Goal: Information Seeking & Learning: Find specific fact

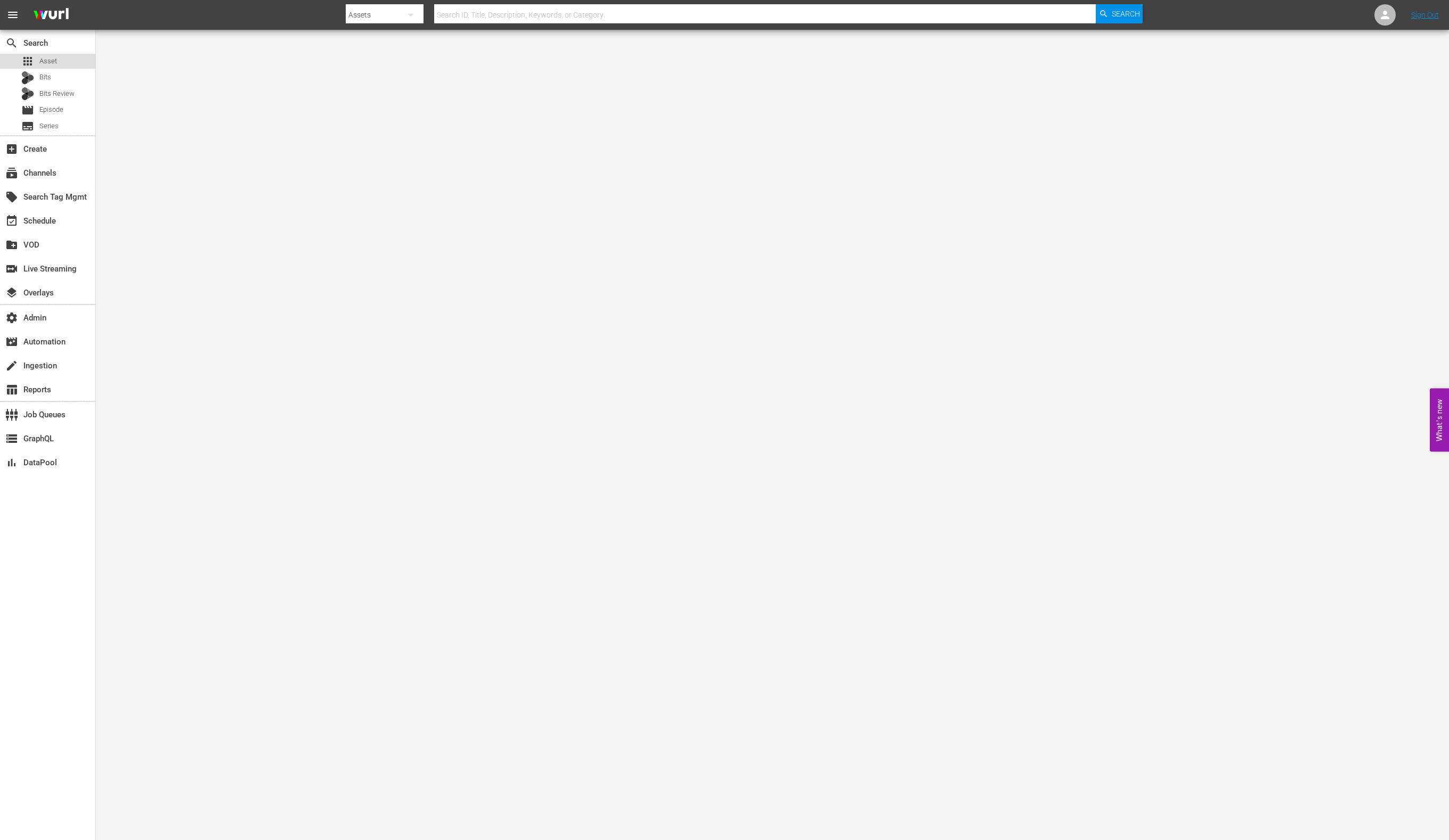
click at [76, 59] on div "apps Asset" at bounding box center [48, 61] width 96 height 15
click at [71, 56] on div "apps Asset" at bounding box center [48, 61] width 96 height 15
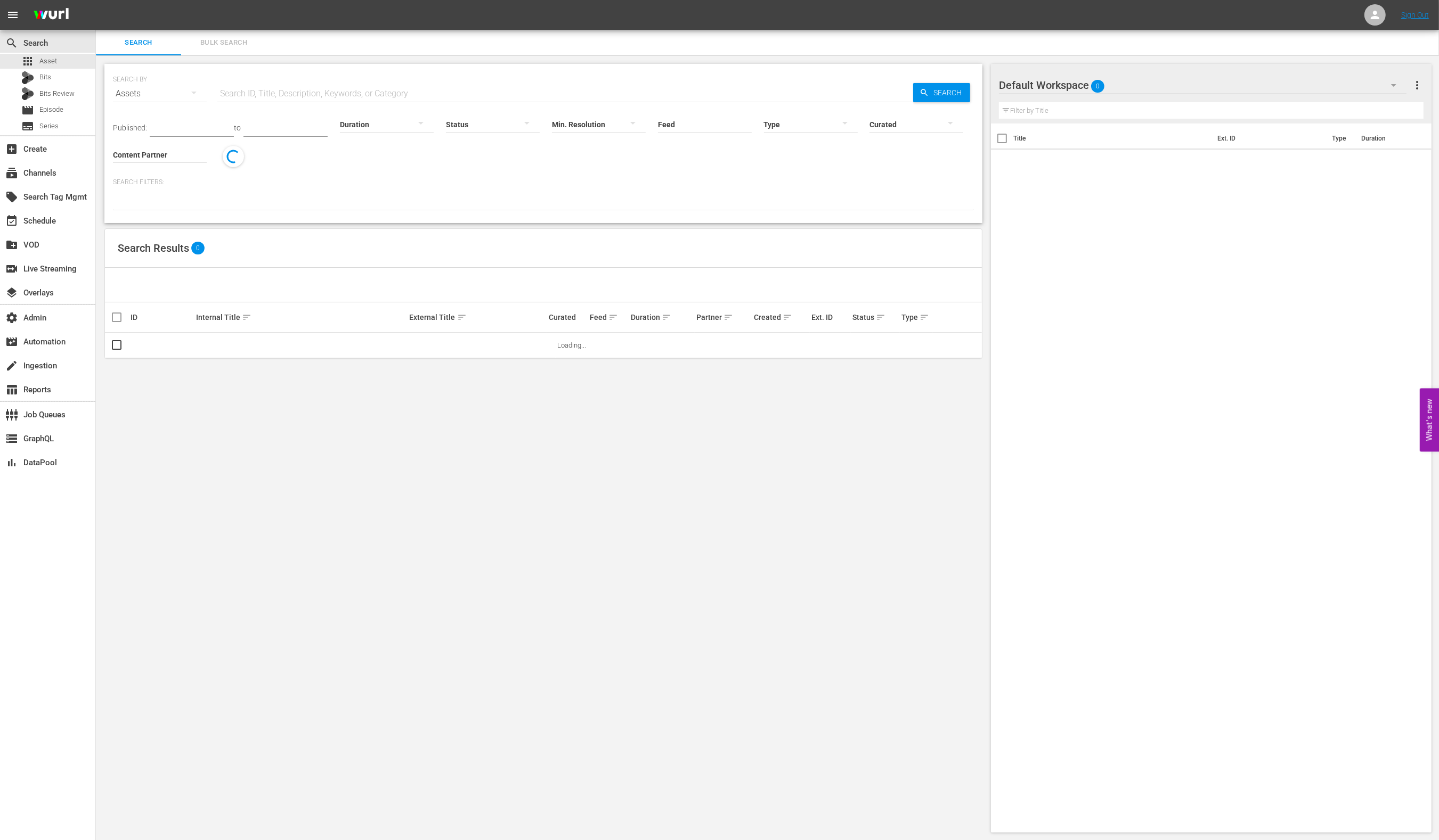
drag, startPoint x: 312, startPoint y: 86, endPoint x: 323, endPoint y: 88, distance: 11.2
click at [313, 86] on input "text" at bounding box center [565, 93] width 696 height 25
paste input "88531742"
type input "88531742"
click at [927, 91] on icon "button" at bounding box center [924, 92] width 10 height 10
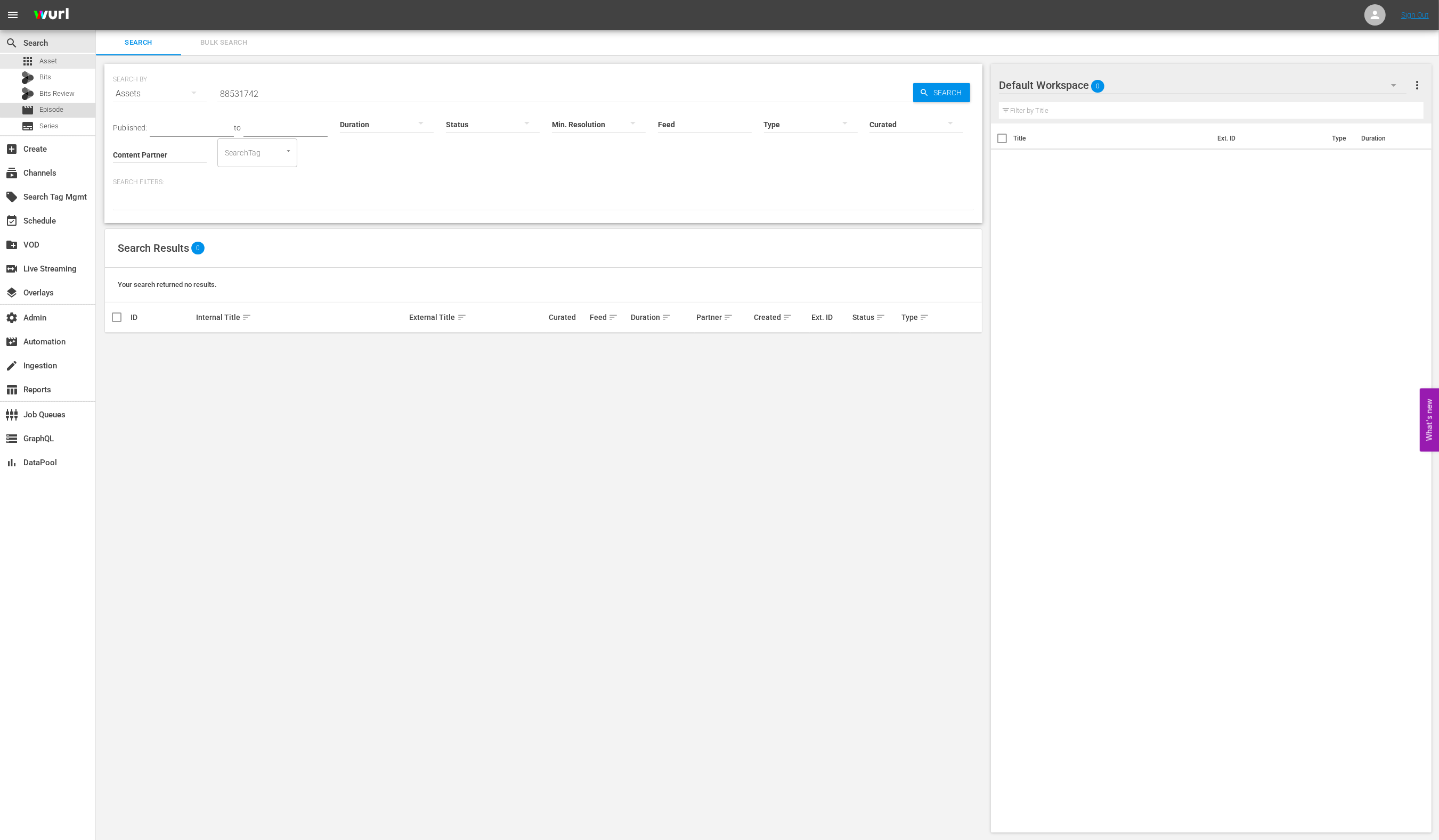
click at [68, 108] on div "movie Episode" at bounding box center [48, 110] width 96 height 15
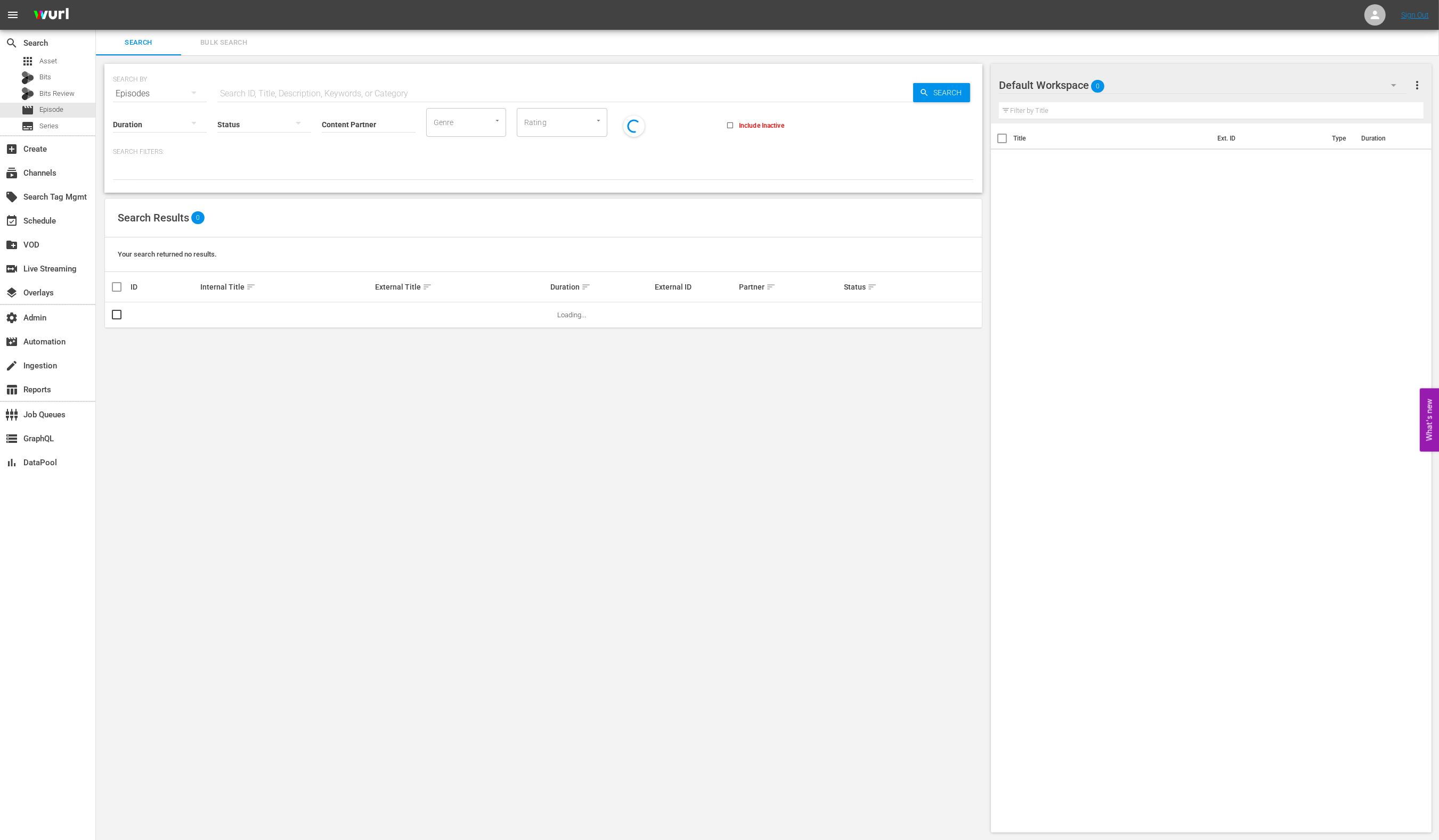
click at [276, 92] on input "text" at bounding box center [565, 93] width 696 height 25
paste input "88531742"
type input "88531742"
click at [939, 89] on span "Search" at bounding box center [950, 93] width 41 height 19
click at [417, 315] on link "Sharp Teeth Prank" at bounding box center [403, 315] width 55 height 8
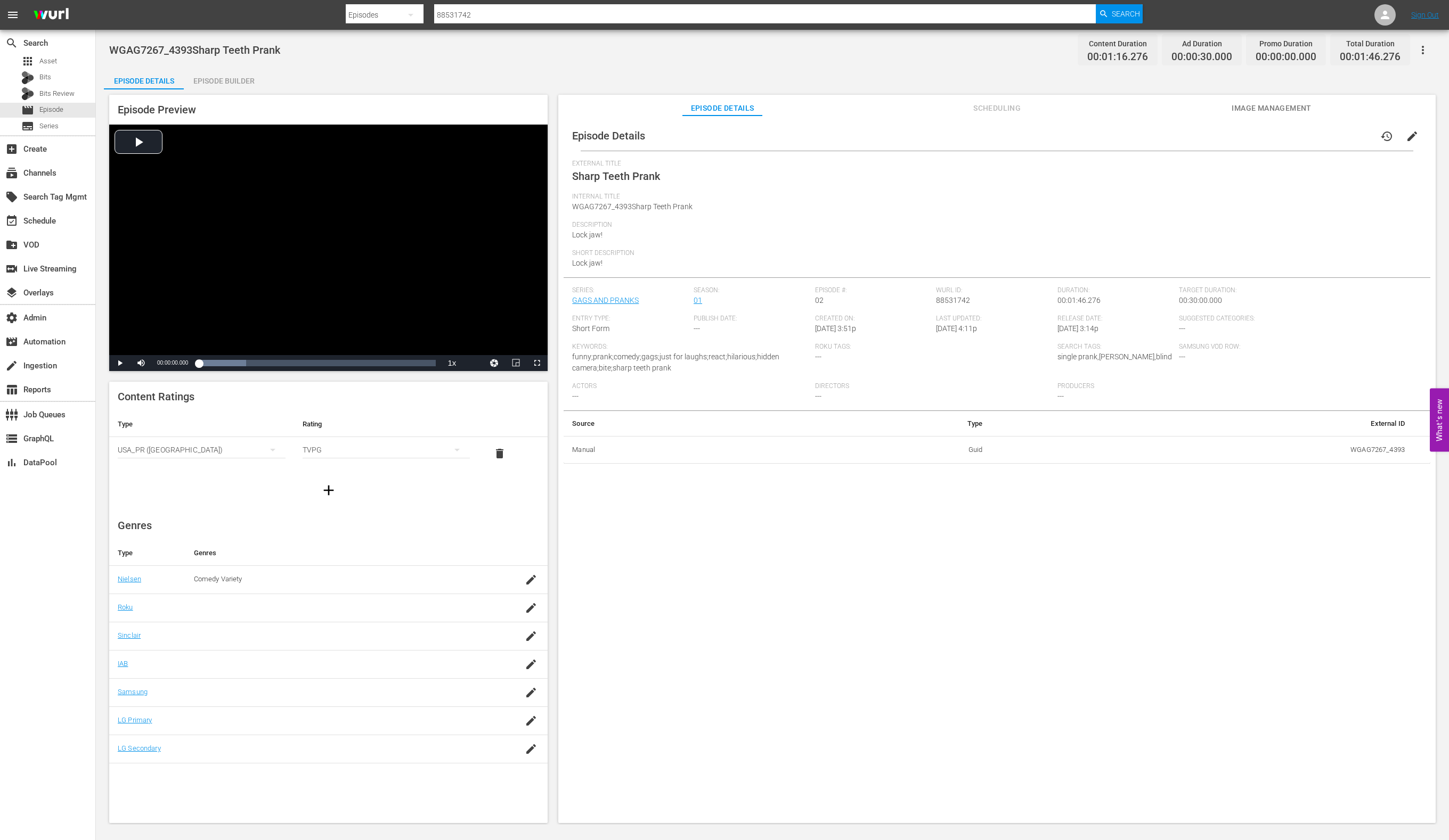
click at [997, 112] on span "Scheduling" at bounding box center [997, 109] width 80 height 13
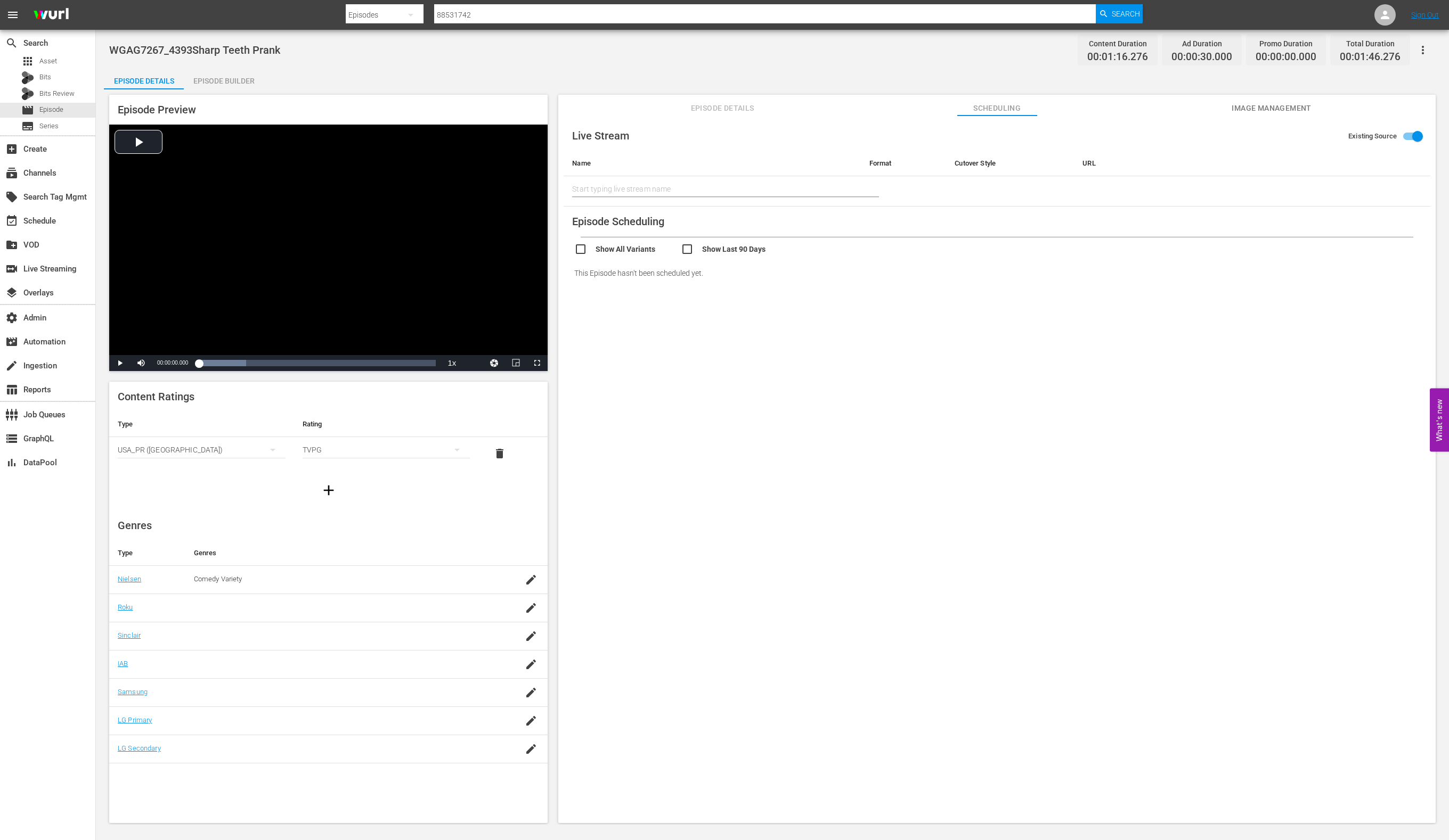
click at [1235, 109] on span "Image Management" at bounding box center [1272, 109] width 80 height 13
click at [695, 109] on span "Episode Details" at bounding box center [722, 109] width 80 height 13
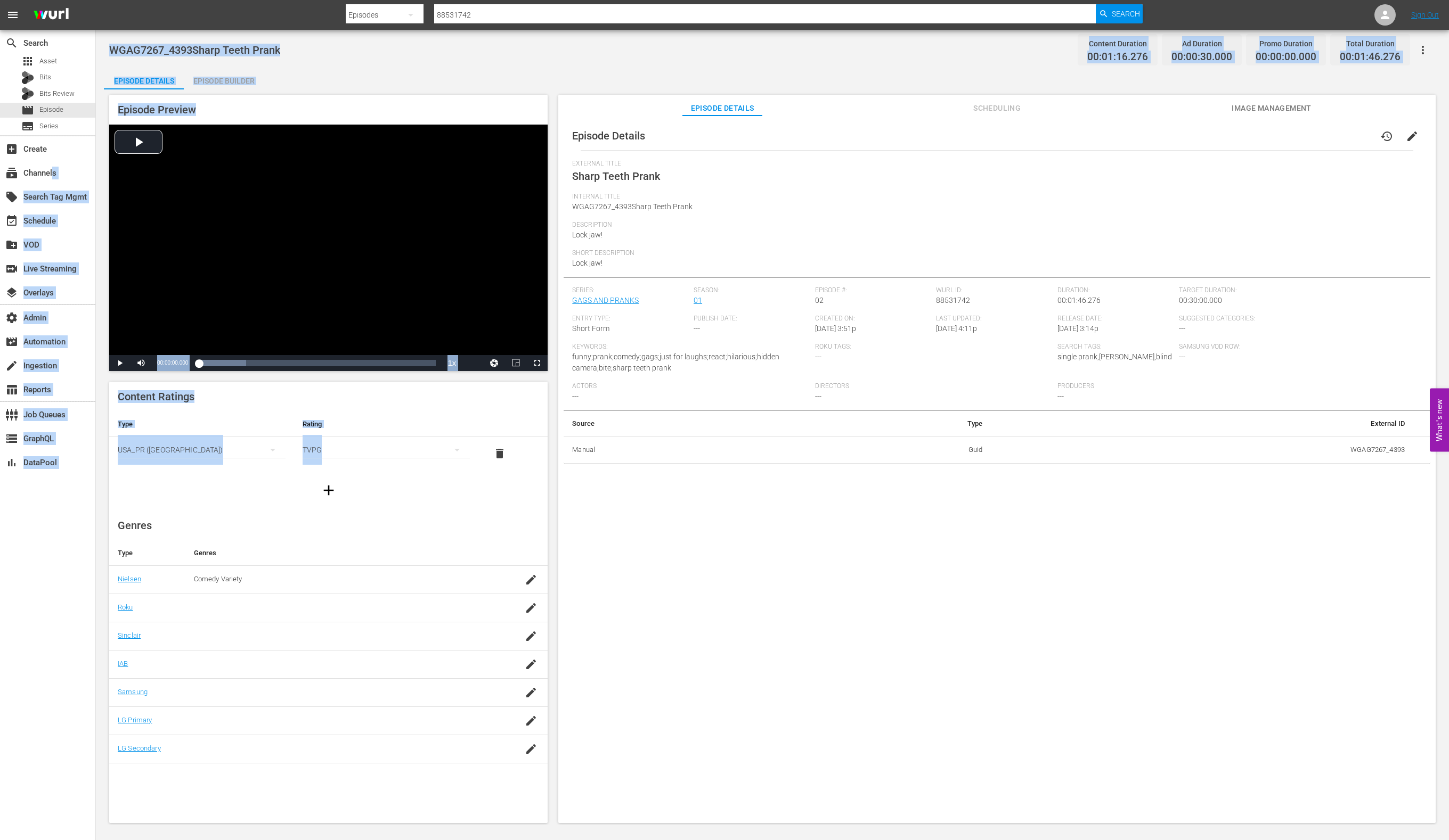
drag, startPoint x: 54, startPoint y: 173, endPoint x: 328, endPoint y: 498, distance: 425.1
click at [327, 0] on div "search Search apps Asset Bits Bits Review movie Episode subtitles Series add_bo…" at bounding box center [772, 0] width 1353 height 0
click at [382, 413] on th "Rating" at bounding box center [386, 424] width 185 height 25
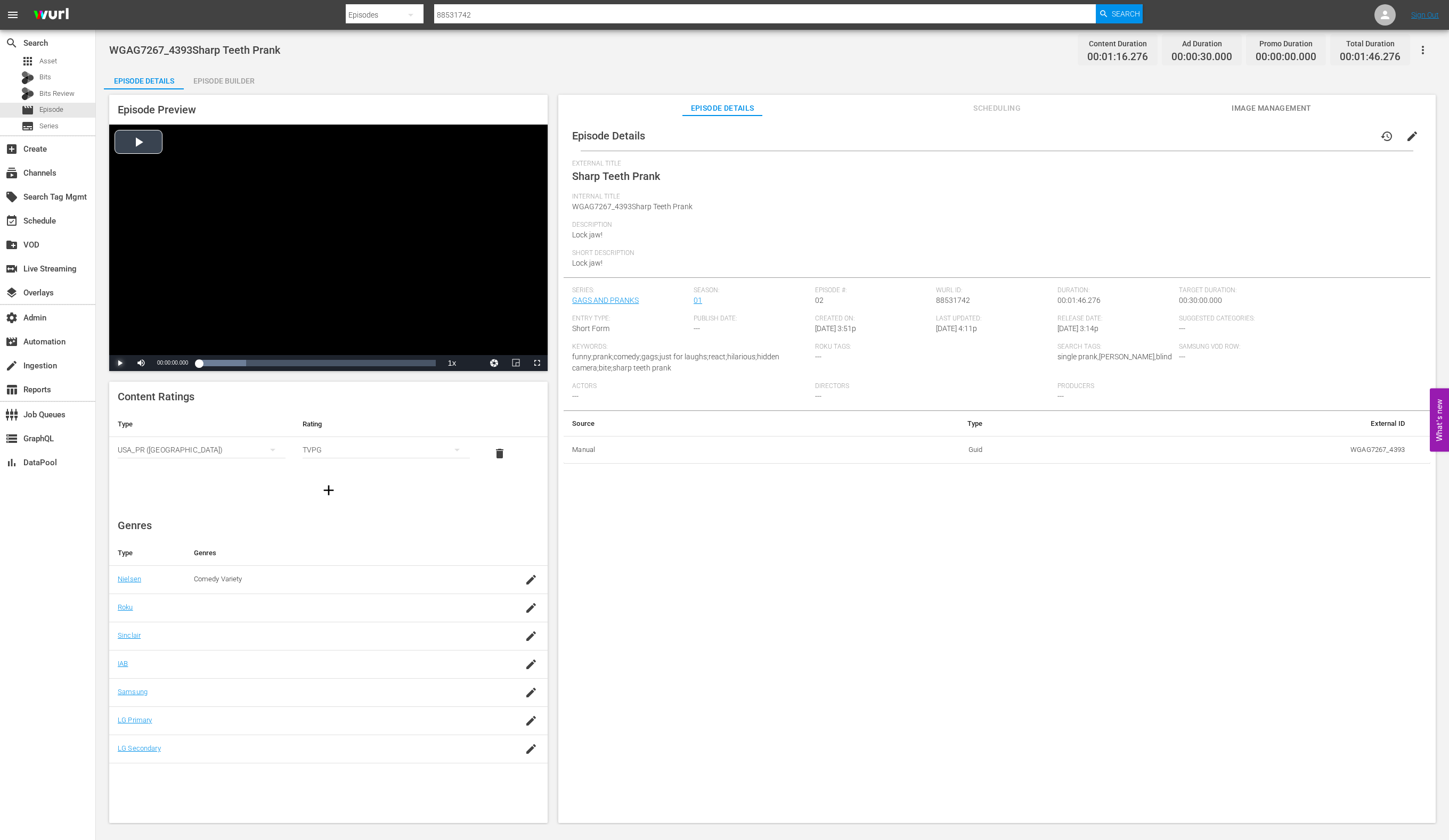
click at [120, 363] on span "Video Player" at bounding box center [120, 363] width 0 height 0
click at [242, 78] on div "Episode Builder" at bounding box center [224, 80] width 80 height 25
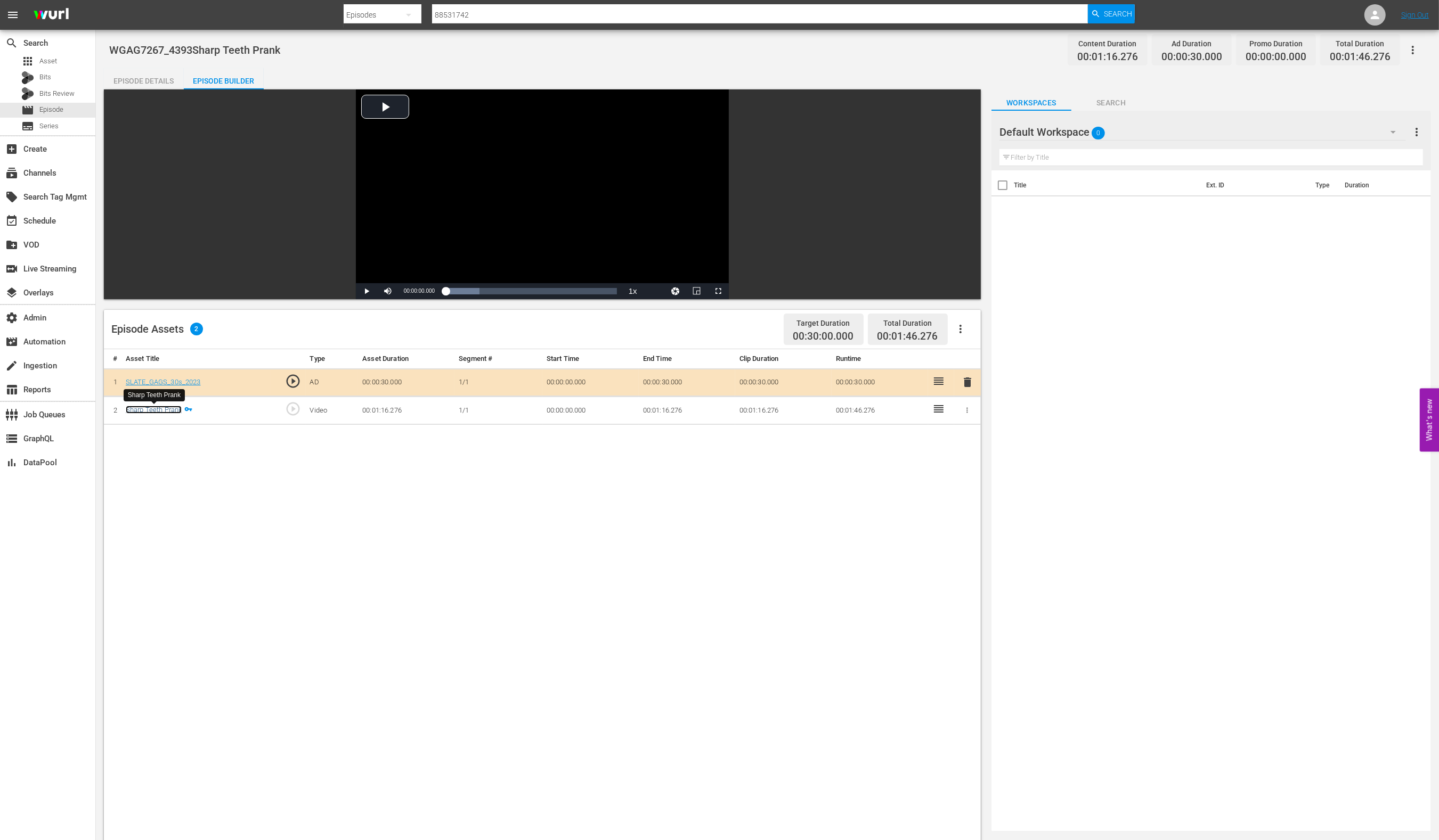
click at [160, 410] on link "Sharp Teeth Prank" at bounding box center [154, 410] width 56 height 8
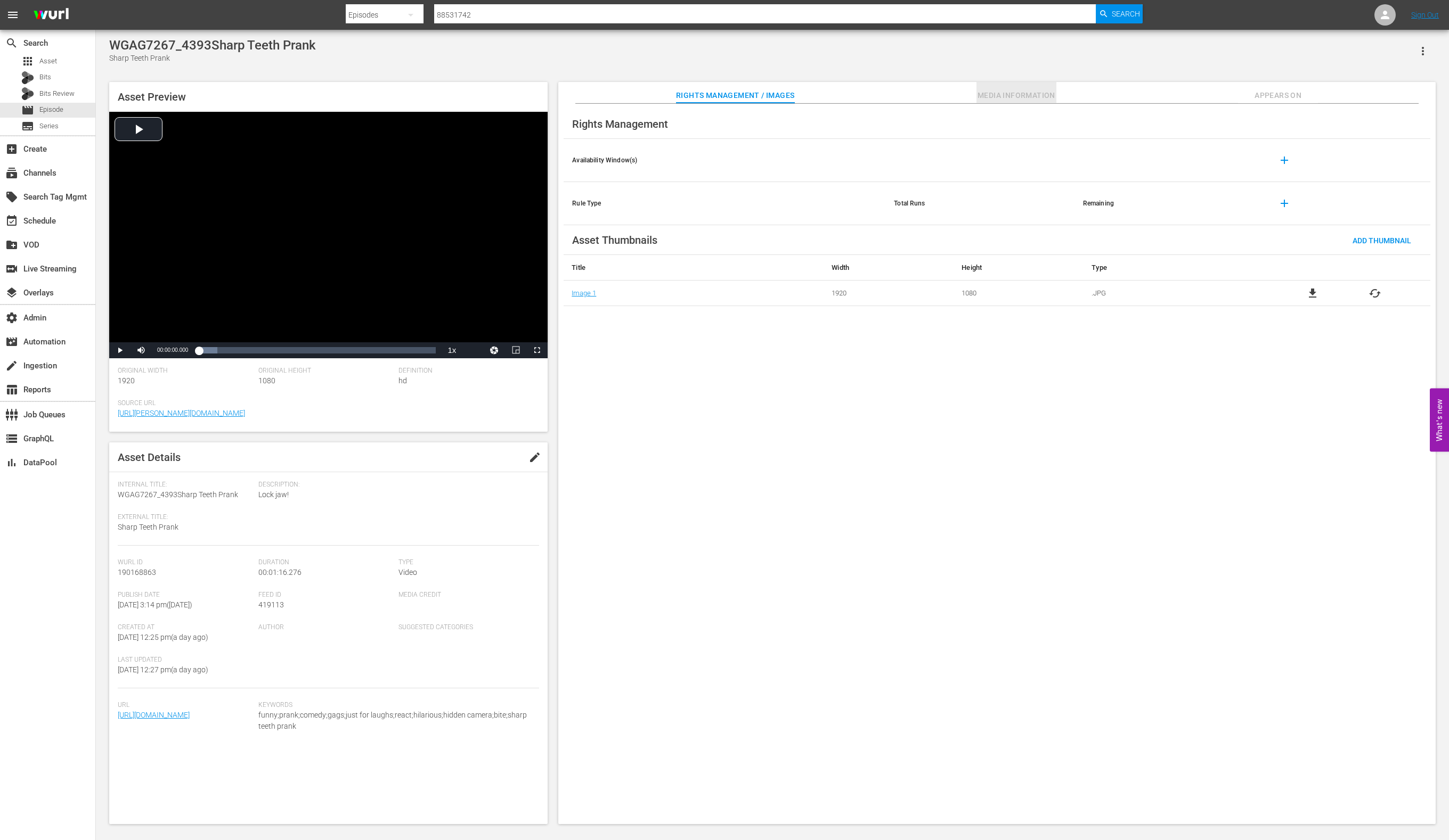
click at [1010, 96] on span "Media Information" at bounding box center [1016, 96] width 80 height 13
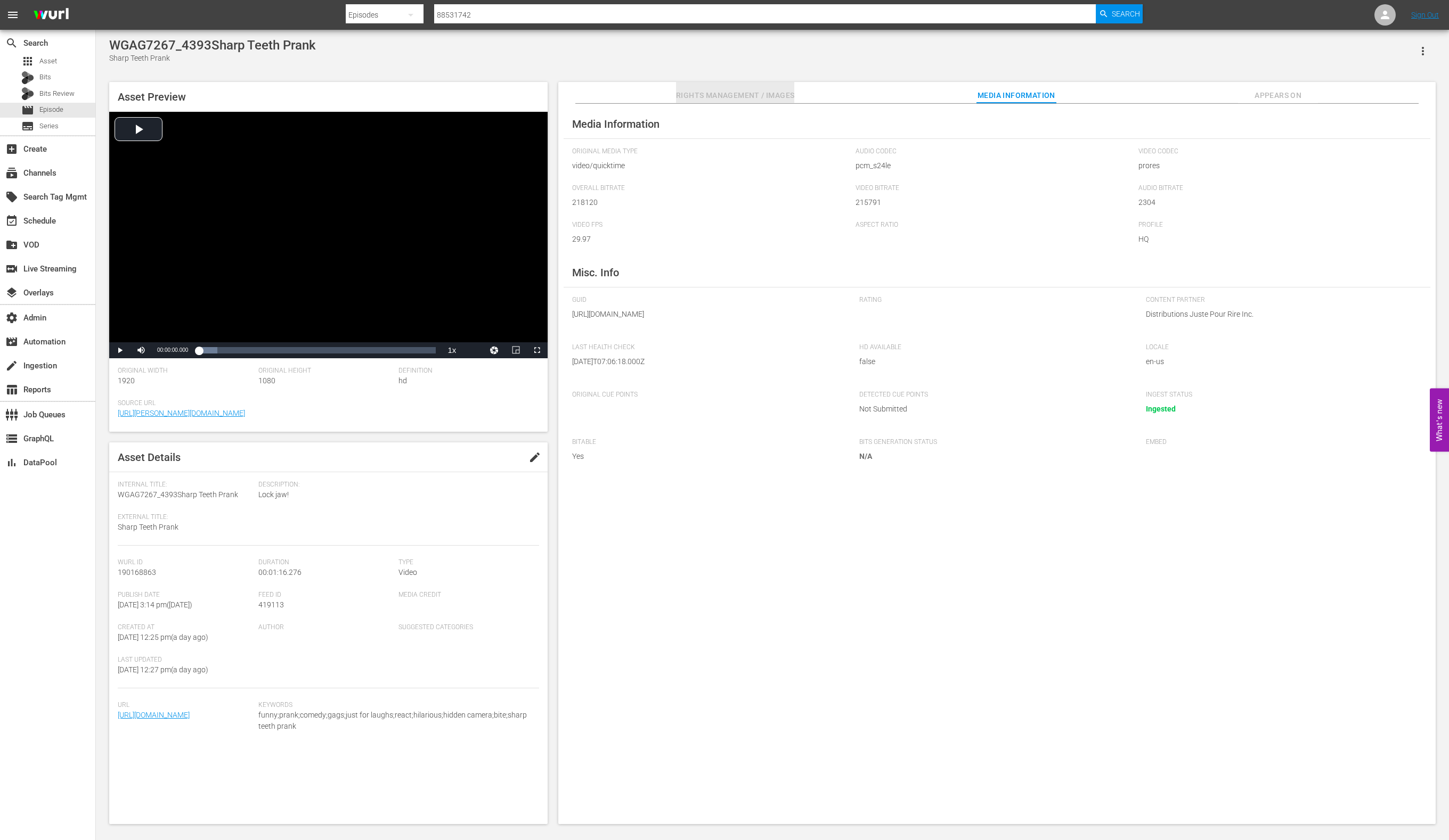
click at [719, 101] on span "Rights Management / Images" at bounding box center [735, 96] width 118 height 13
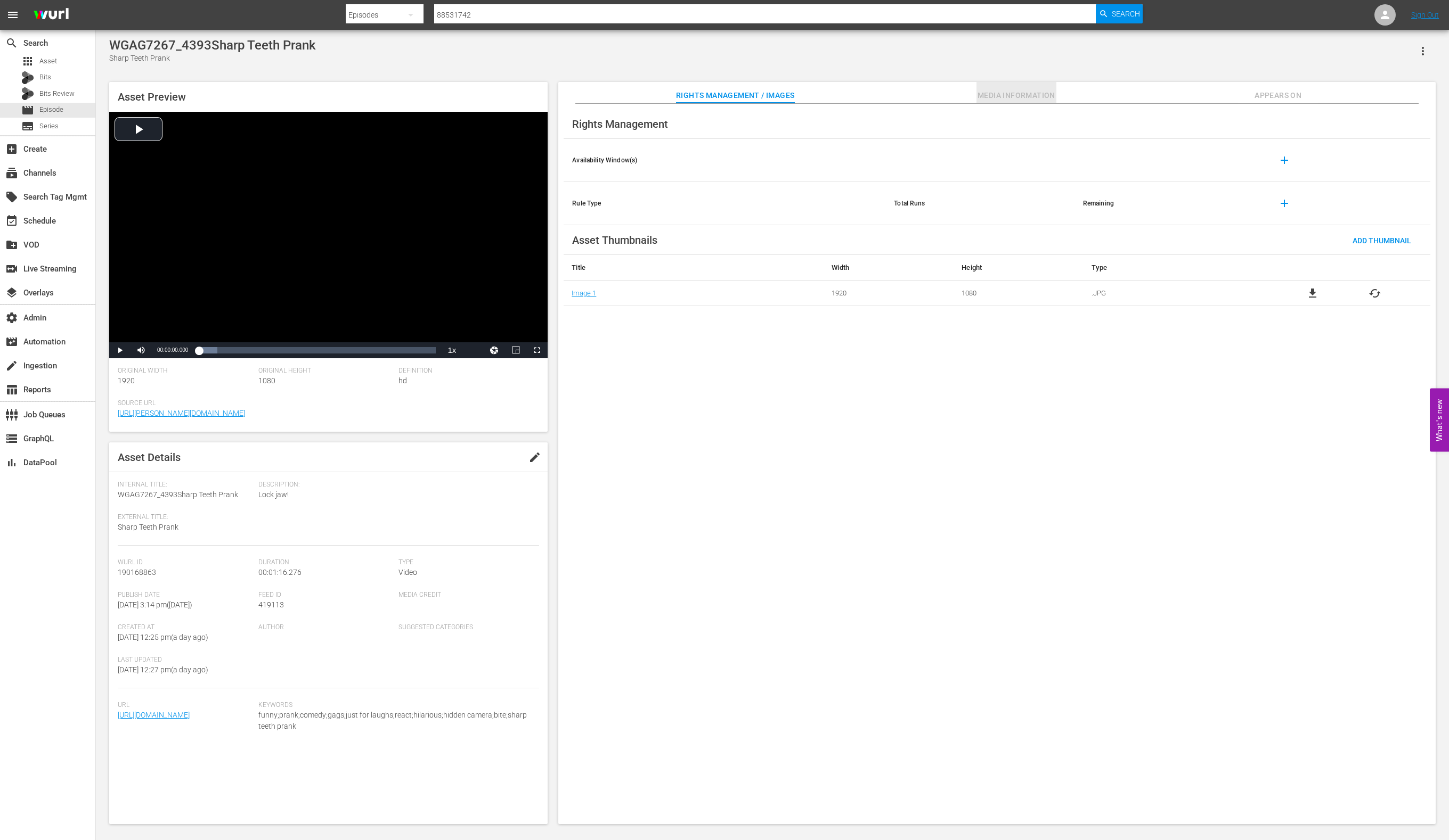
click at [1006, 98] on span "Media Information" at bounding box center [1016, 96] width 80 height 13
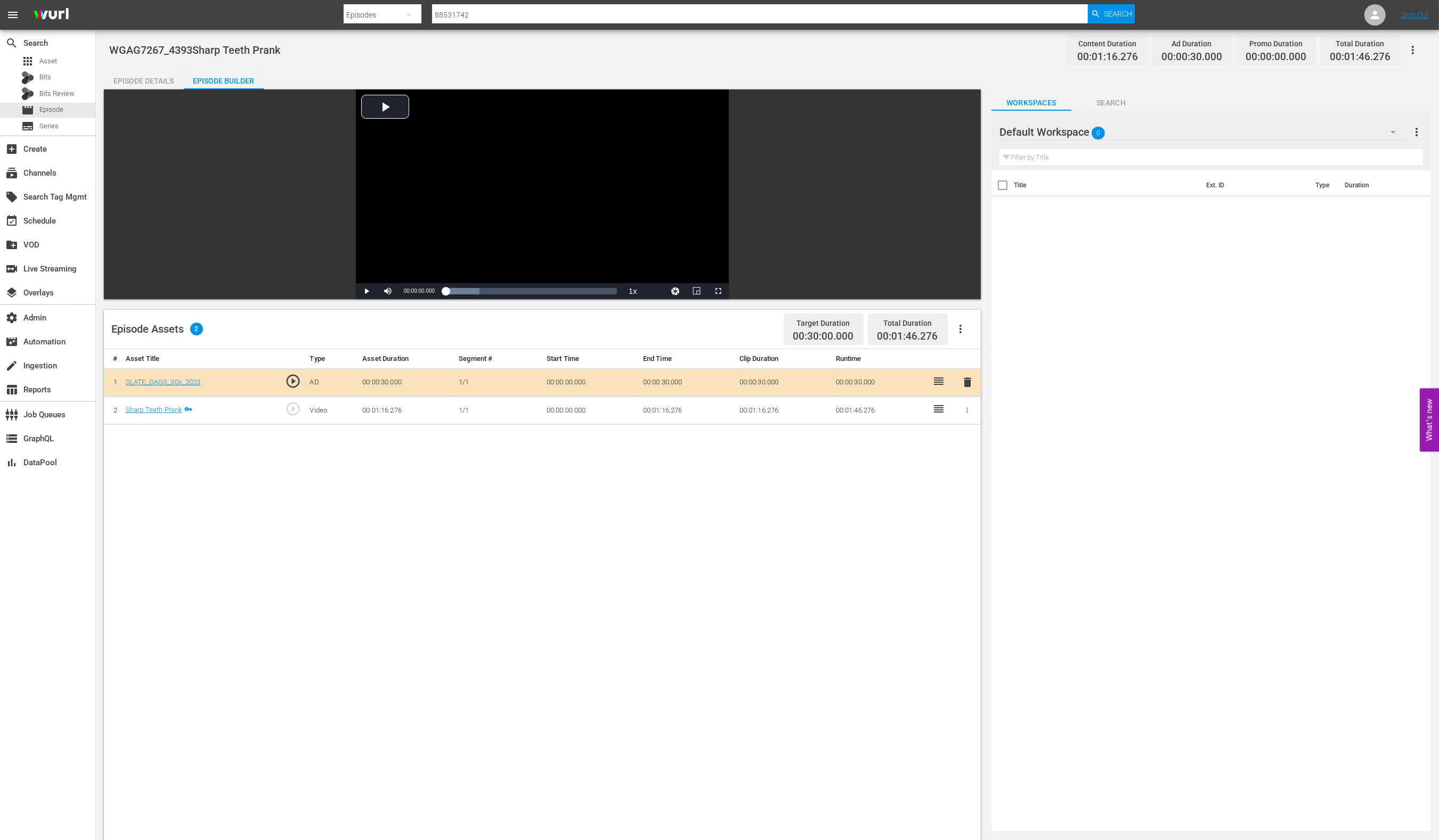
click at [127, 81] on div "Episode Details" at bounding box center [144, 80] width 80 height 25
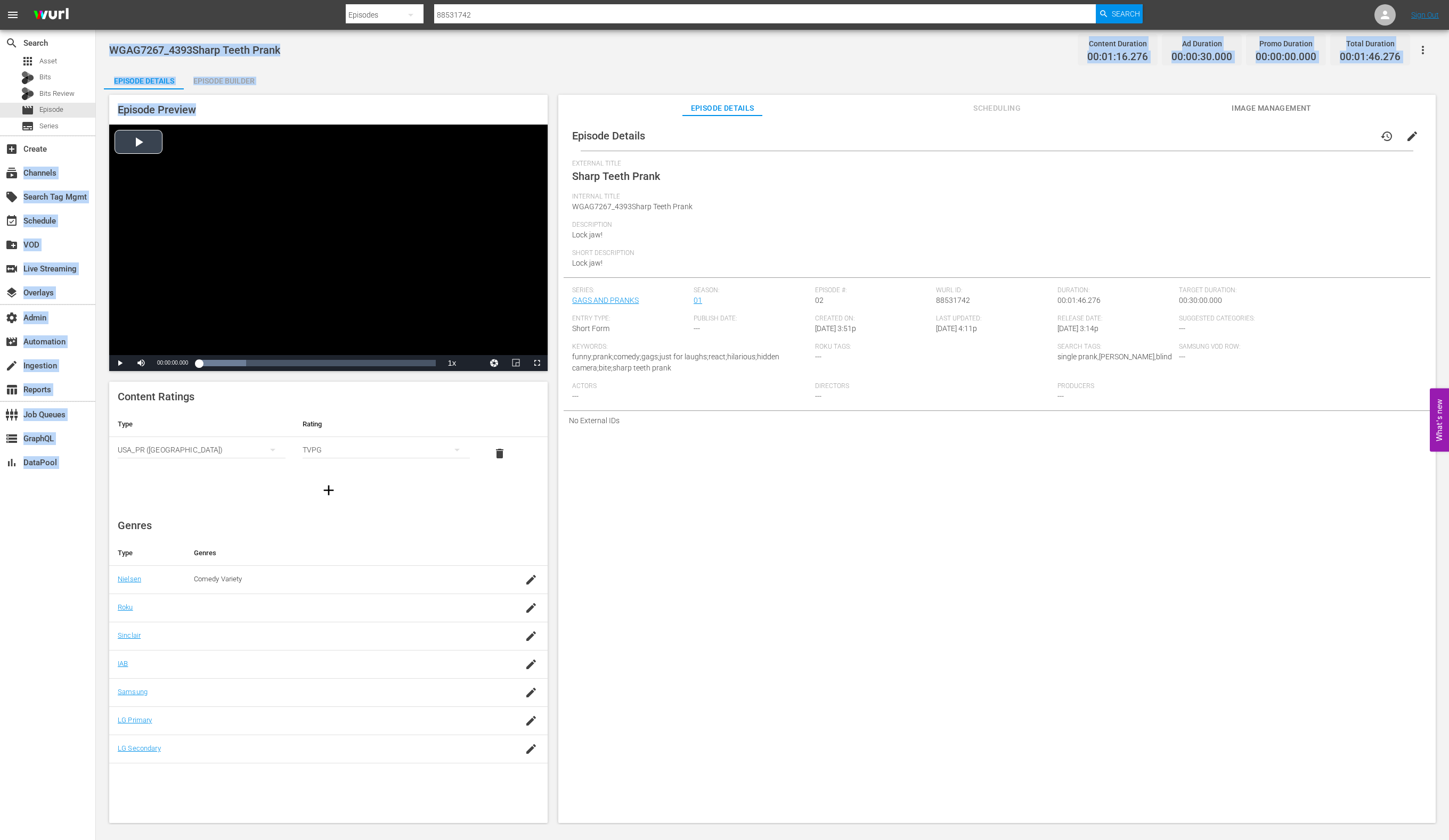
drag, startPoint x: 62, startPoint y: 174, endPoint x: 512, endPoint y: 147, distance: 450.8
click at [242, 0] on div "search Search apps Asset Bits Bits Review movie Episode subtitles Series add_bo…" at bounding box center [772, 0] width 1353 height 0
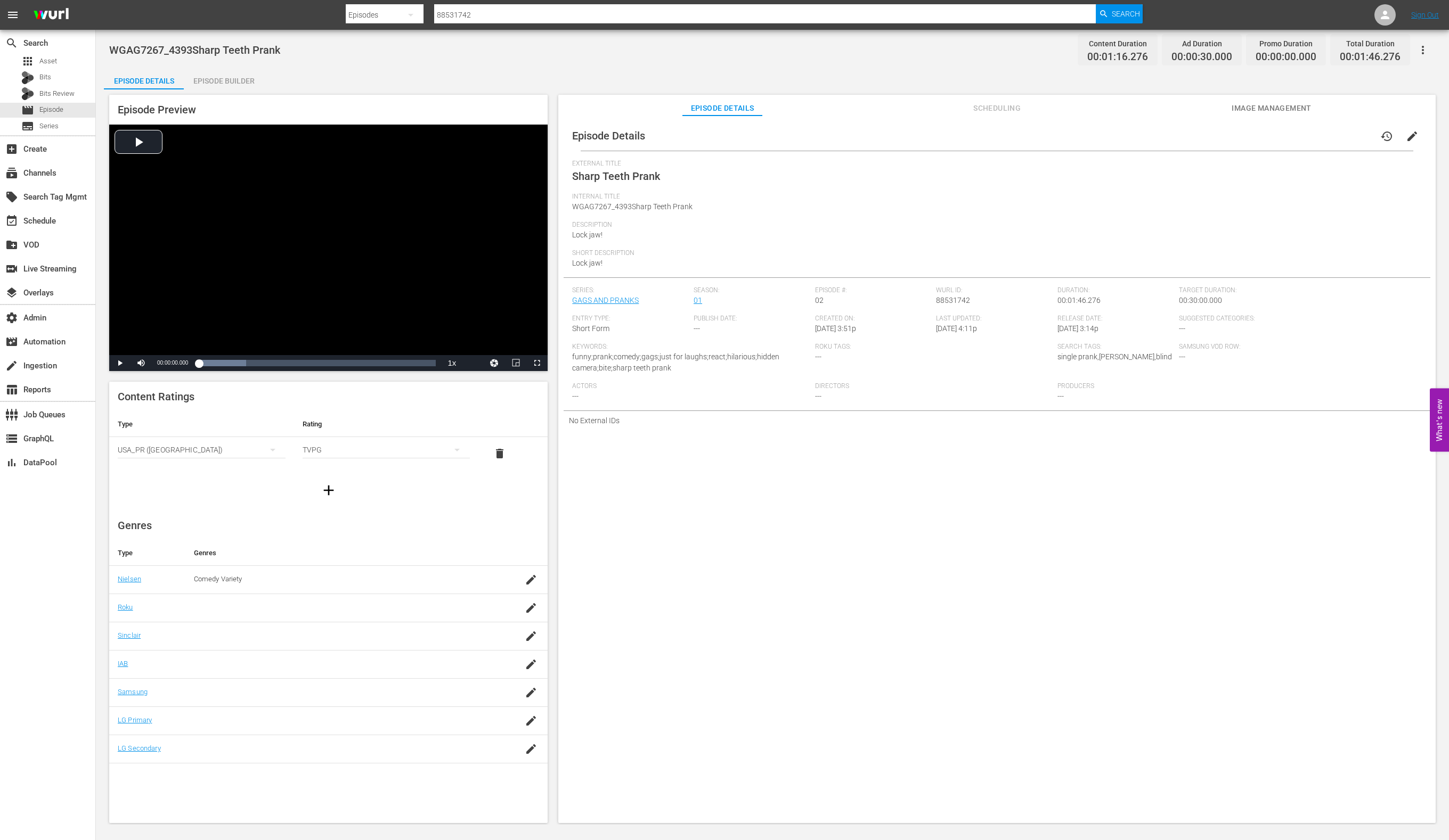
click at [856, 149] on div "Episode Details history edit" at bounding box center [997, 136] width 867 height 30
click at [1004, 106] on span "Scheduling" at bounding box center [997, 109] width 80 height 13
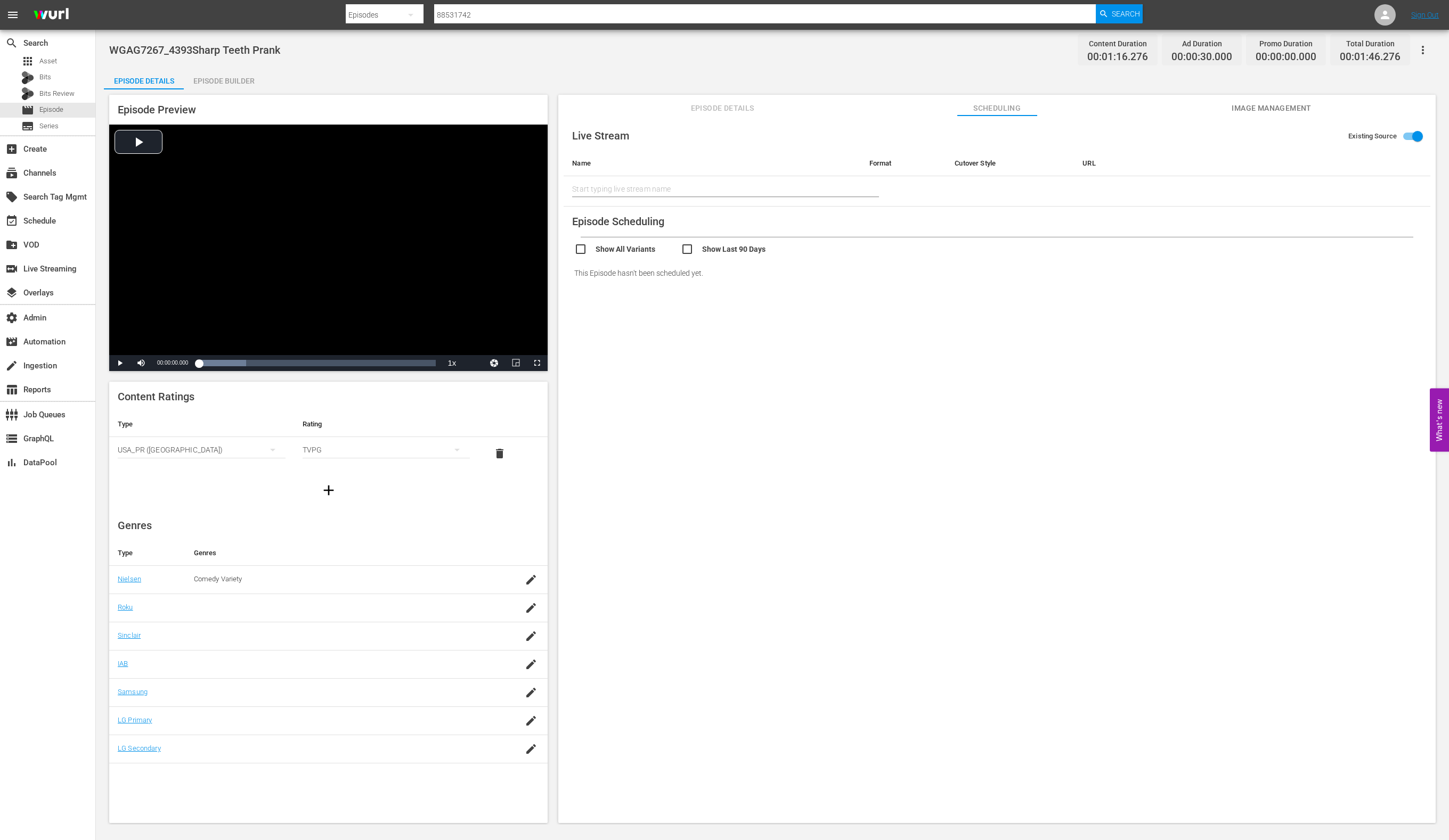
click at [1259, 103] on span "Image Management" at bounding box center [1272, 109] width 80 height 13
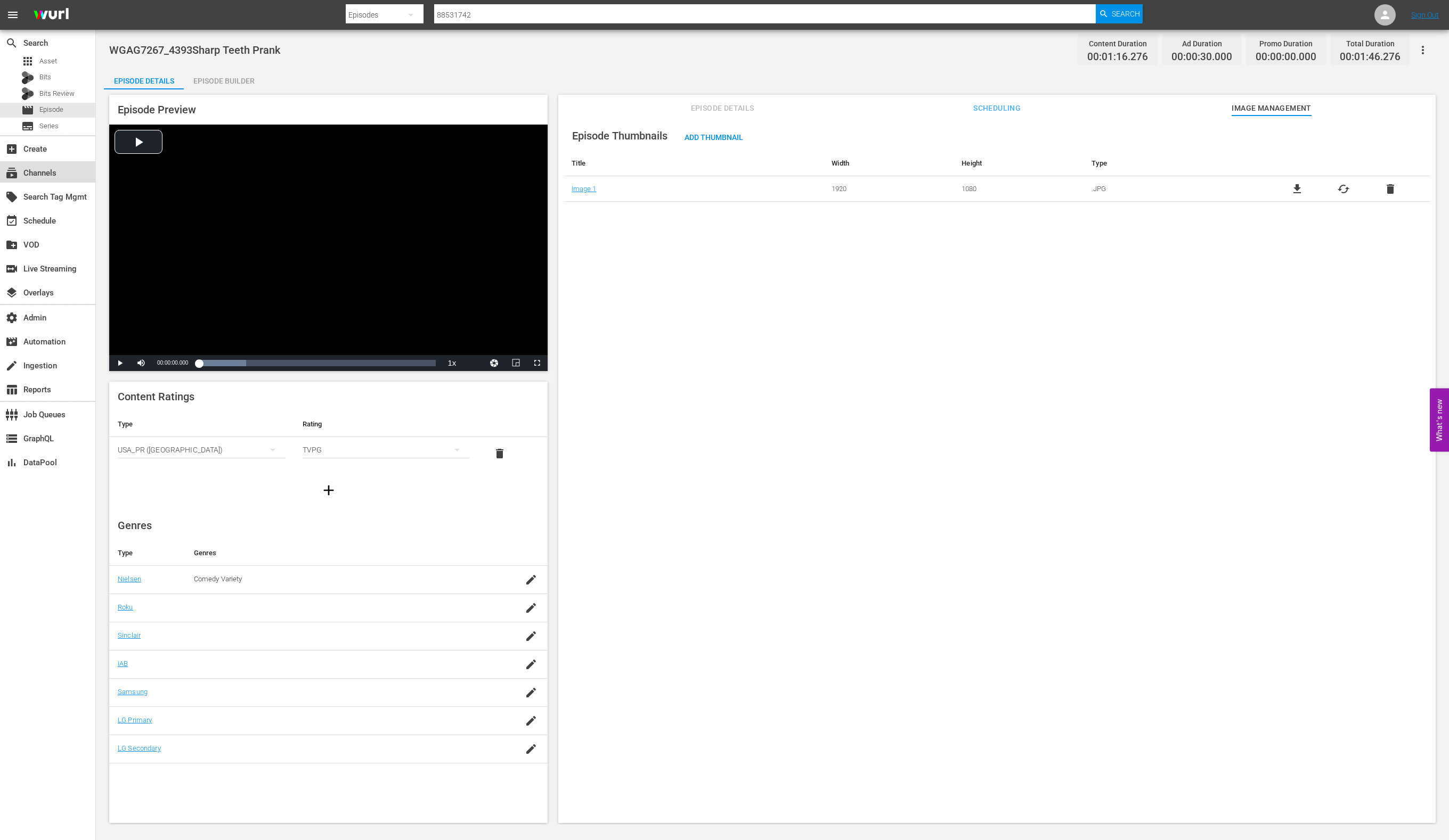
click at [42, 173] on div "subscriptions Channels" at bounding box center [30, 171] width 60 height 10
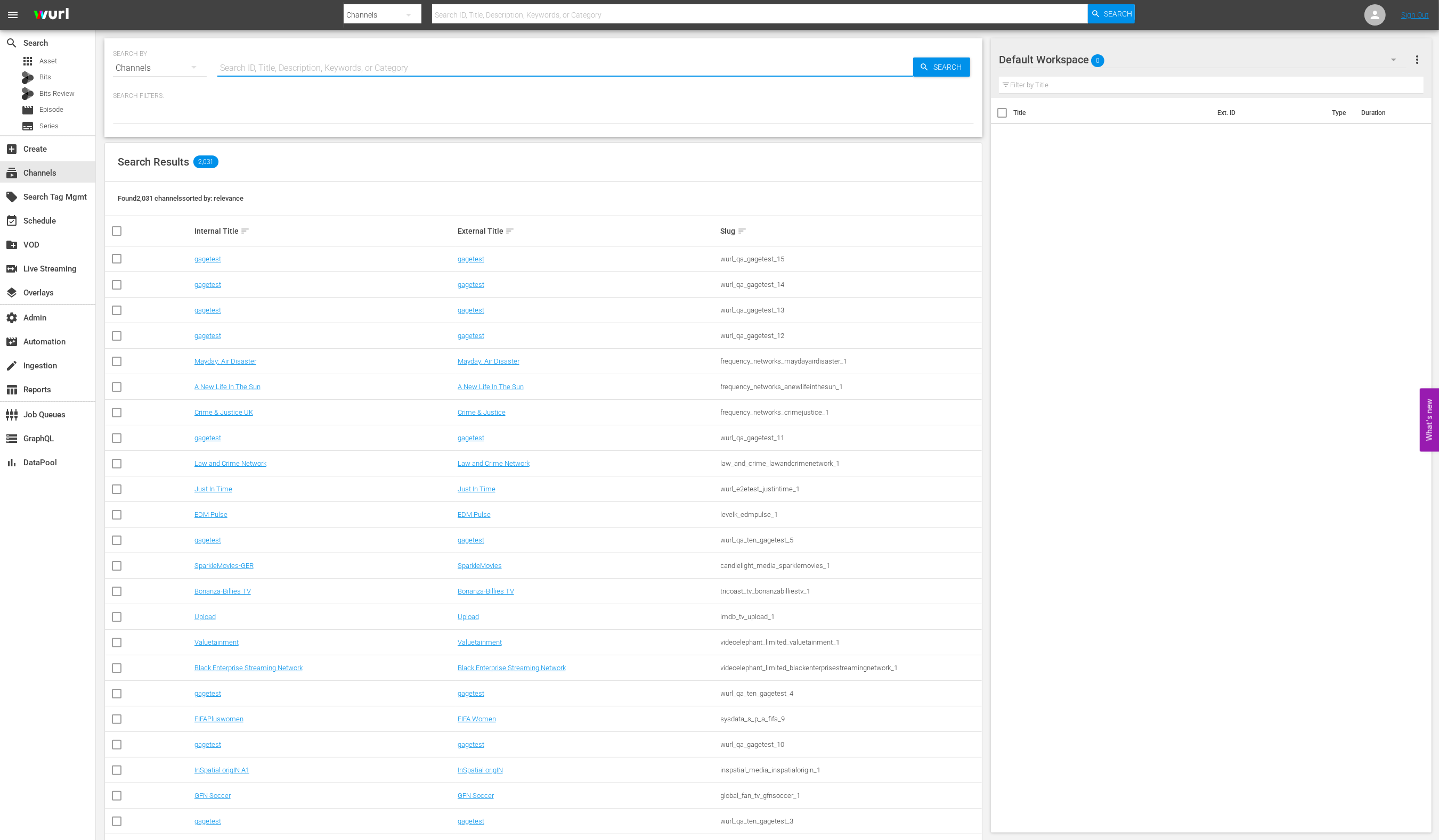
click at [318, 67] on input "text" at bounding box center [565, 67] width 696 height 25
type input "g"
type input "just"
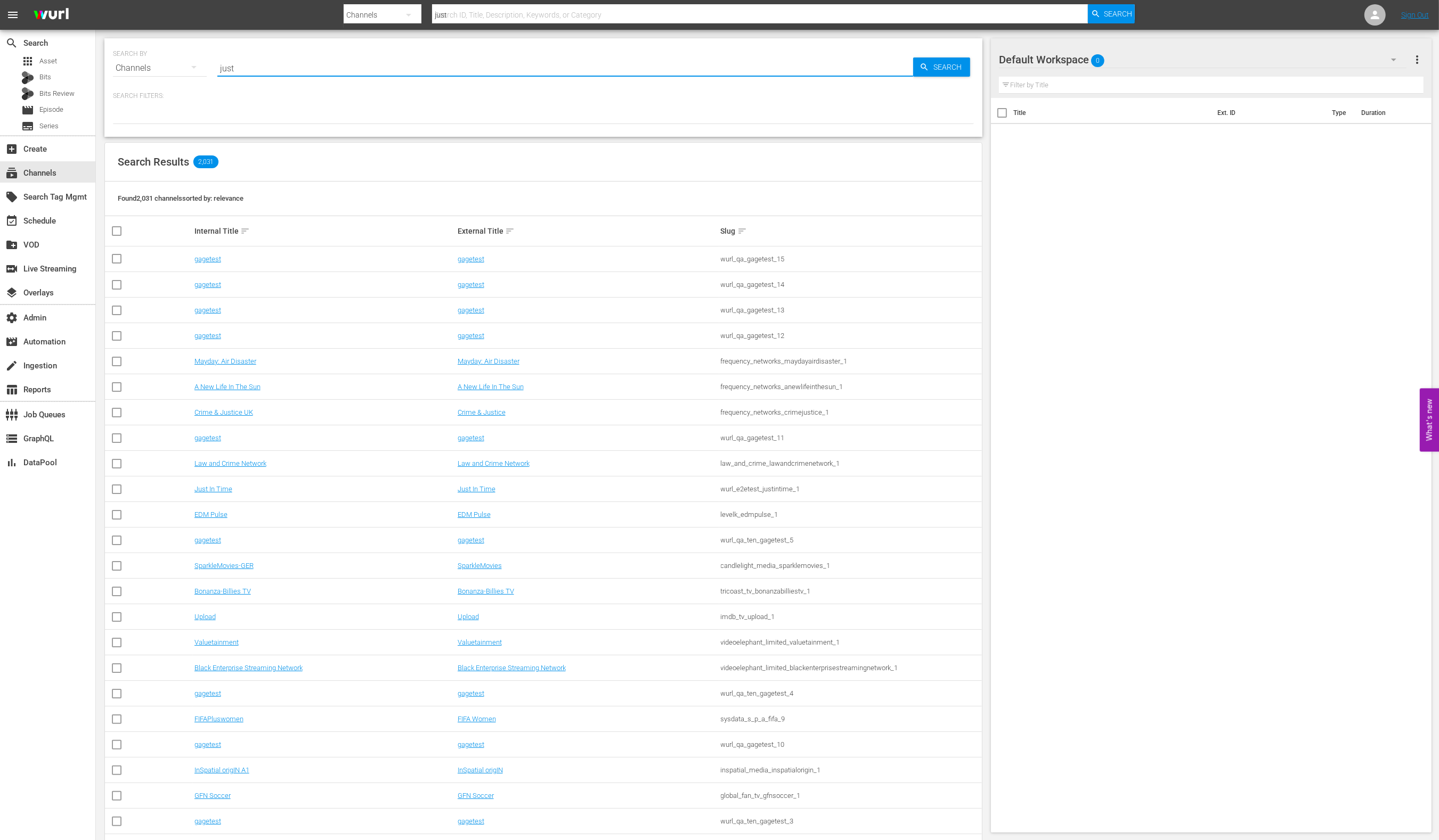
type input "just for laughs"
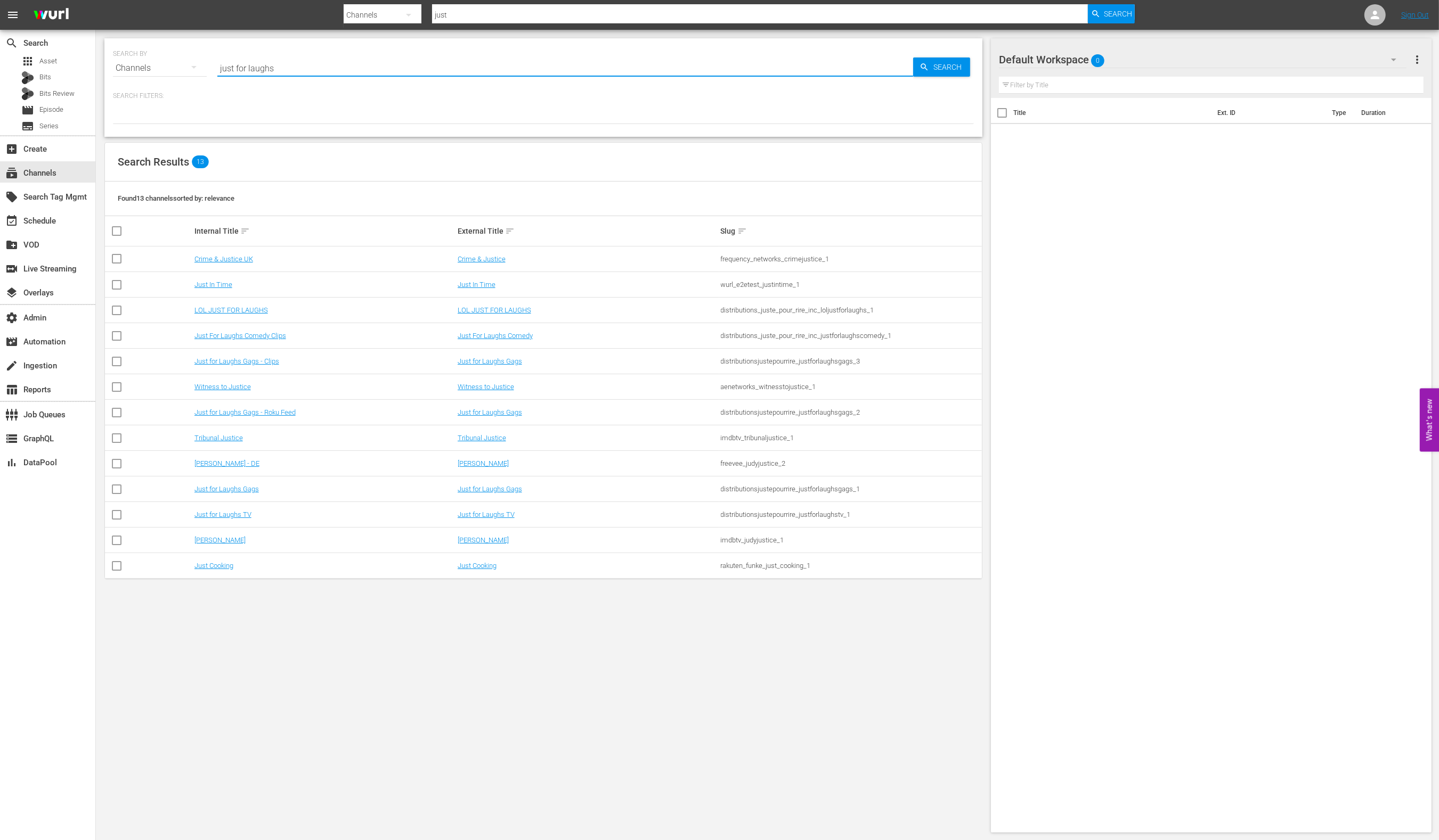
type input "just for laughs"
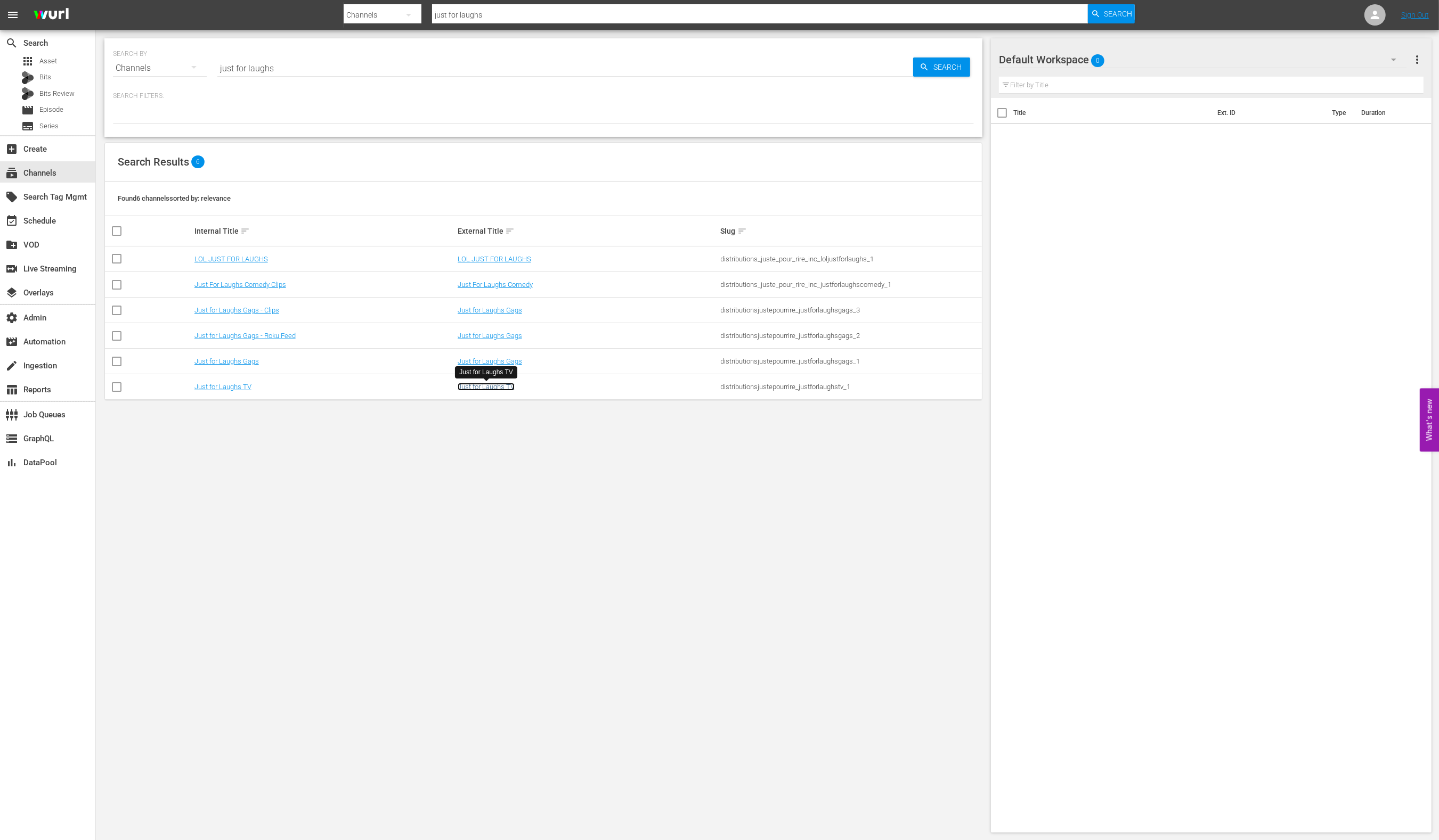
click at [478, 390] on link "Just for Laughs TV" at bounding box center [486, 387] width 57 height 8
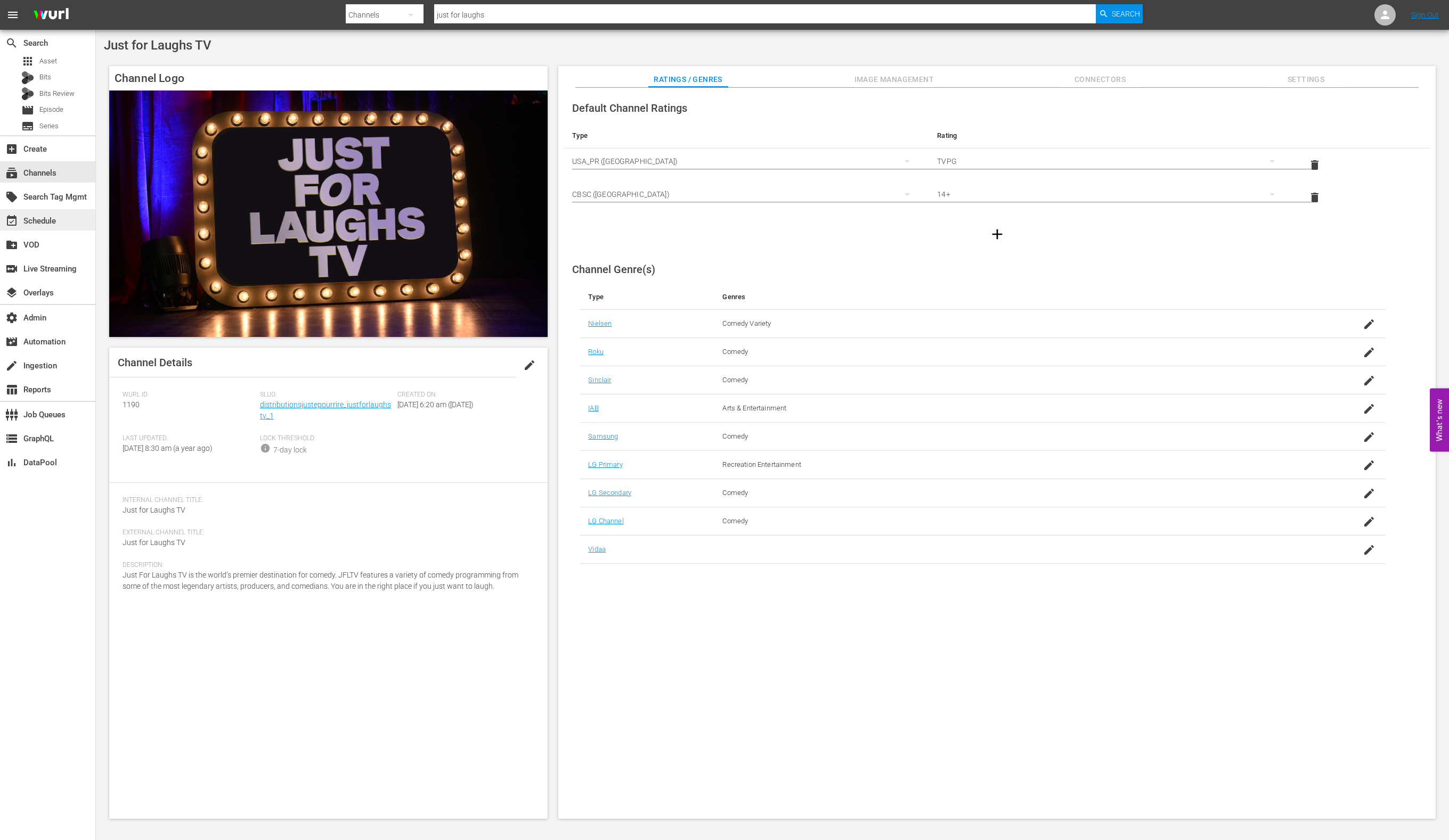
click at [71, 217] on div "event_available Schedule" at bounding box center [48, 220] width 96 height 21
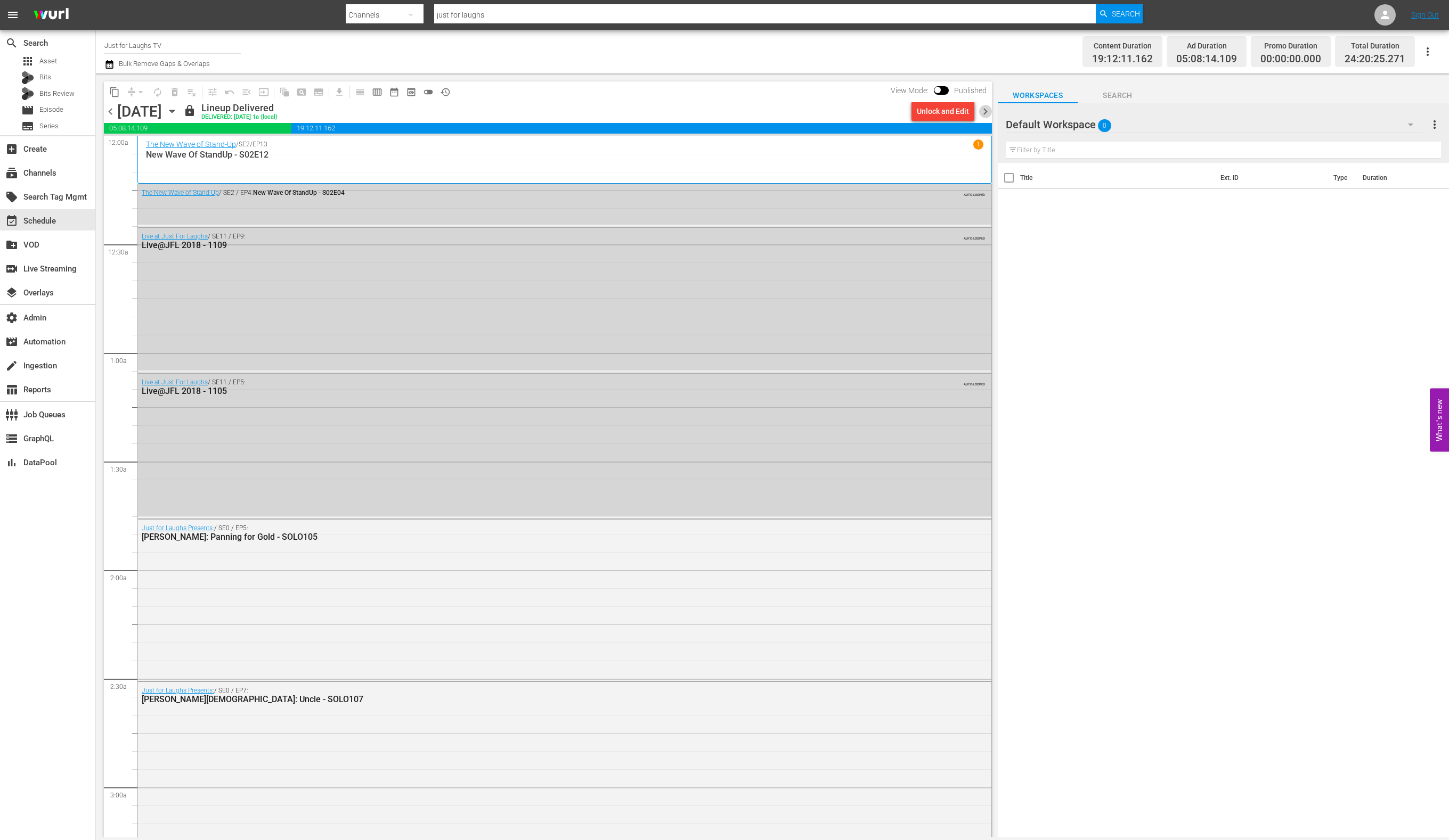
click at [985, 114] on span "chevron_right" at bounding box center [986, 112] width 14 height 13
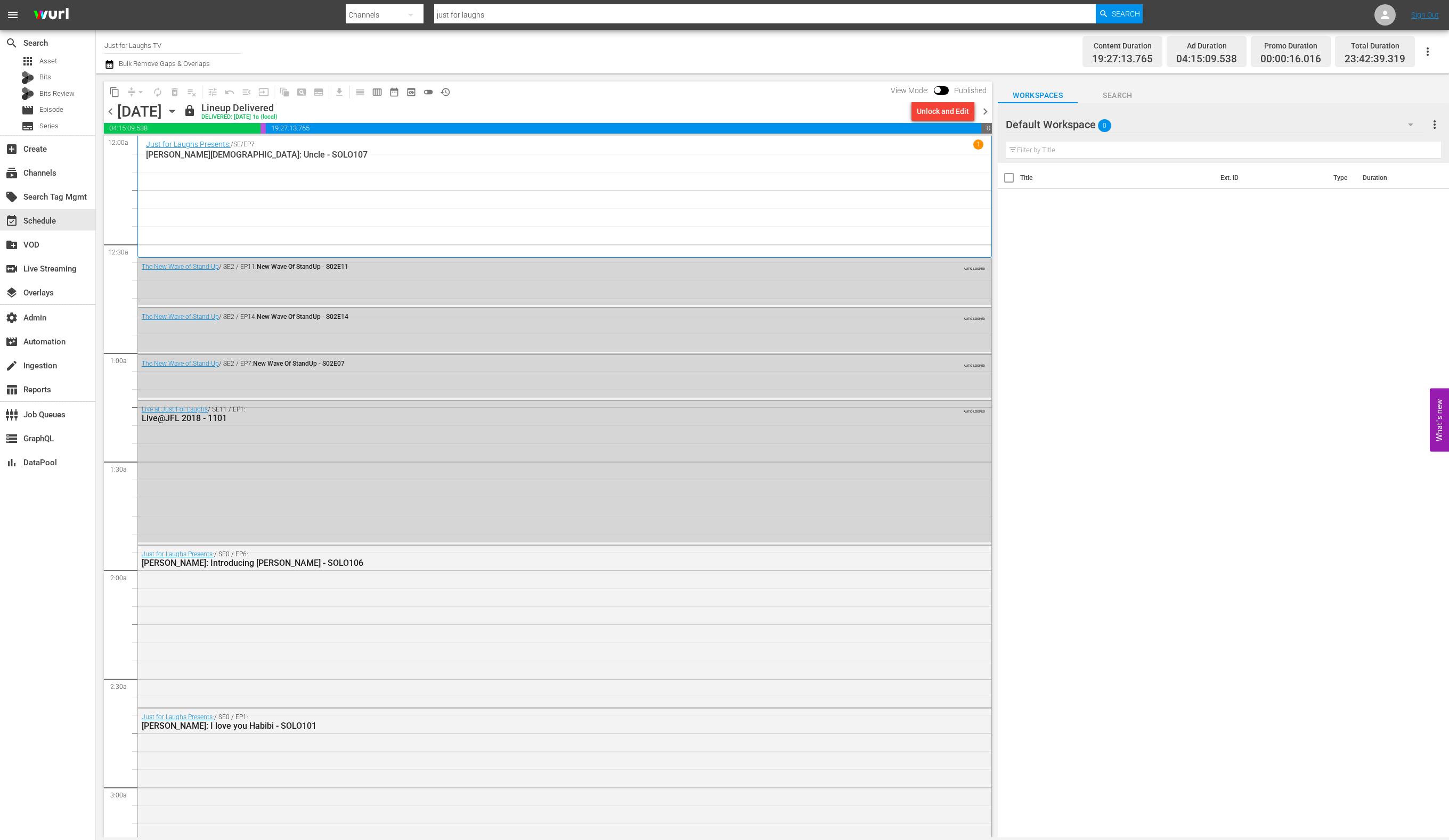
click at [178, 115] on icon "button" at bounding box center [172, 111] width 12 height 12
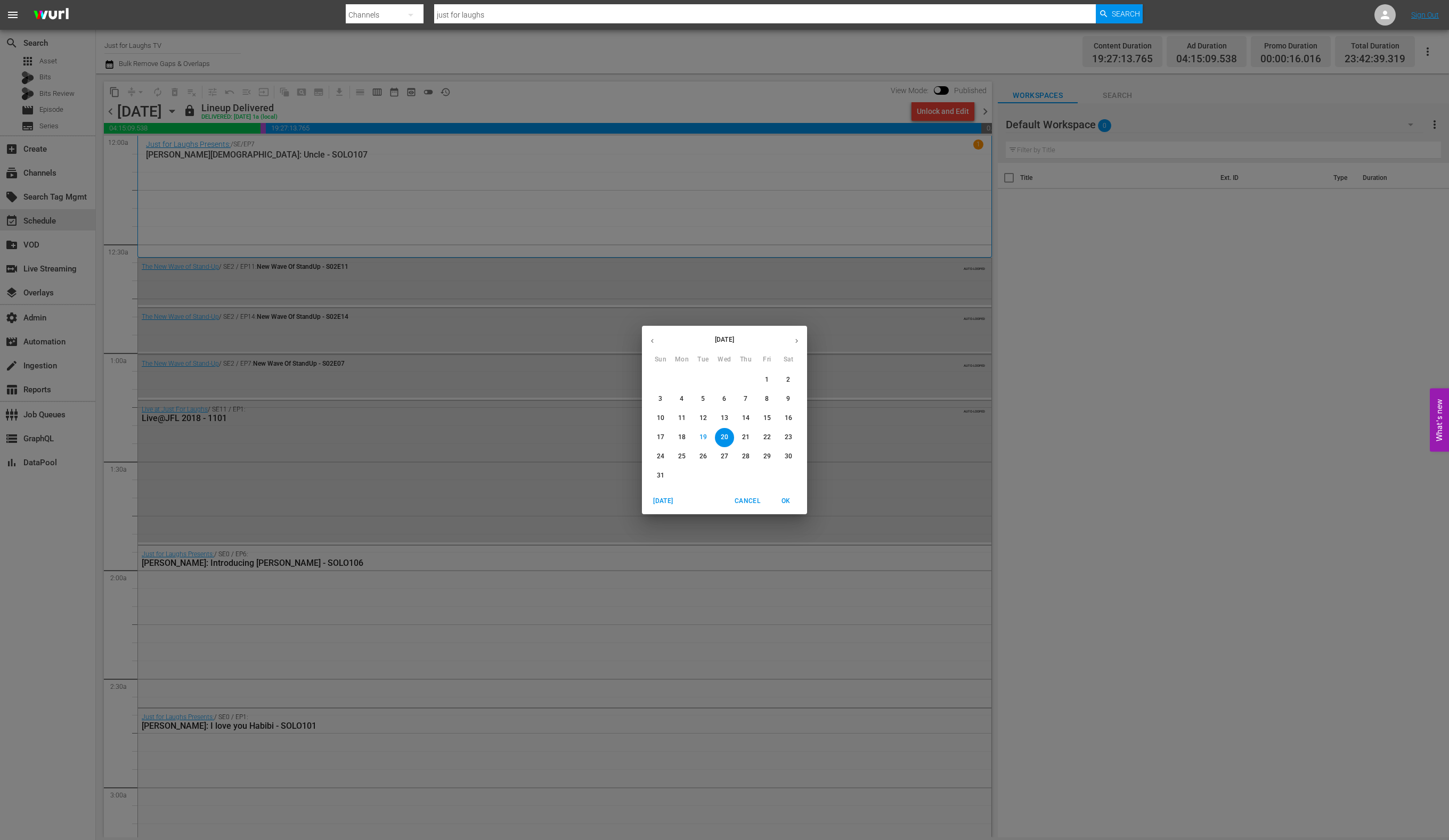
click at [793, 343] on icon "button" at bounding box center [796, 341] width 8 height 8
click at [787, 378] on p "1" at bounding box center [788, 380] width 4 height 9
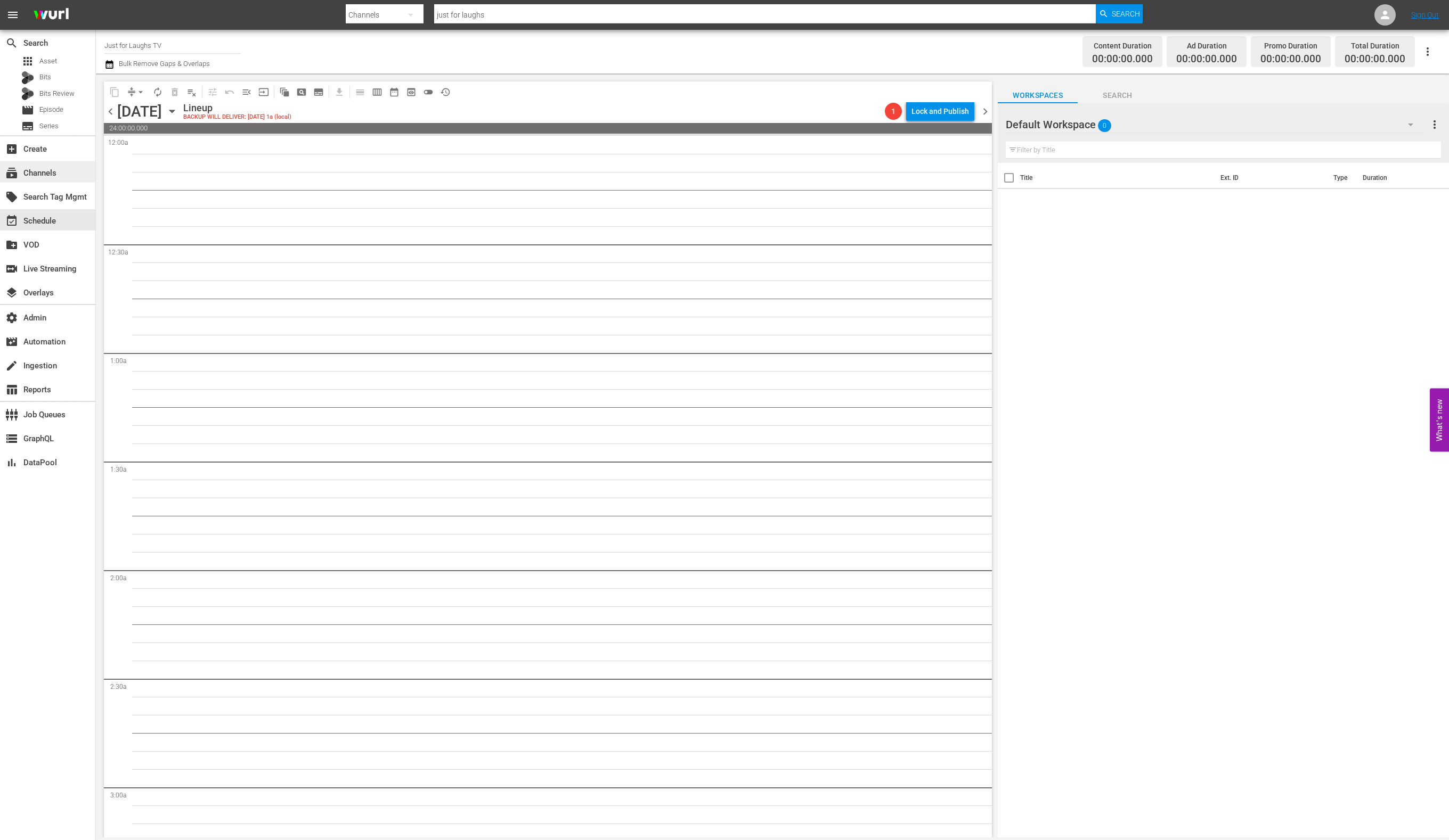
click at [46, 176] on div "subscriptions Channels" at bounding box center [30, 171] width 60 height 10
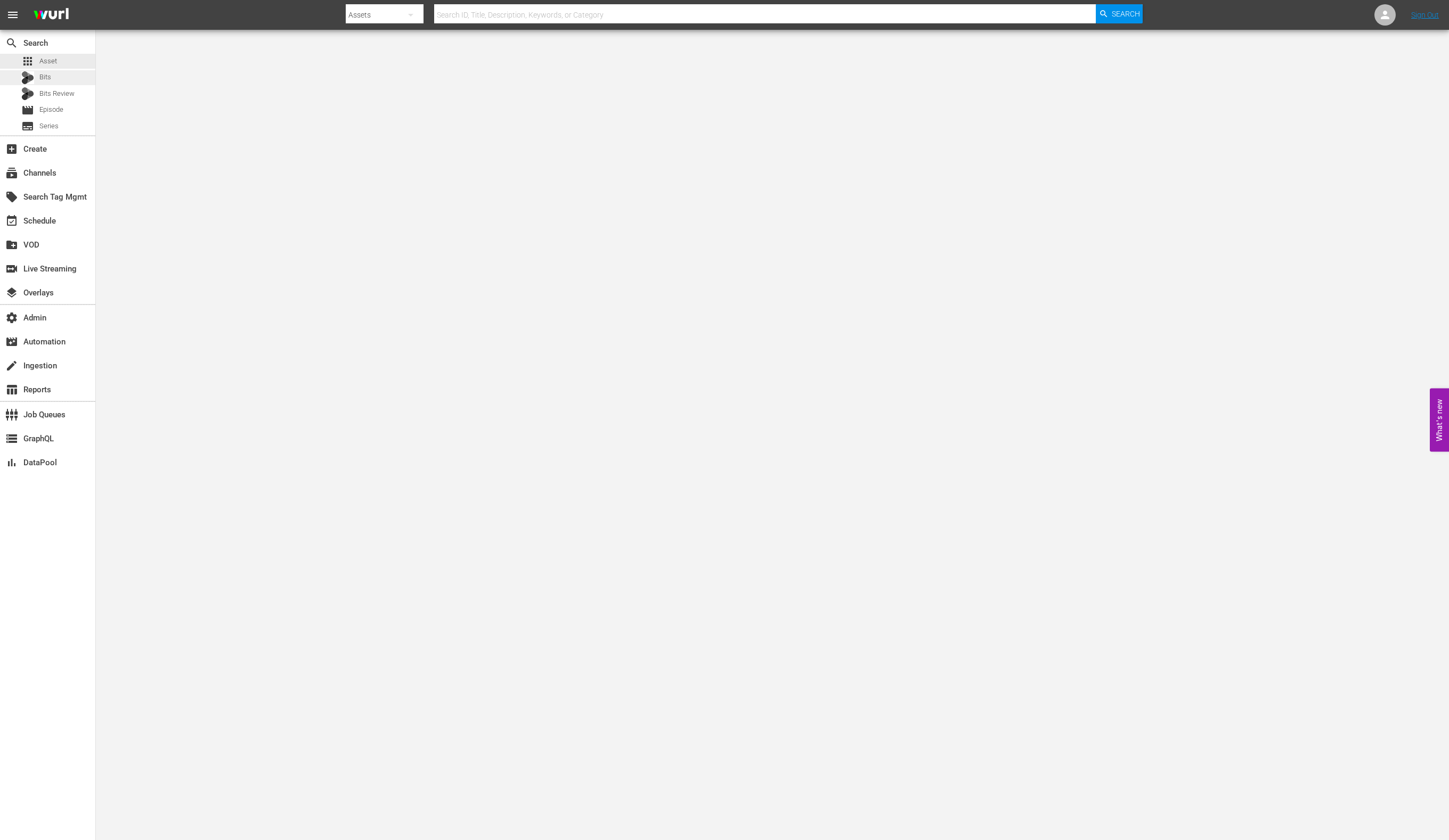
click at [50, 72] on span "Bits" at bounding box center [45, 77] width 12 height 11
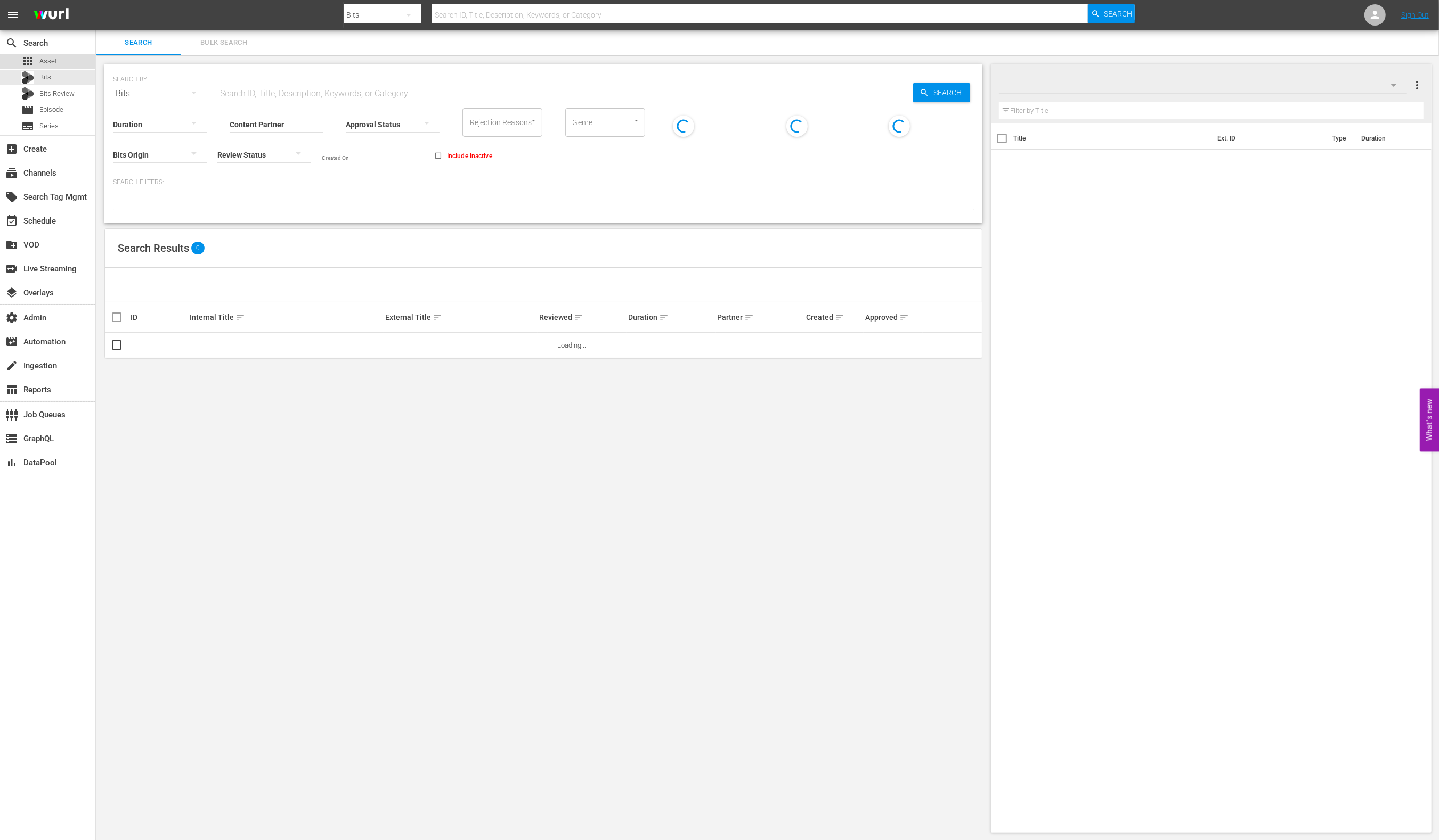
click at [56, 62] on span "Asset" at bounding box center [48, 61] width 17 height 11
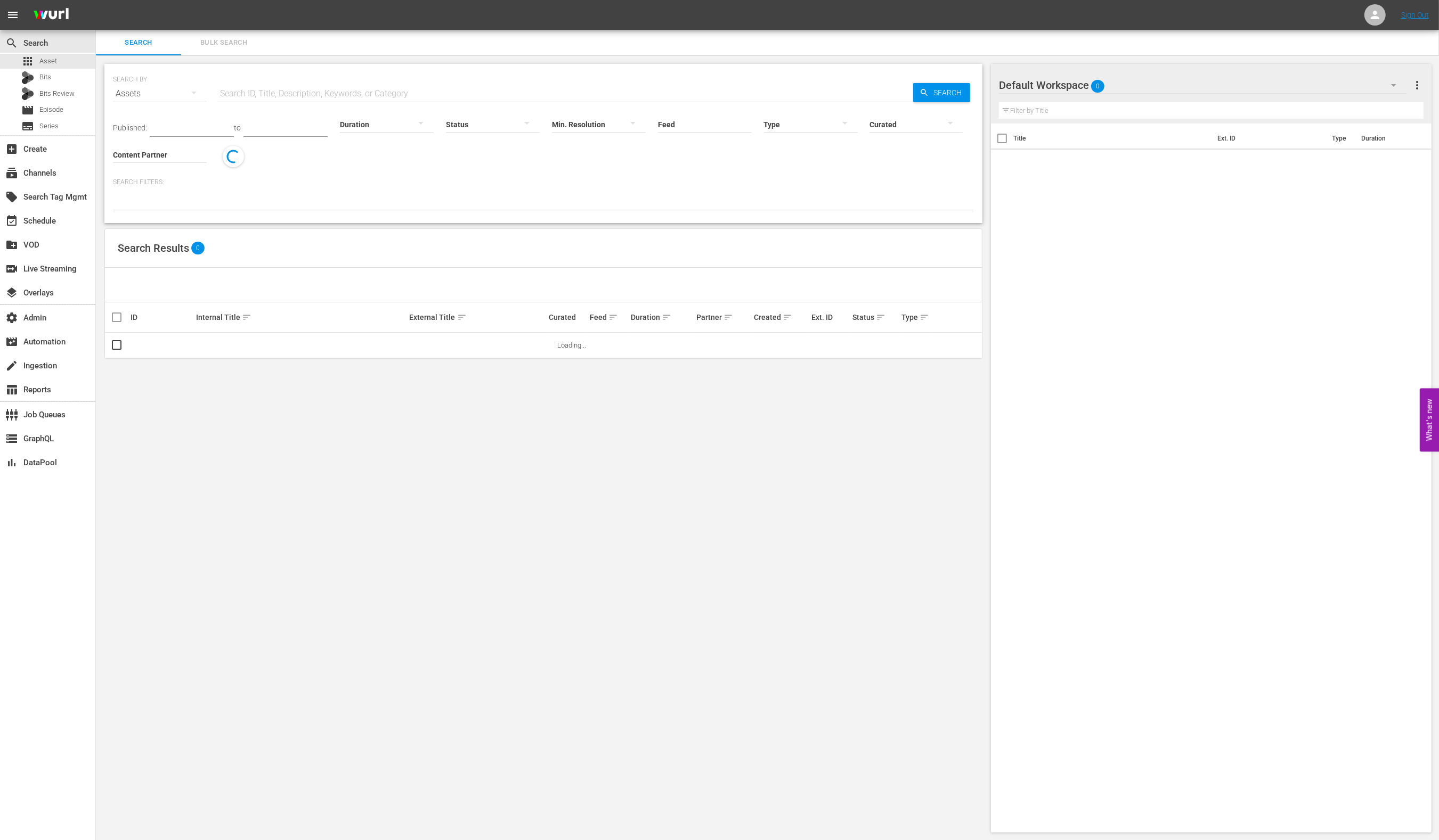
click at [273, 83] on input "text" at bounding box center [565, 93] width 696 height 25
paste input "AMCNVR0000039934"
type input "AMCNVR0000039934"
click at [971, 90] on div "SEARCH BY Search By Assets Search ID, Title, Description, Keywords, or Category…" at bounding box center [543, 87] width 861 height 38
click at [954, 90] on span "Search" at bounding box center [950, 93] width 41 height 19
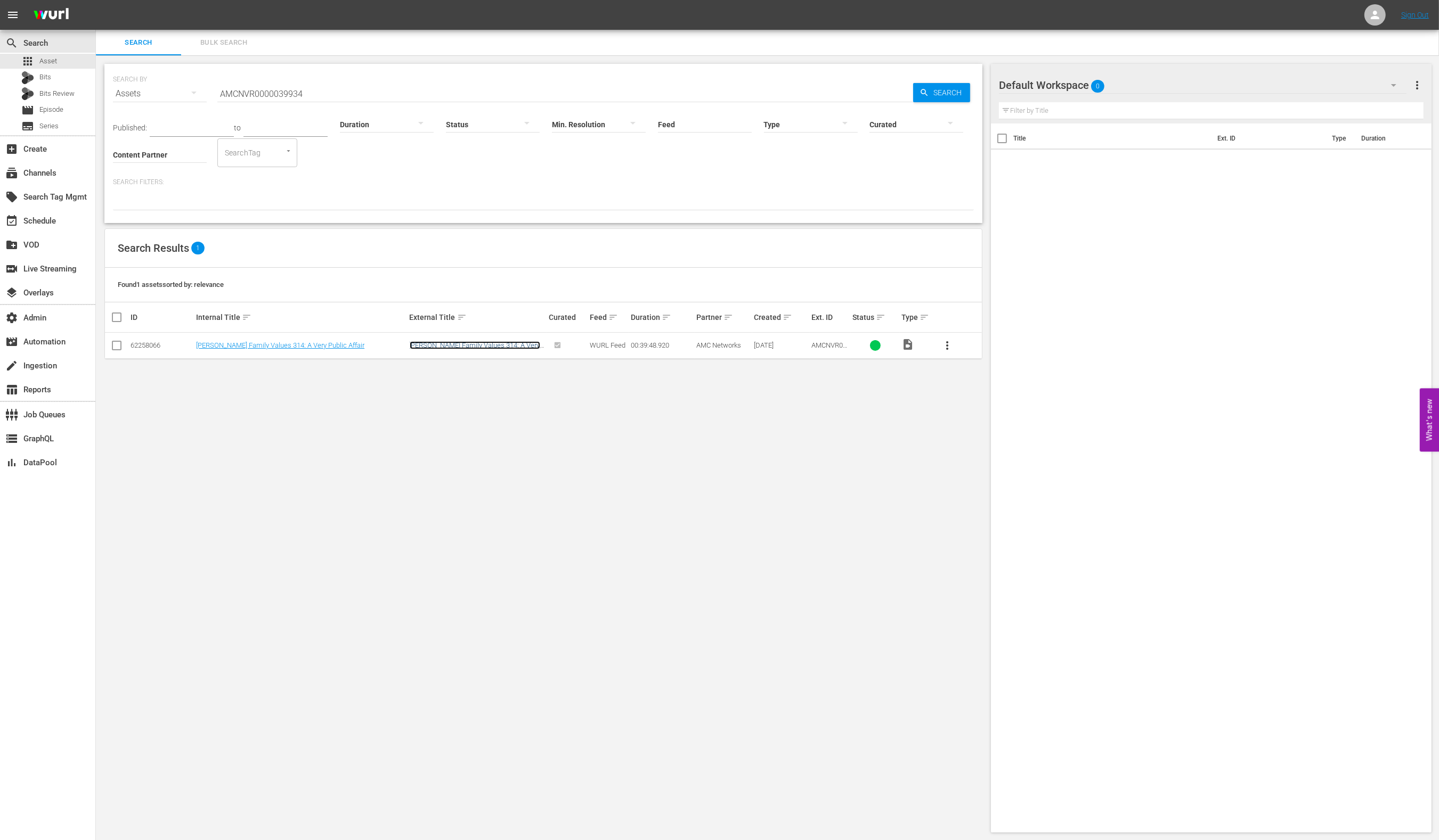
click at [450, 343] on link "Braxton Family Values 314: A Very Public Affair" at bounding box center [475, 349] width 131 height 16
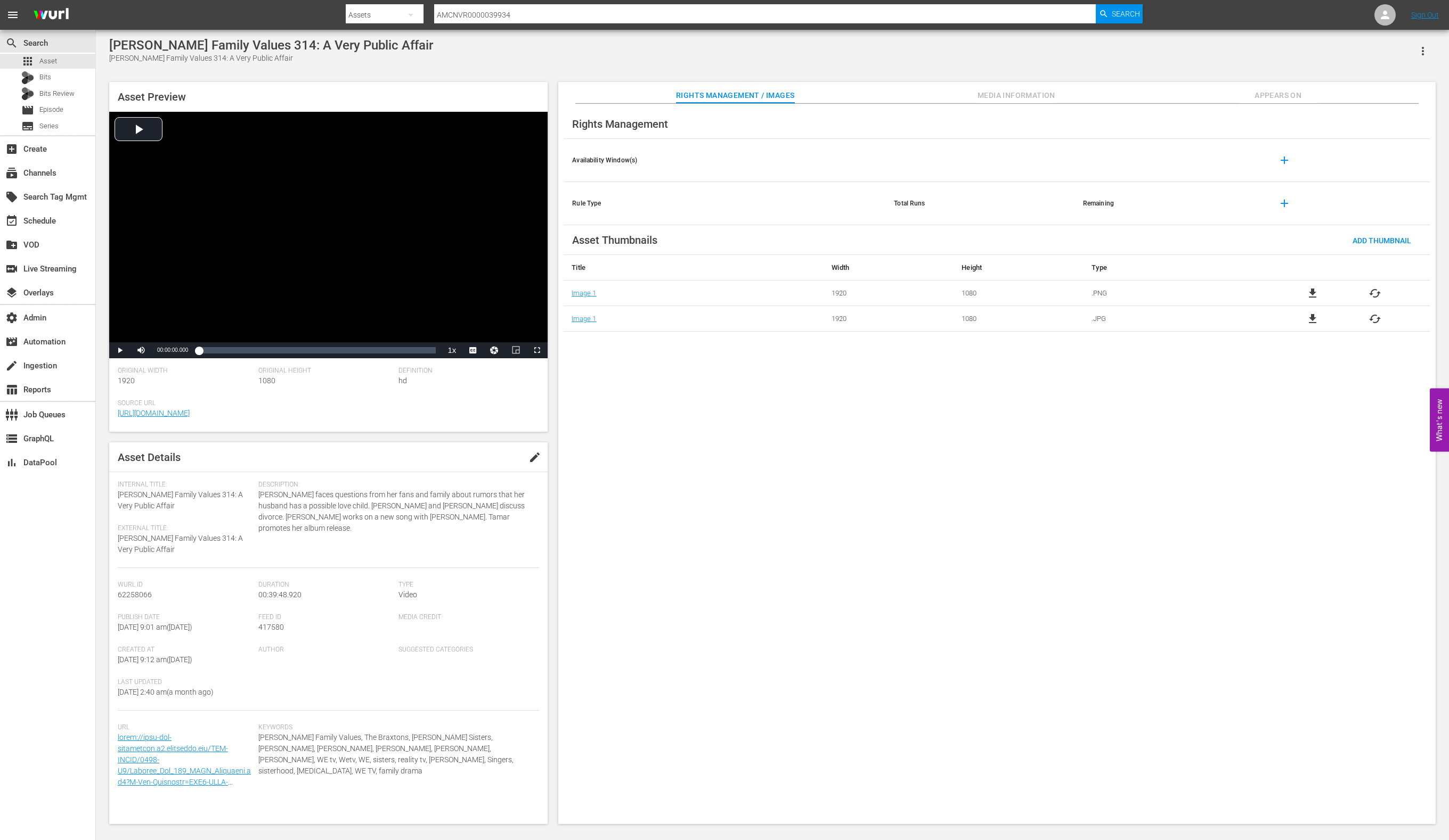
click at [1012, 89] on span "Media Information" at bounding box center [1016, 96] width 80 height 13
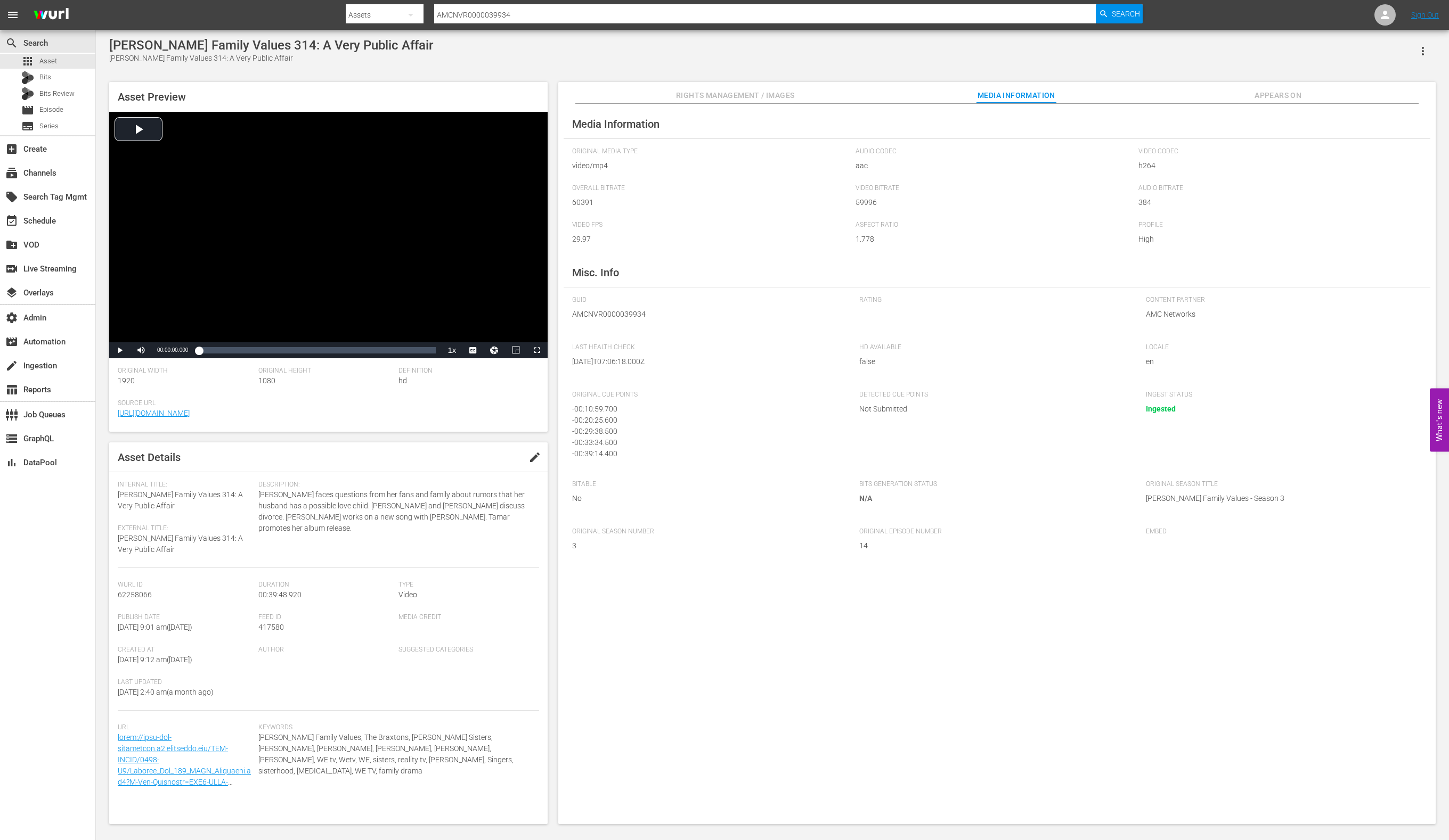
scroll to position [9, 0]
click at [138, 590] on span "62258066" at bounding box center [134, 594] width 34 height 8
copy span "62258066"
click at [265, 623] on span "417580" at bounding box center [271, 627] width 25 height 8
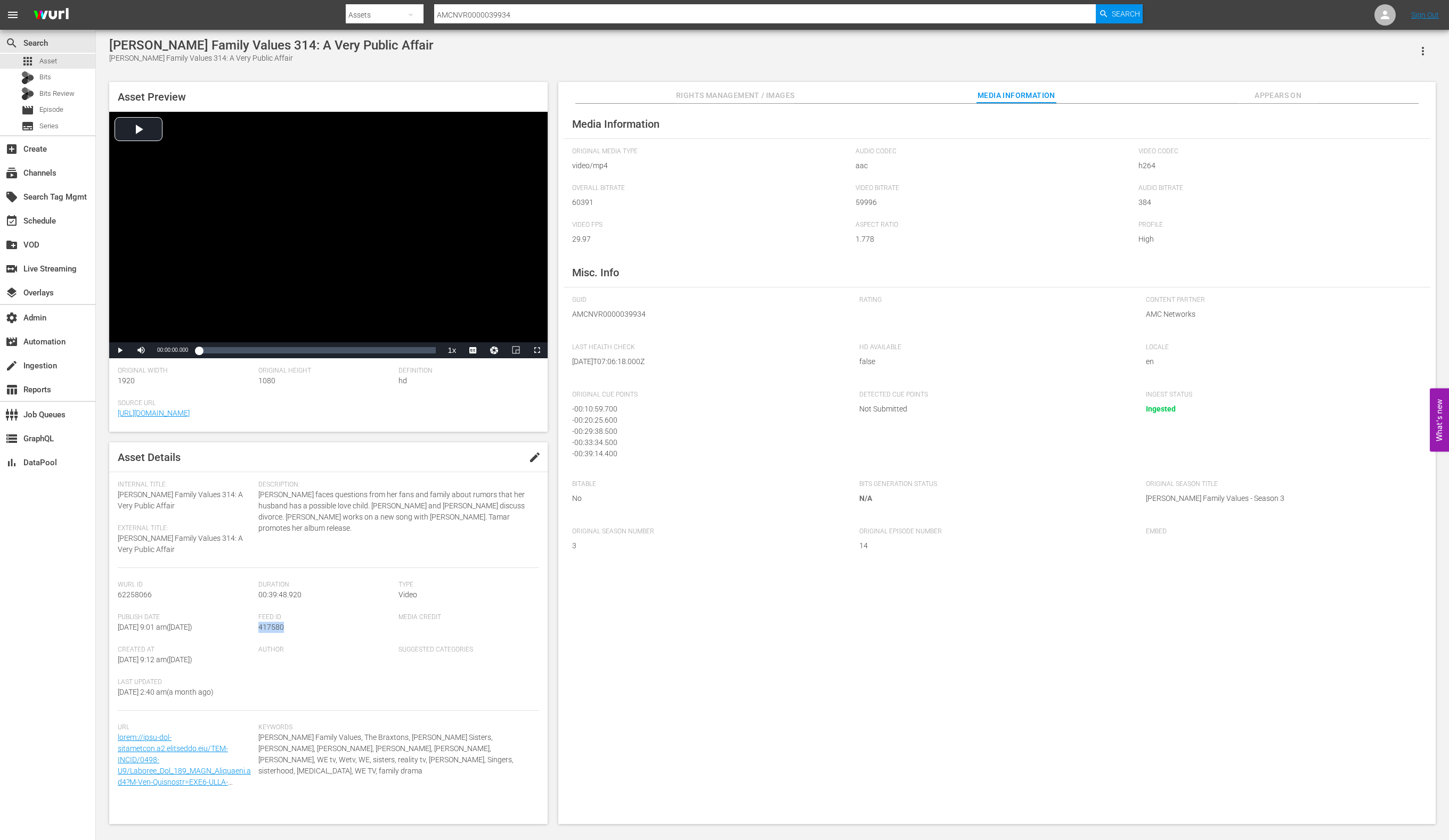
click at [265, 623] on span "417580" at bounding box center [271, 627] width 25 height 8
copy span "417580"
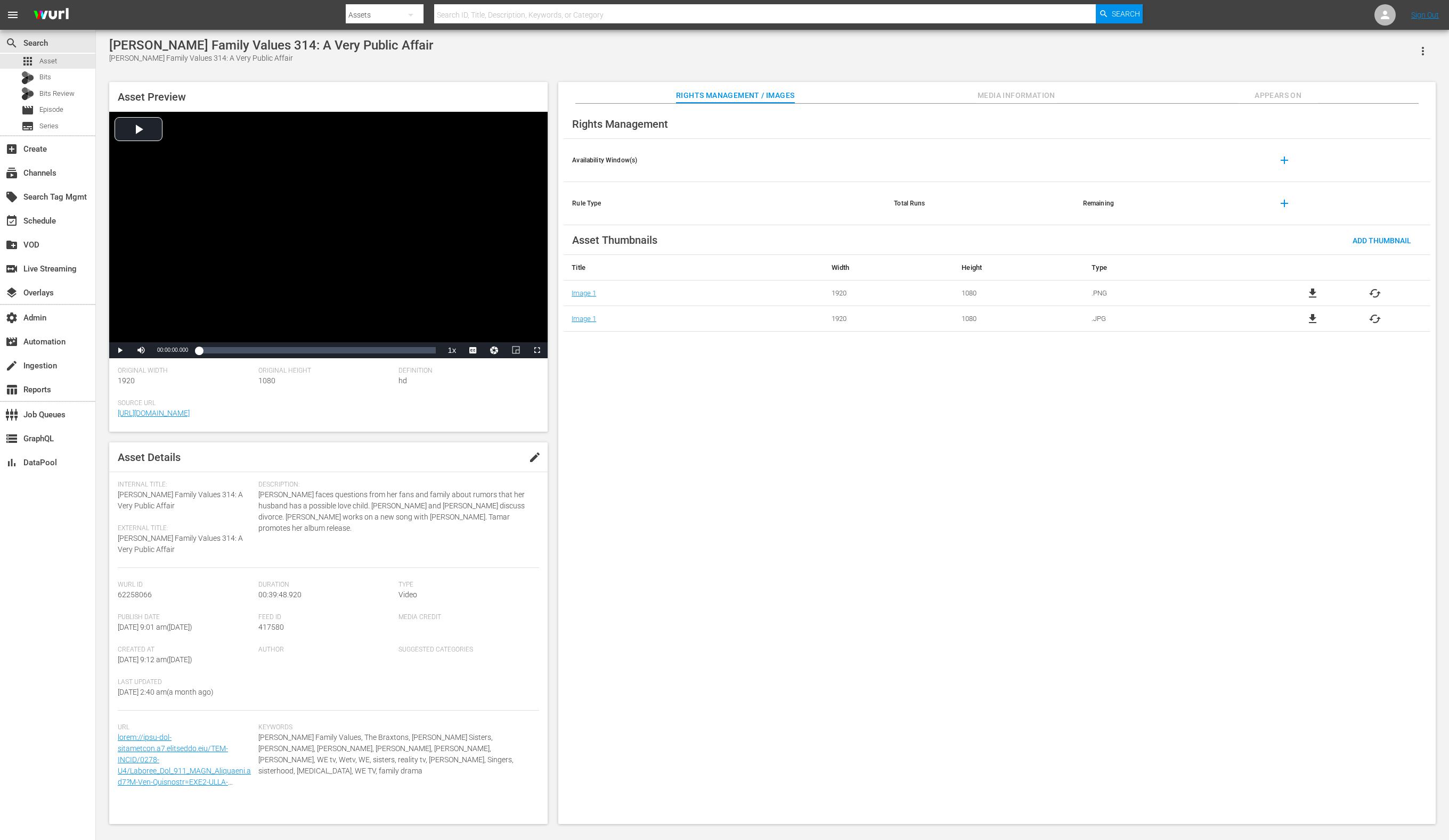
click at [1018, 94] on span "Media Information" at bounding box center [1016, 96] width 80 height 13
click at [998, 98] on span "Media Information" at bounding box center [1016, 96] width 80 height 13
click at [1005, 92] on span "Media Information" at bounding box center [1016, 96] width 80 height 13
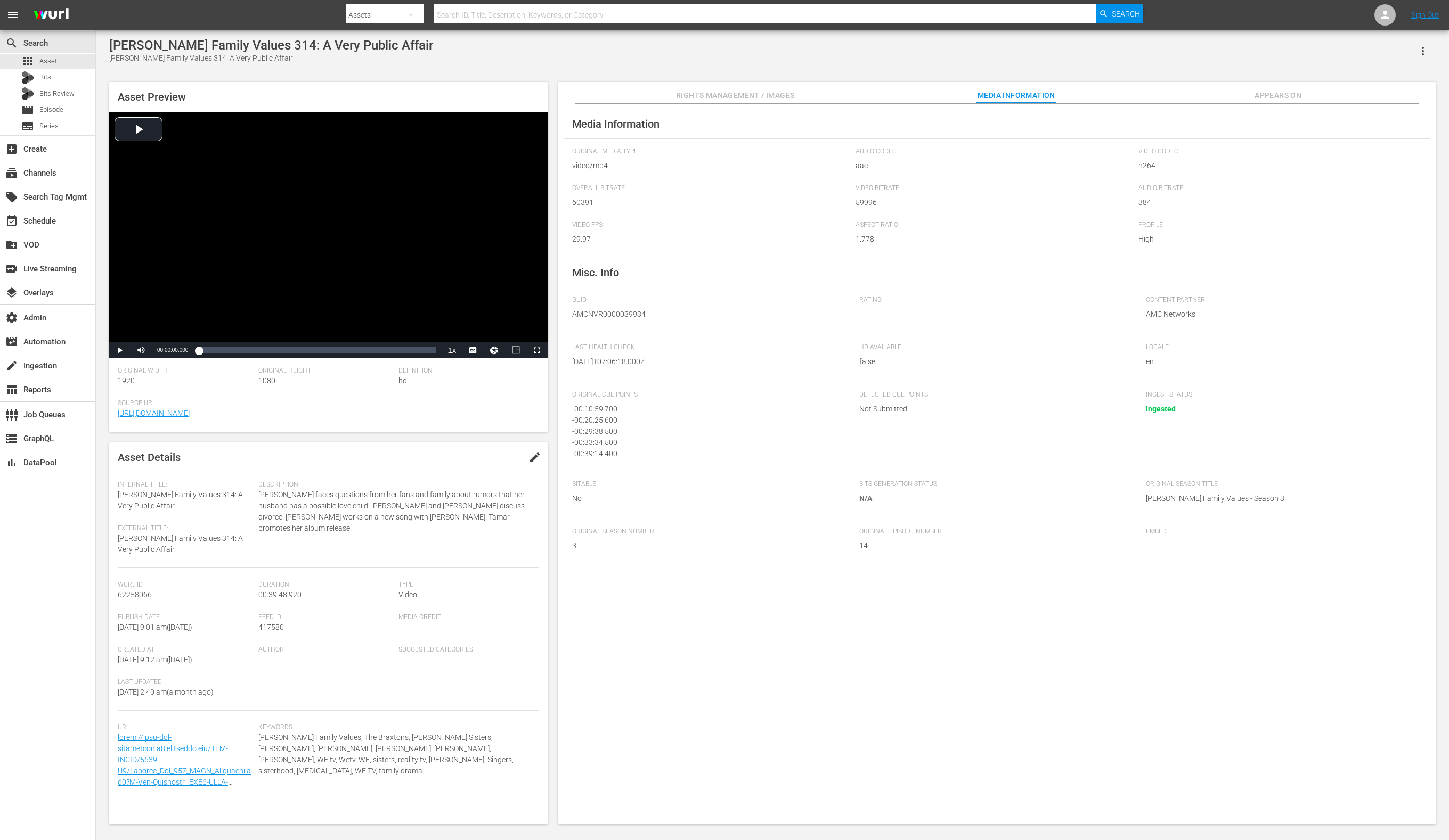
click at [473, 6] on input "text" at bounding box center [765, 15] width 662 height 25
paste input "AMCNVR0000009383"
type input "AMCNVR0000009383"
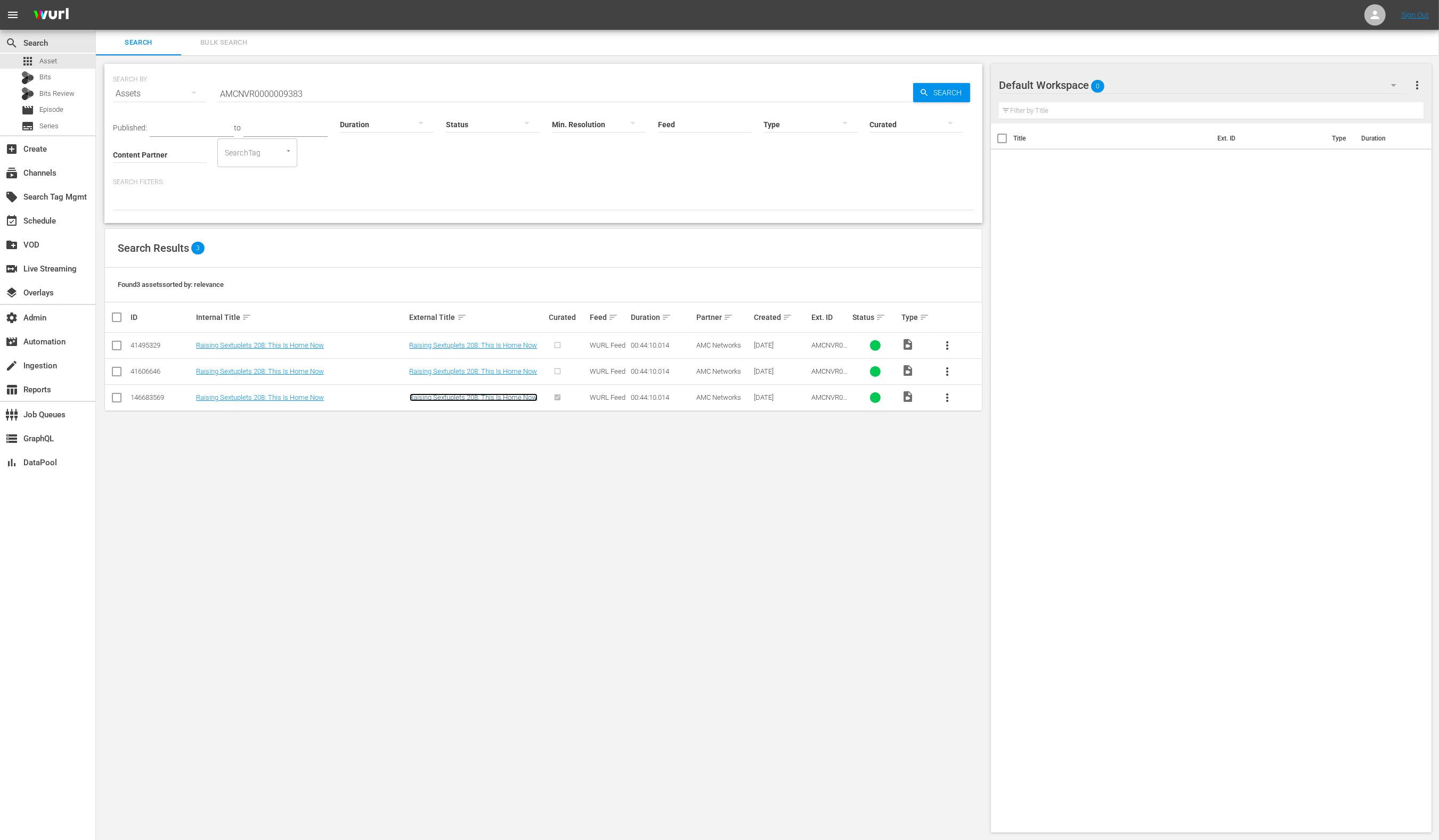
click at [453, 398] on link "Raising Sextuplets 208: This Is Home Now" at bounding box center [473, 398] width 128 height 8
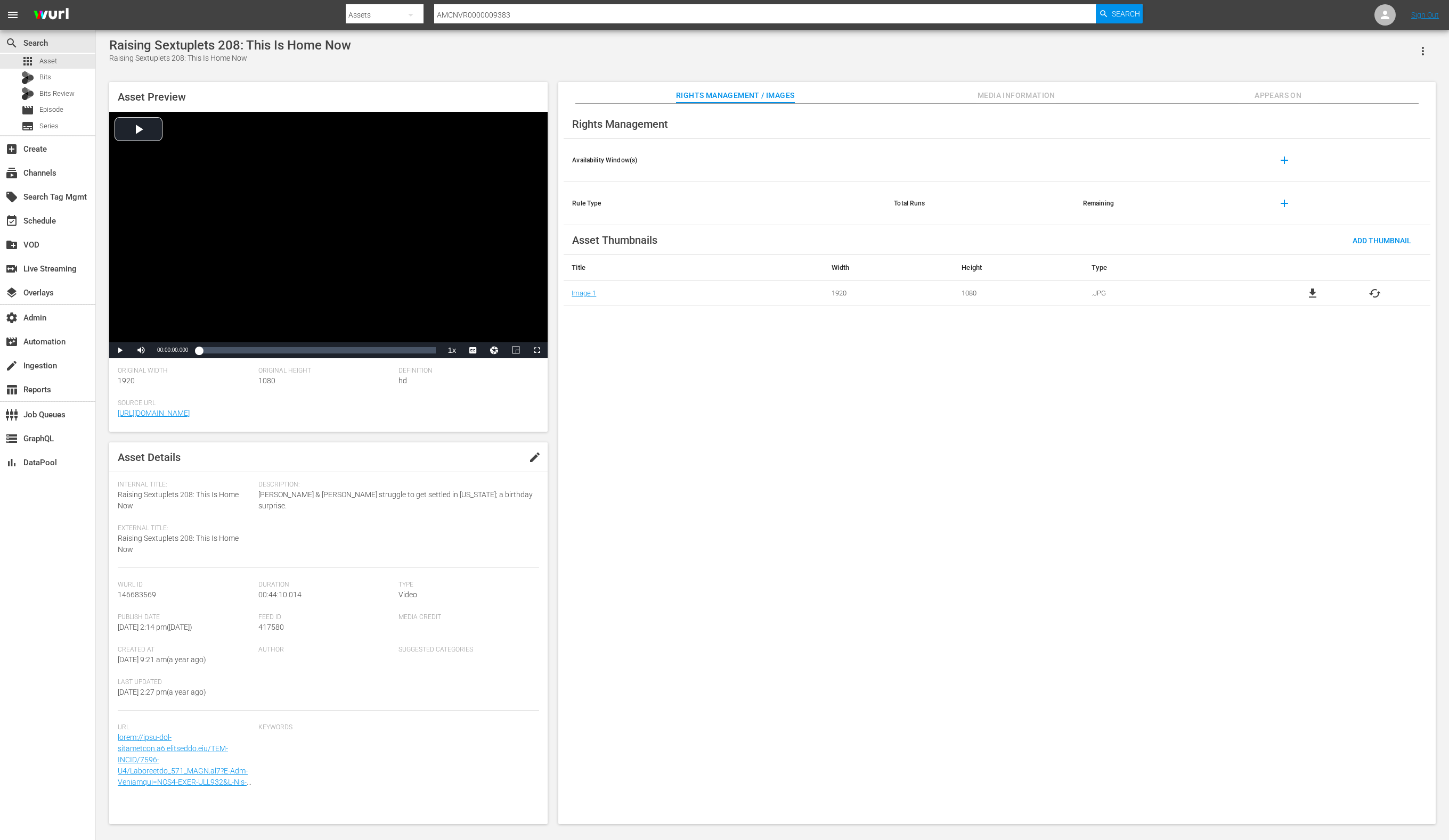
click at [1004, 87] on button "Media Information" at bounding box center [1016, 93] width 80 height 21
click at [1013, 87] on button "Media Information" at bounding box center [1016, 93] width 80 height 21
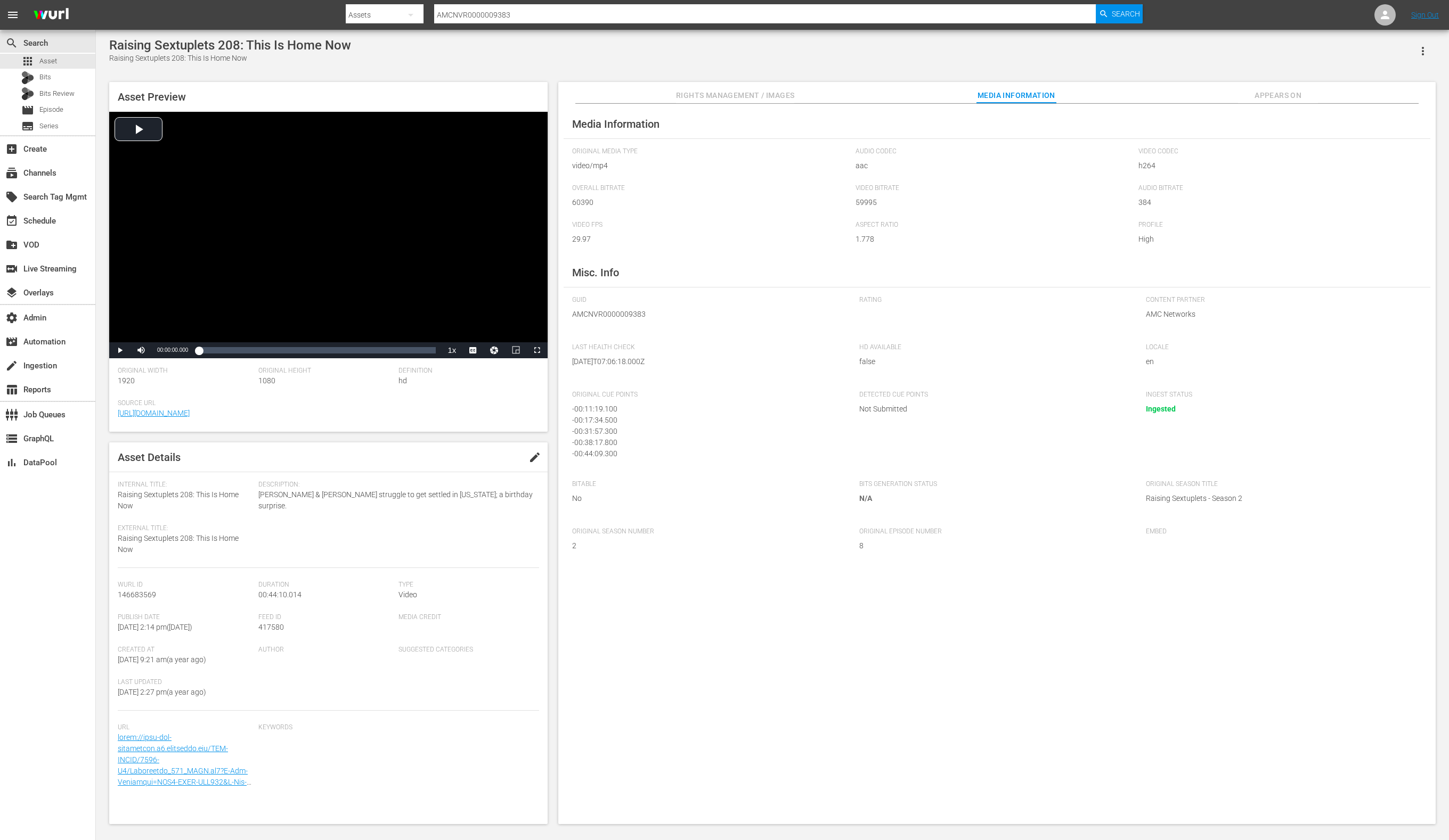
click at [604, 311] on span "AMCNVR0000009383" at bounding box center [707, 314] width 271 height 11
copy span "AMCNVR0000009383"
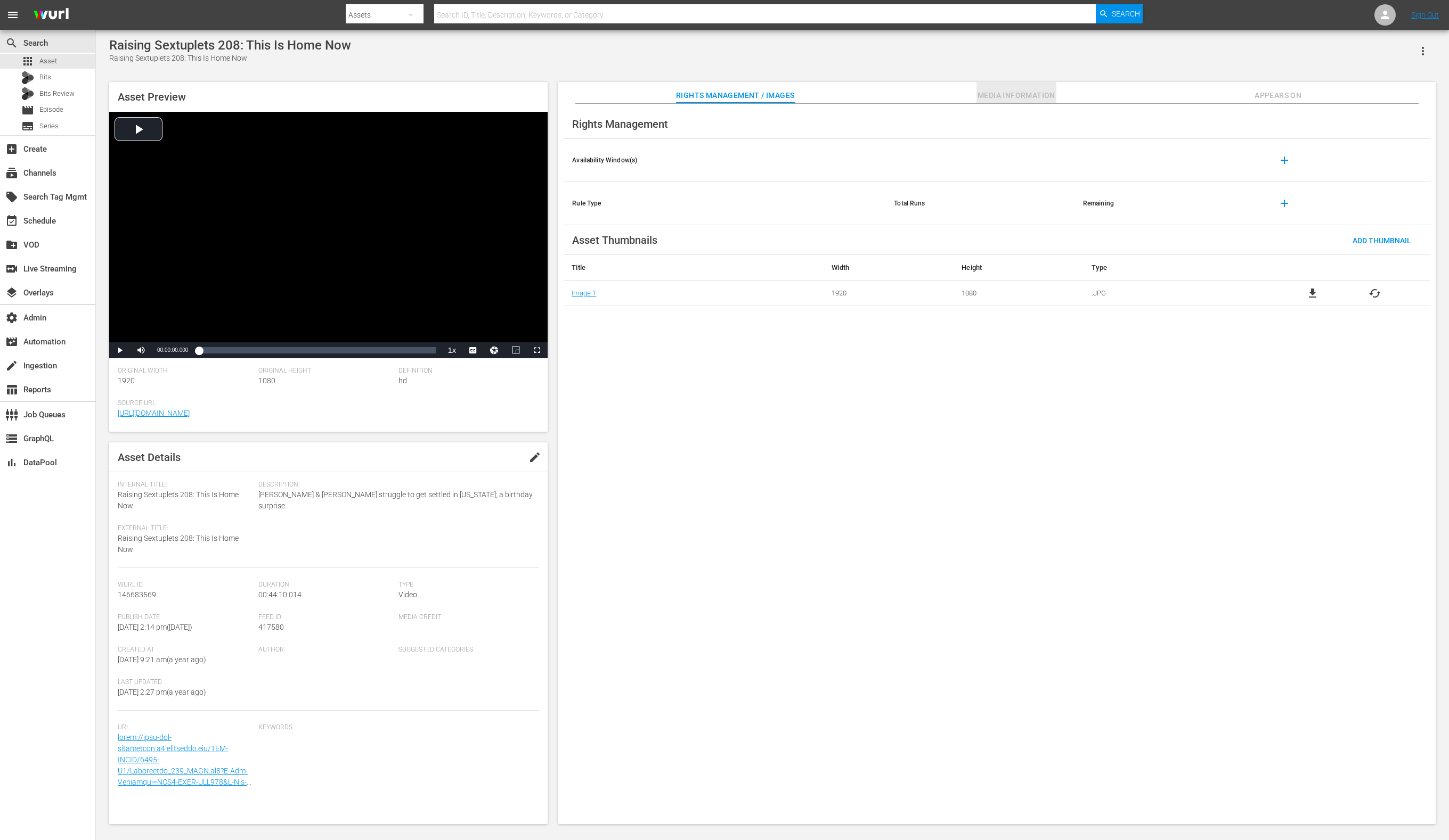
click at [1022, 93] on span "Media Information" at bounding box center [1016, 96] width 80 height 13
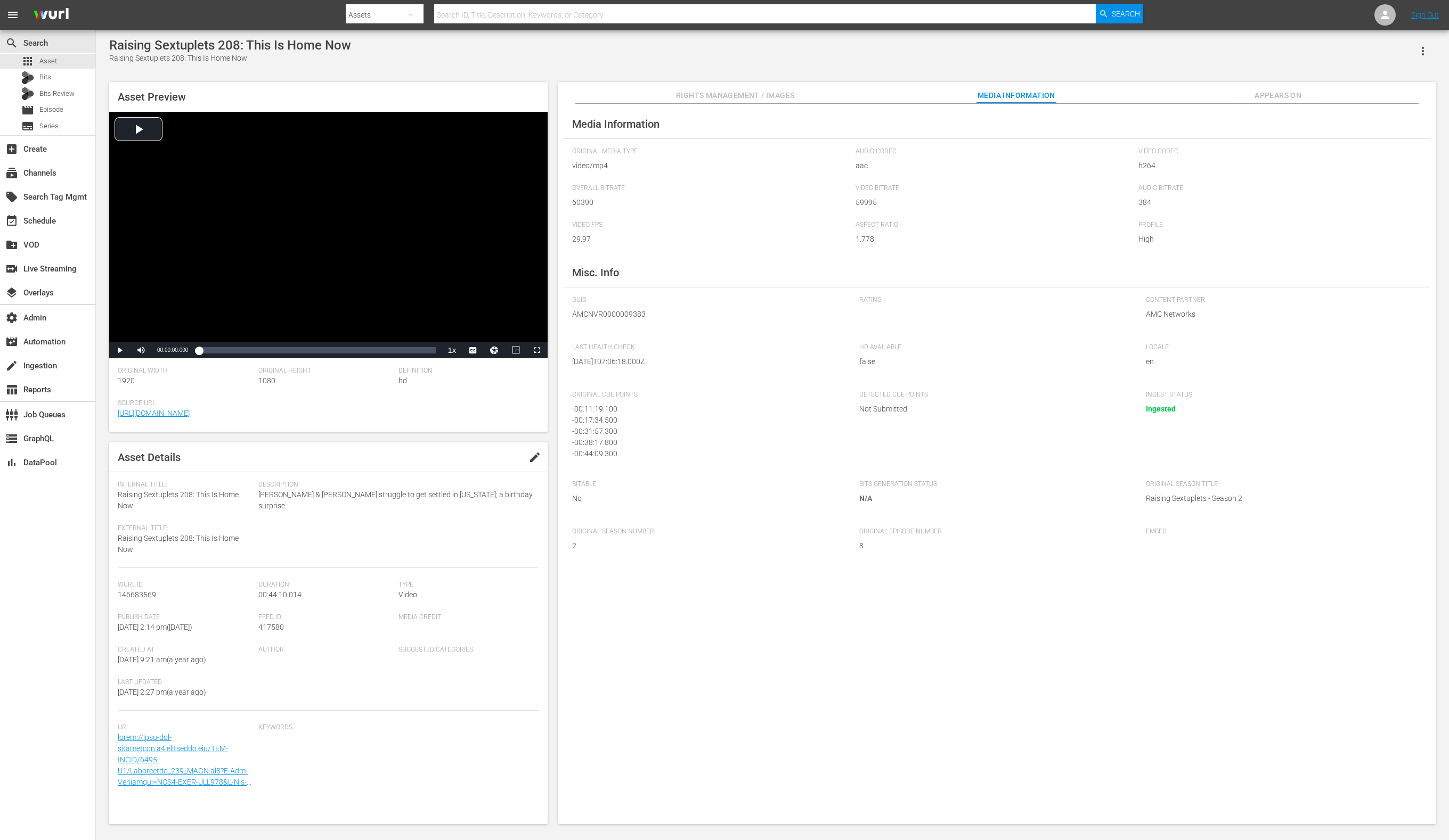
scroll to position [3, 0]
drag, startPoint x: 685, startPoint y: 390, endPoint x: 526, endPoint y: 92, distance: 337.8
click at [681, 380] on div "GUID AMCNVR0000009383 Rating Content Partner AMC Networks Last Health Check [DA…" at bounding box center [997, 430] width 850 height 268
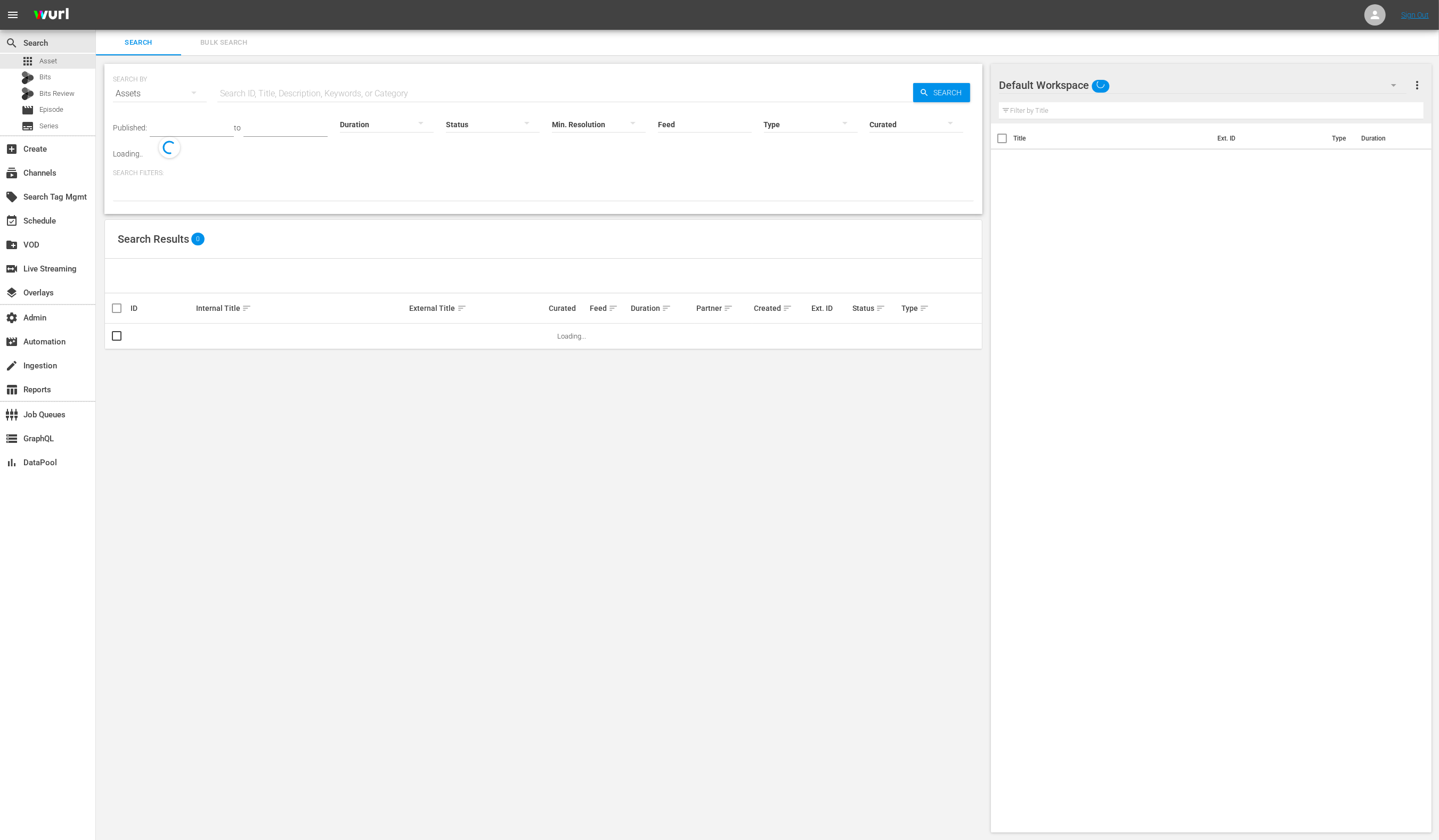
click at [363, 91] on input "text" at bounding box center [565, 93] width 696 height 25
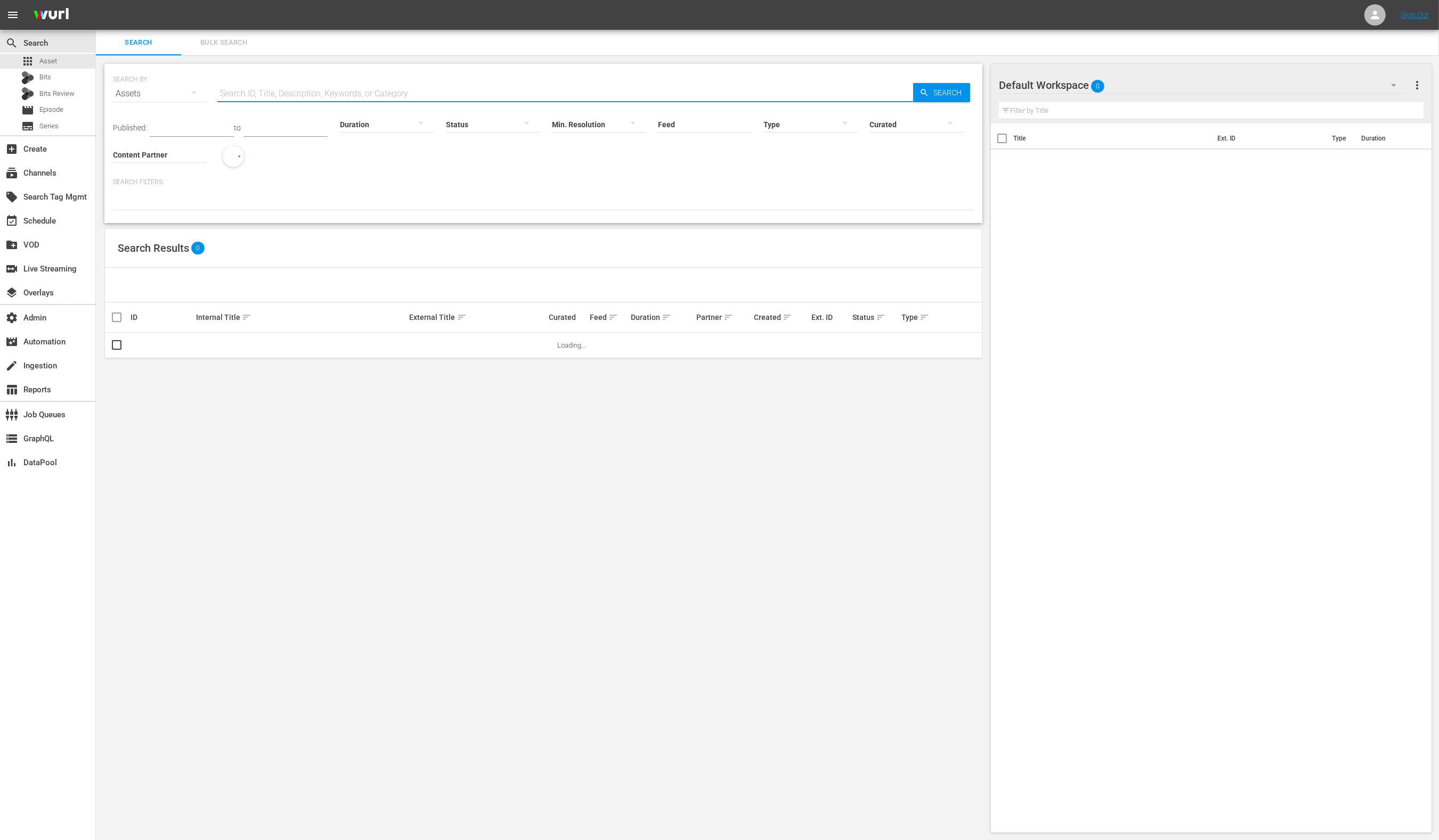
paste input "AMCNVR0000009378"
type input "AMCNVR0000009378"
click at [931, 92] on span "Search" at bounding box center [950, 93] width 41 height 19
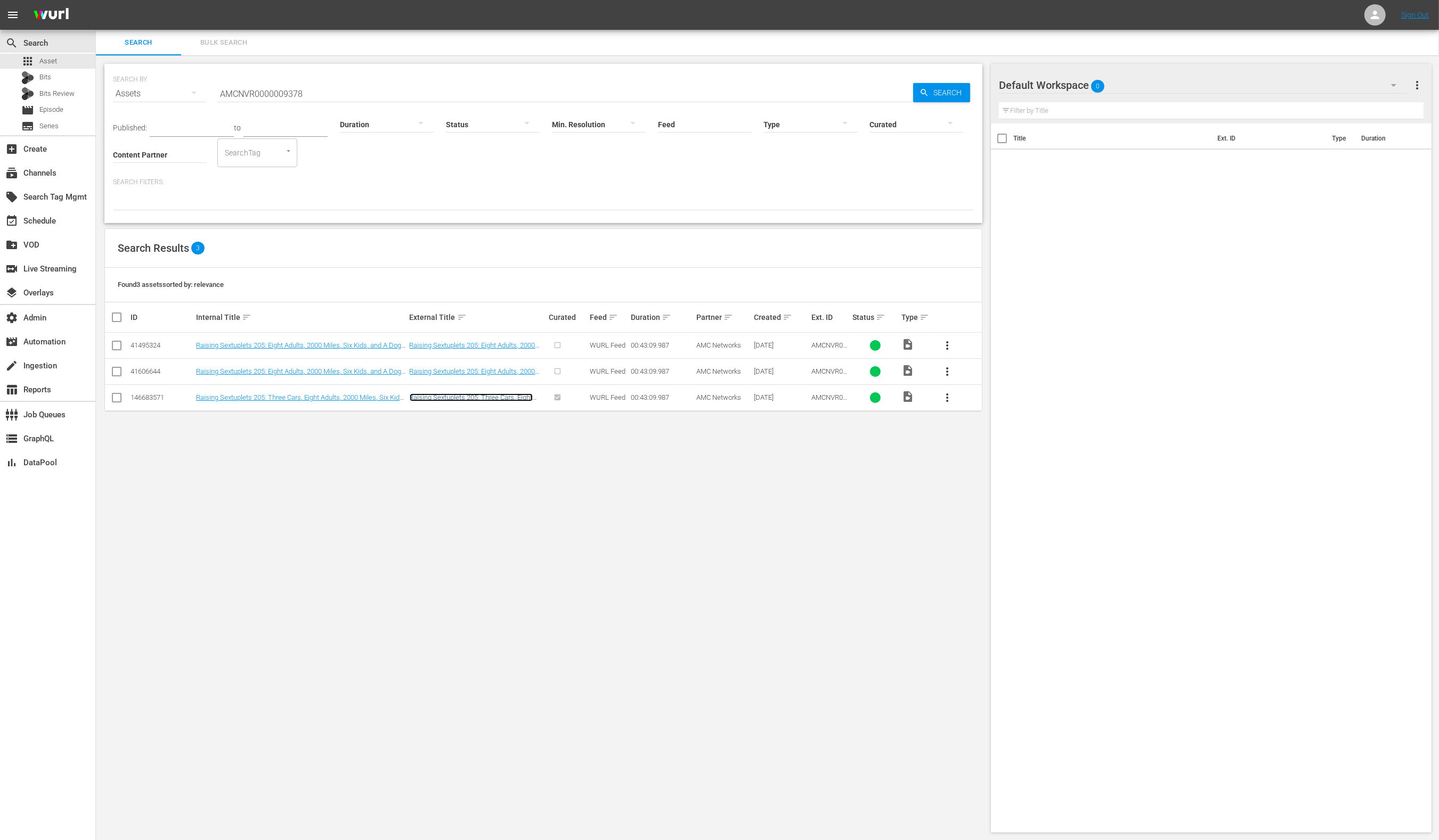
click at [479, 399] on link "Raising Sextuplets 205: Three Cars, Eight Adults, 2000 Miles, Six Kids, and A D…" at bounding box center [471, 405] width 123 height 24
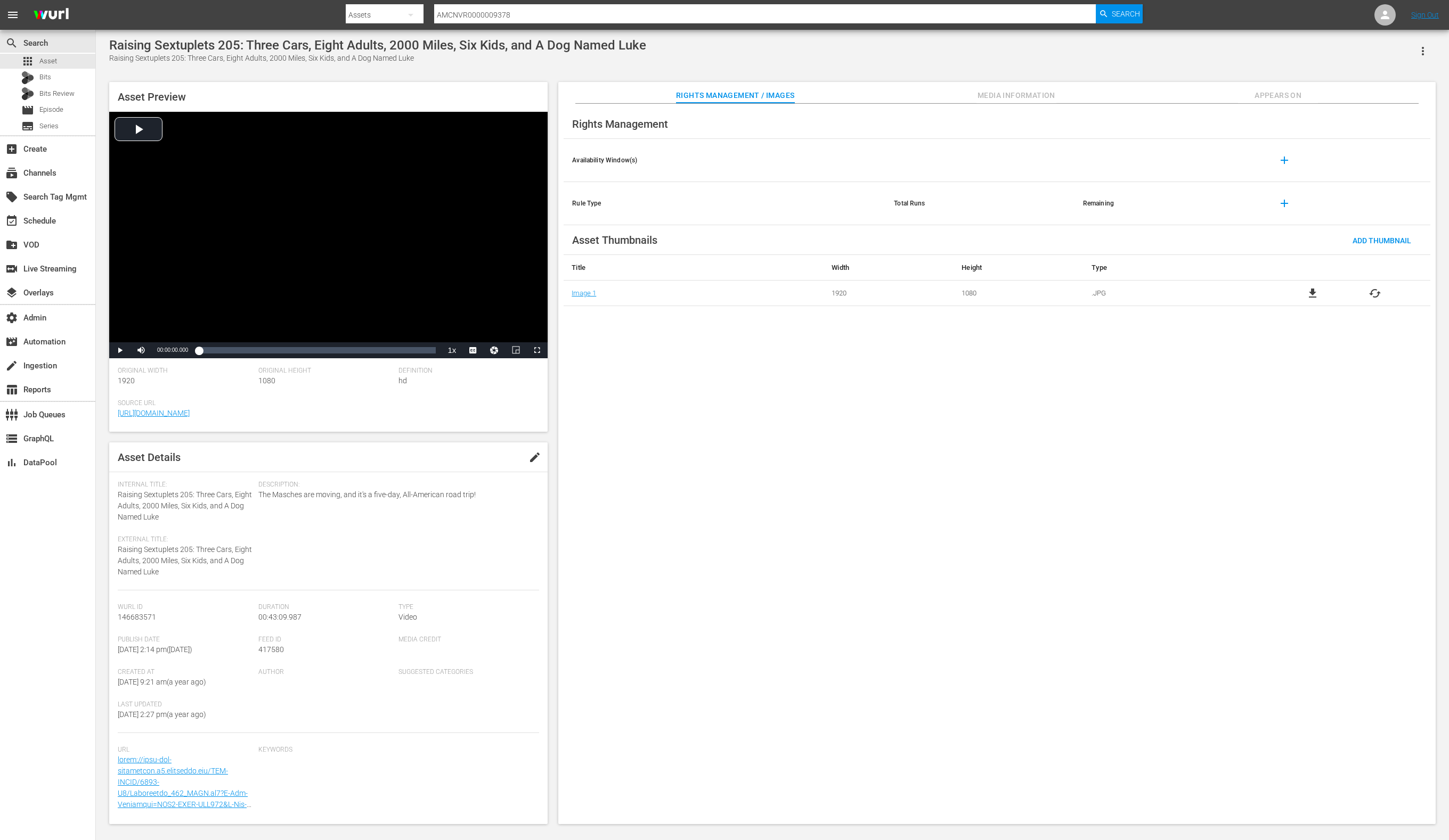
click at [1044, 94] on span "Media Information" at bounding box center [1016, 96] width 80 height 13
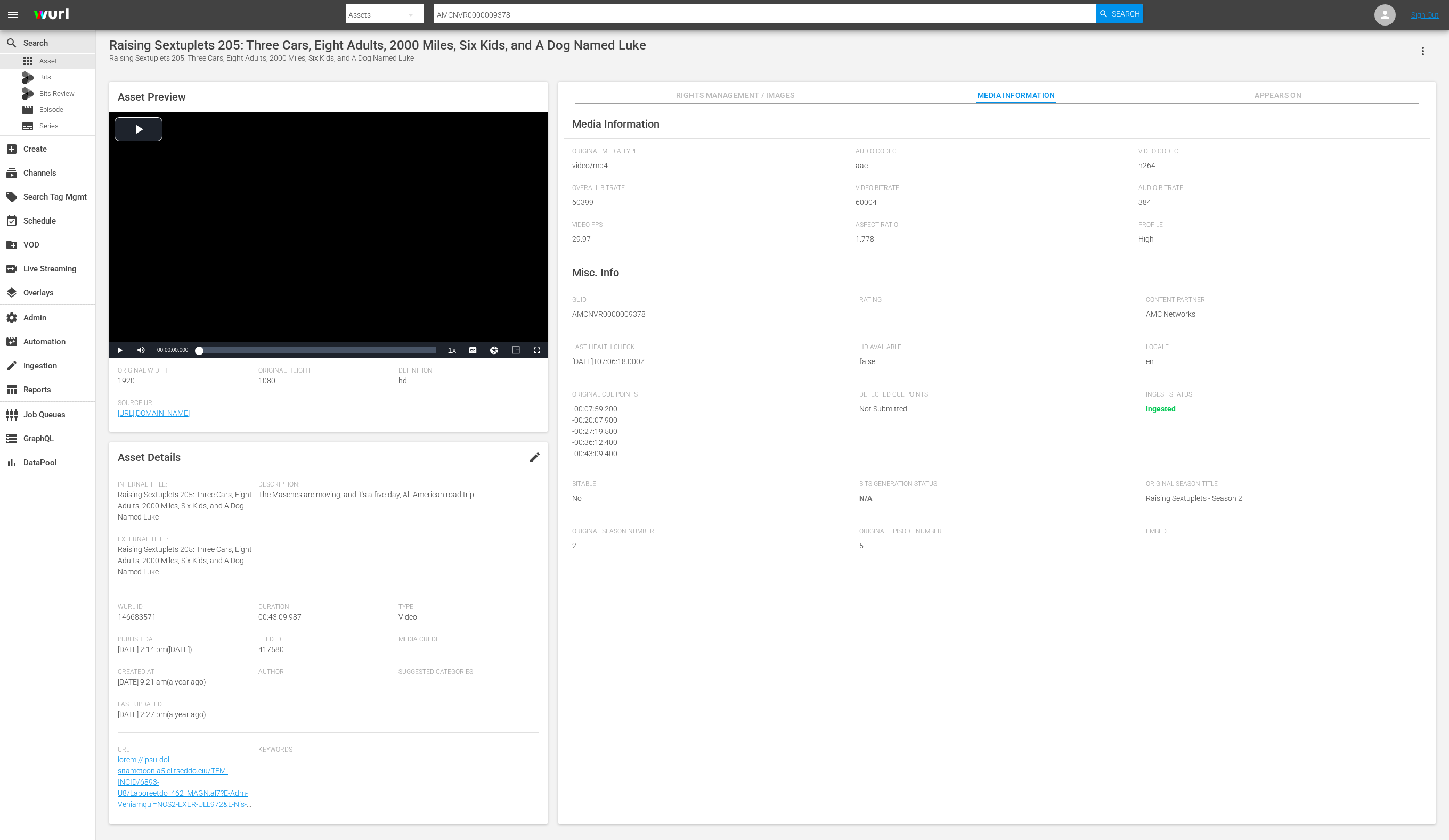
scroll to position [3, 0]
click at [1263, 97] on span "Appears On" at bounding box center [1278, 96] width 80 height 13
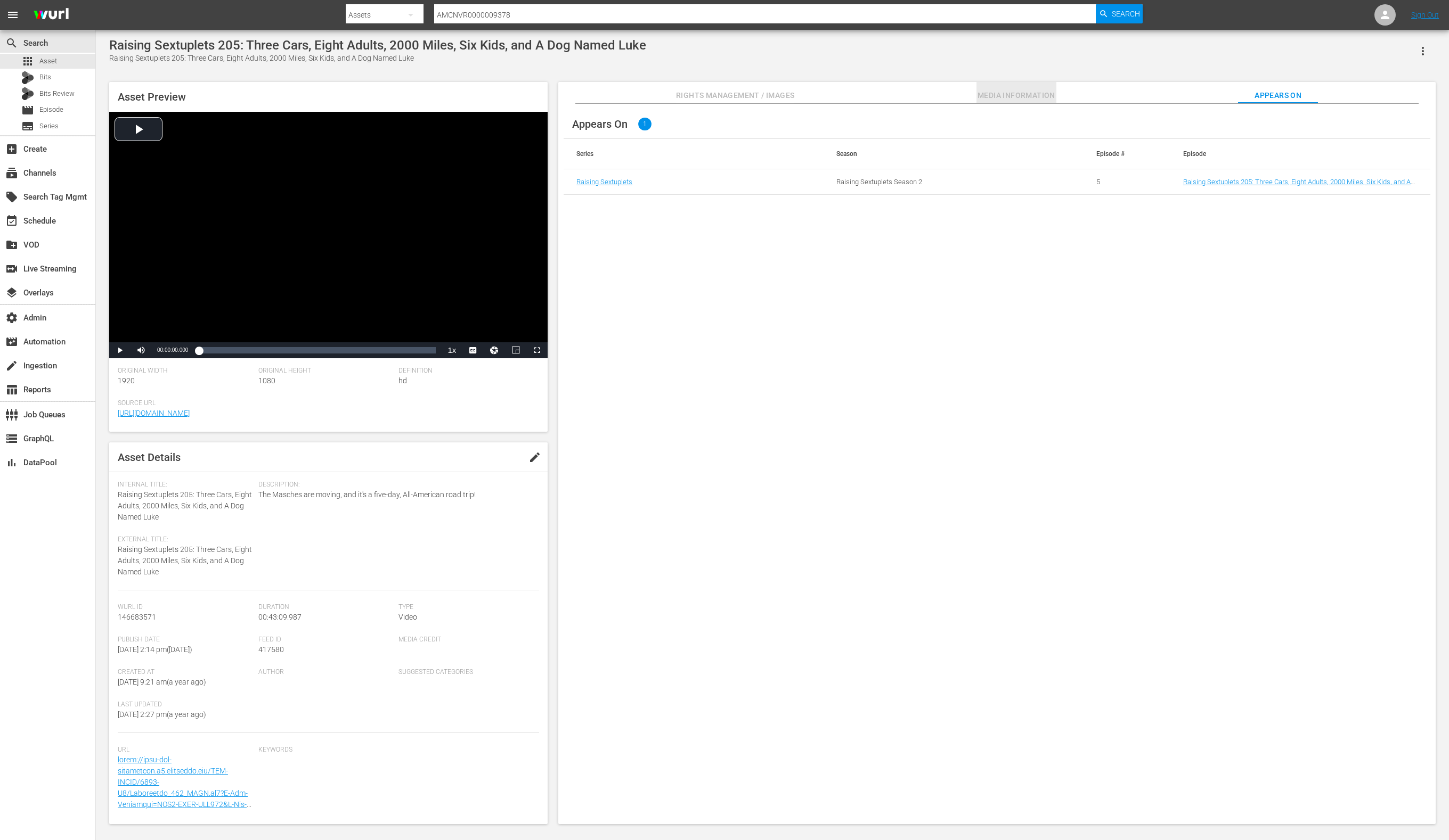
click at [1041, 93] on span "Media Information" at bounding box center [1016, 96] width 80 height 13
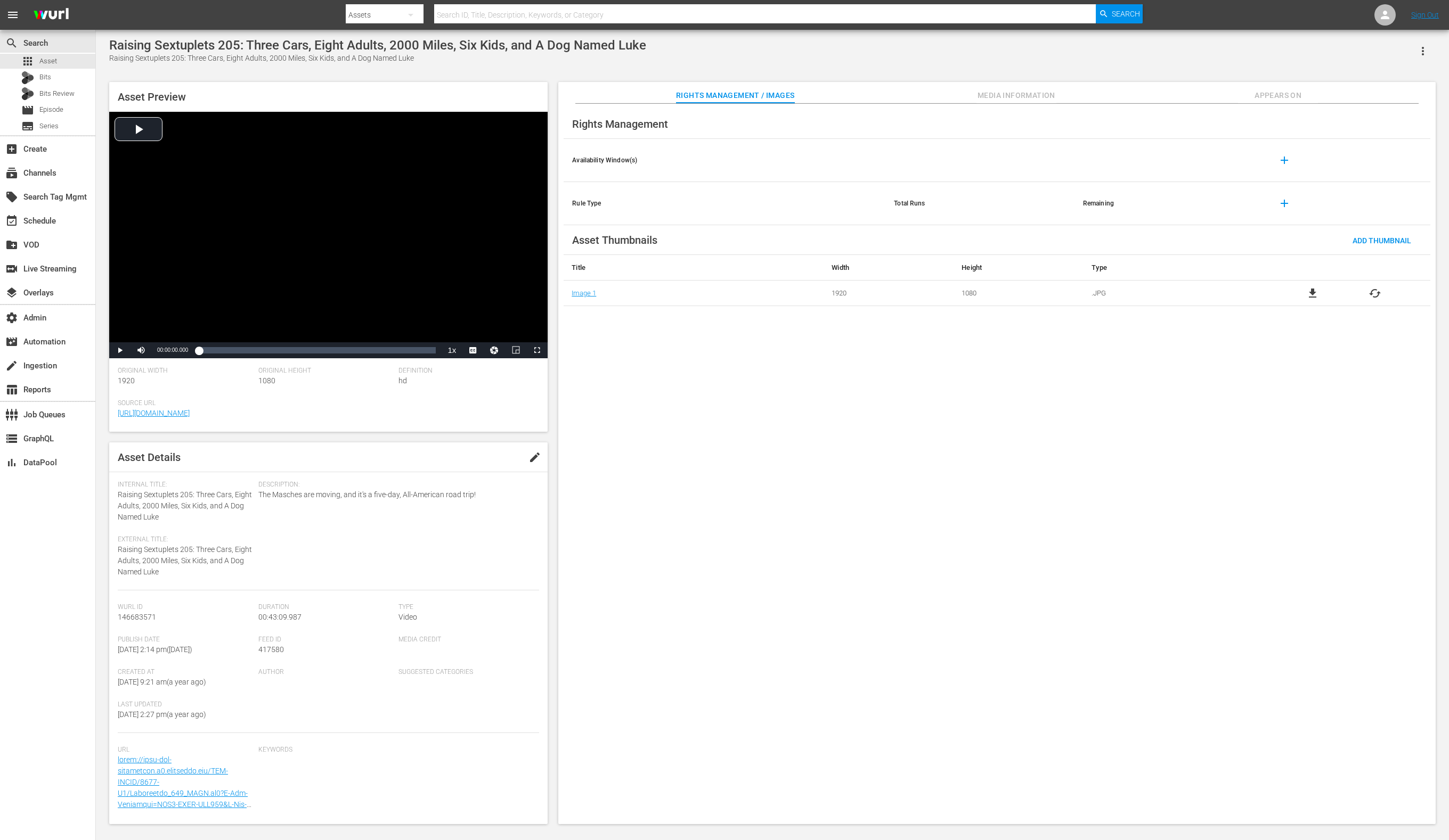
click at [1050, 86] on button "Media Information" at bounding box center [1016, 93] width 80 height 21
click at [1049, 93] on span "Media Information" at bounding box center [1016, 96] width 80 height 13
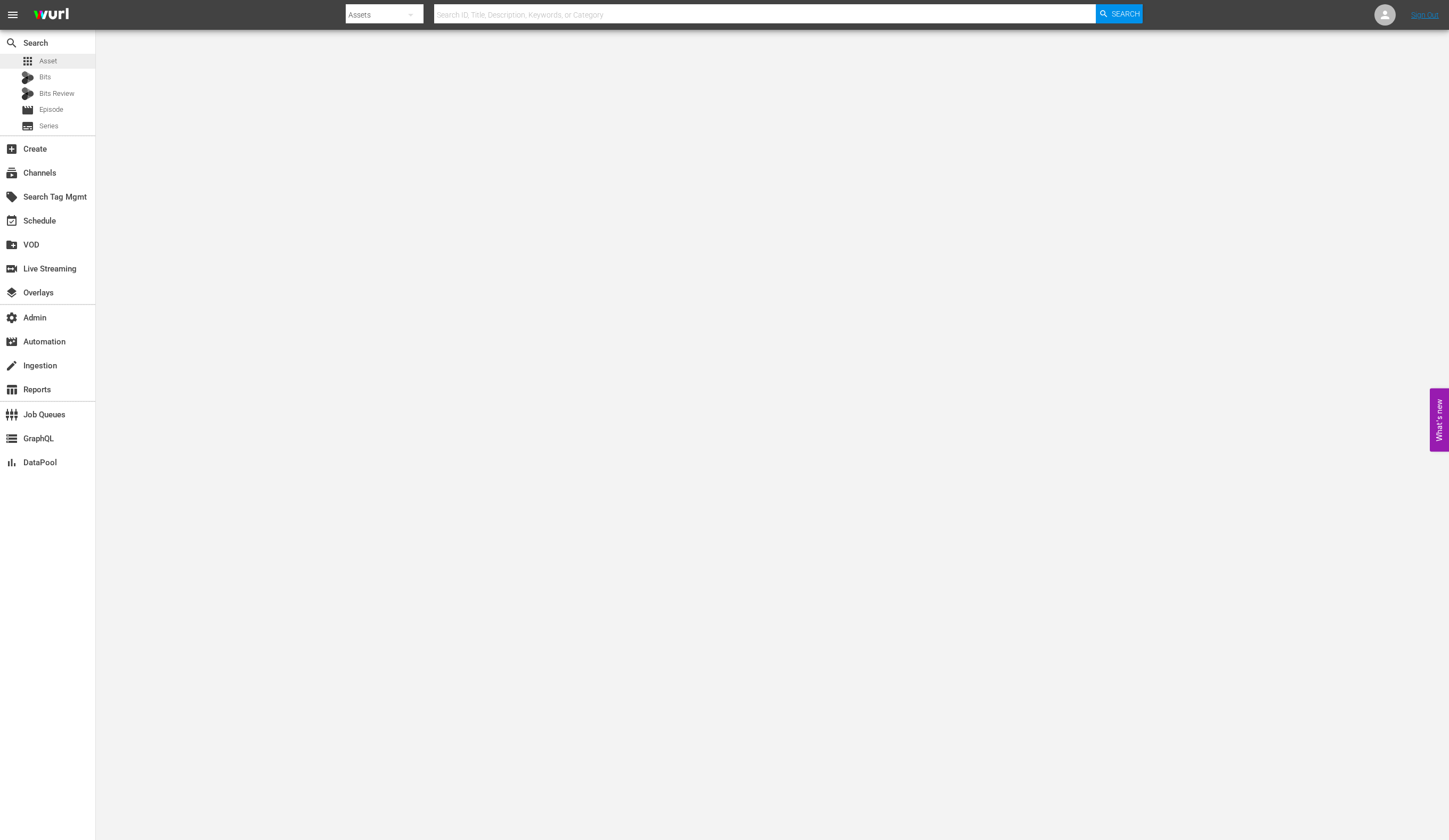
click at [64, 57] on div "apps Asset" at bounding box center [48, 61] width 96 height 15
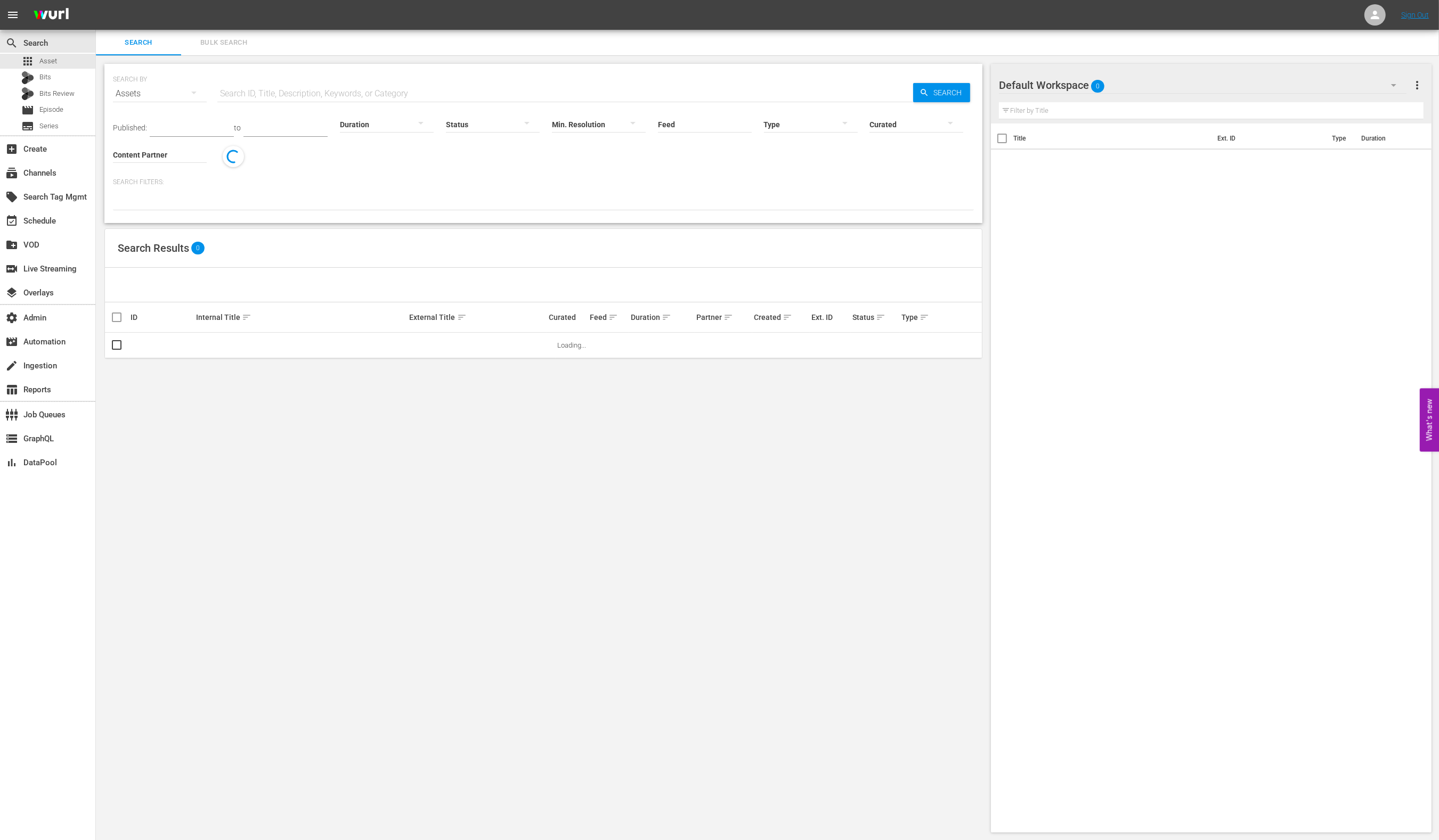
click at [410, 97] on input "text" at bounding box center [565, 93] width 696 height 25
paste input "189219502"
type input "189219502"
click at [942, 89] on span "Search" at bounding box center [950, 93] width 41 height 19
click at [146, 346] on div "189219502" at bounding box center [161, 345] width 62 height 8
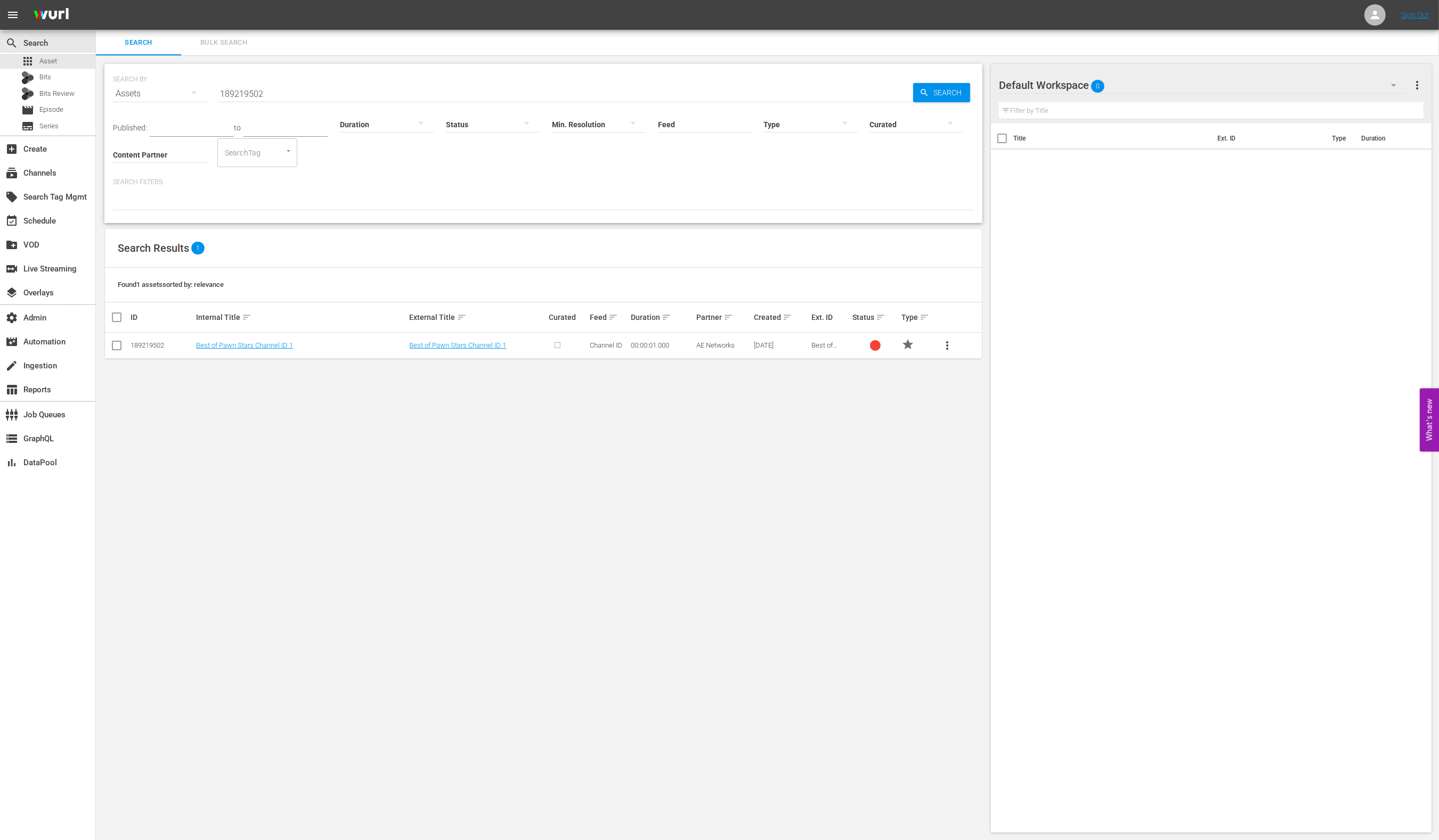
click at [146, 346] on div "189219502" at bounding box center [161, 345] width 62 height 8
copy div "189219502"
drag, startPoint x: 381, startPoint y: 258, endPoint x: 345, endPoint y: 200, distance: 68.3
click at [380, 258] on div "Search Results 1" at bounding box center [543, 248] width 877 height 39
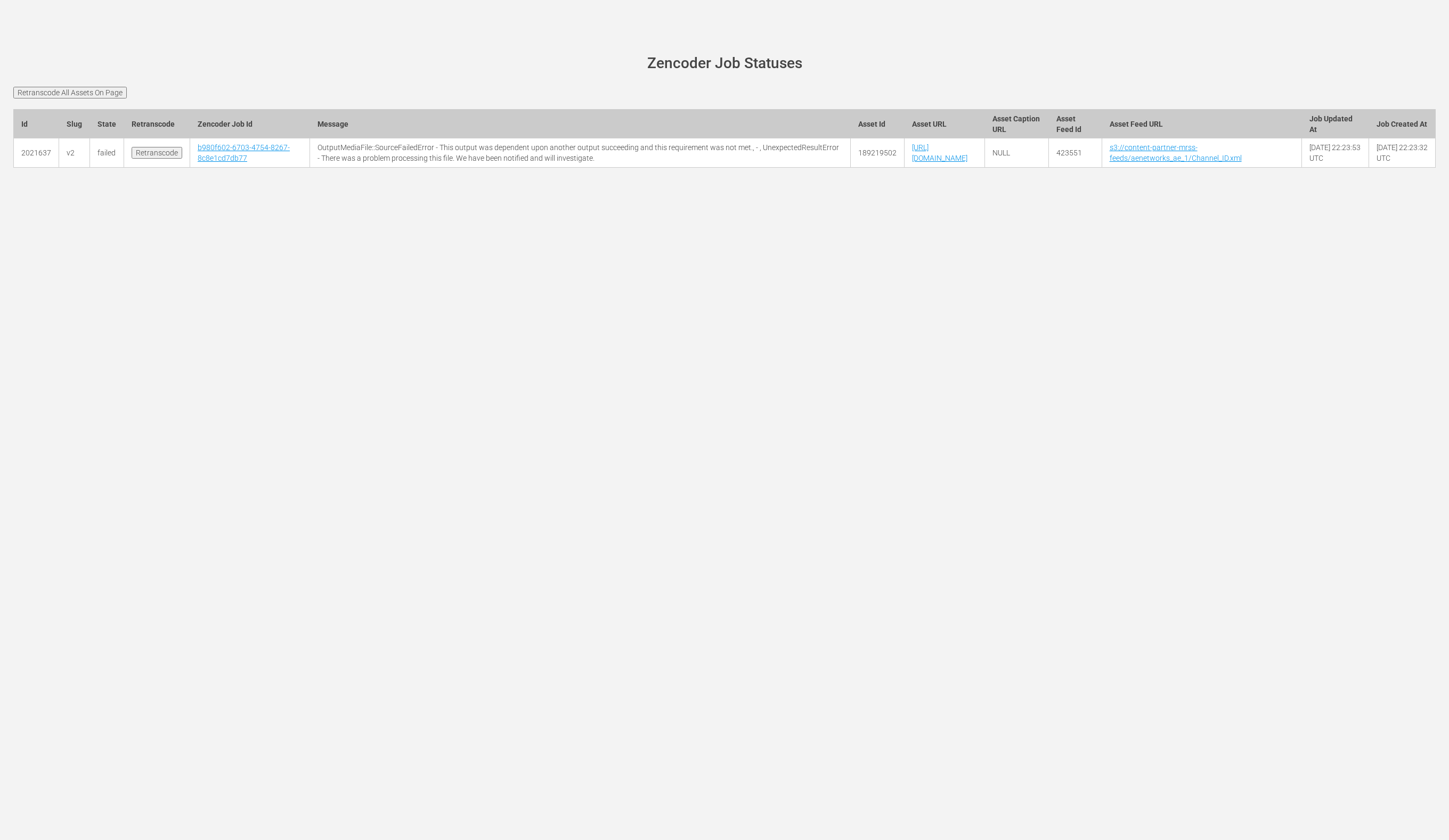
drag, startPoint x: 666, startPoint y: 408, endPoint x: 357, endPoint y: 260, distance: 342.6
click at [661, 408] on div "[PERSON_NAME][DOMAIN_NAME] site status Zencoder Job Statuses Retranscode All As…" at bounding box center [724, 420] width 1449 height 840
click at [912, 162] on link "[URL][DOMAIN_NAME]" at bounding box center [939, 153] width 55 height 19
click at [108, 96] on input "Retranscode All Assets On Page" at bounding box center [70, 92] width 114 height 12
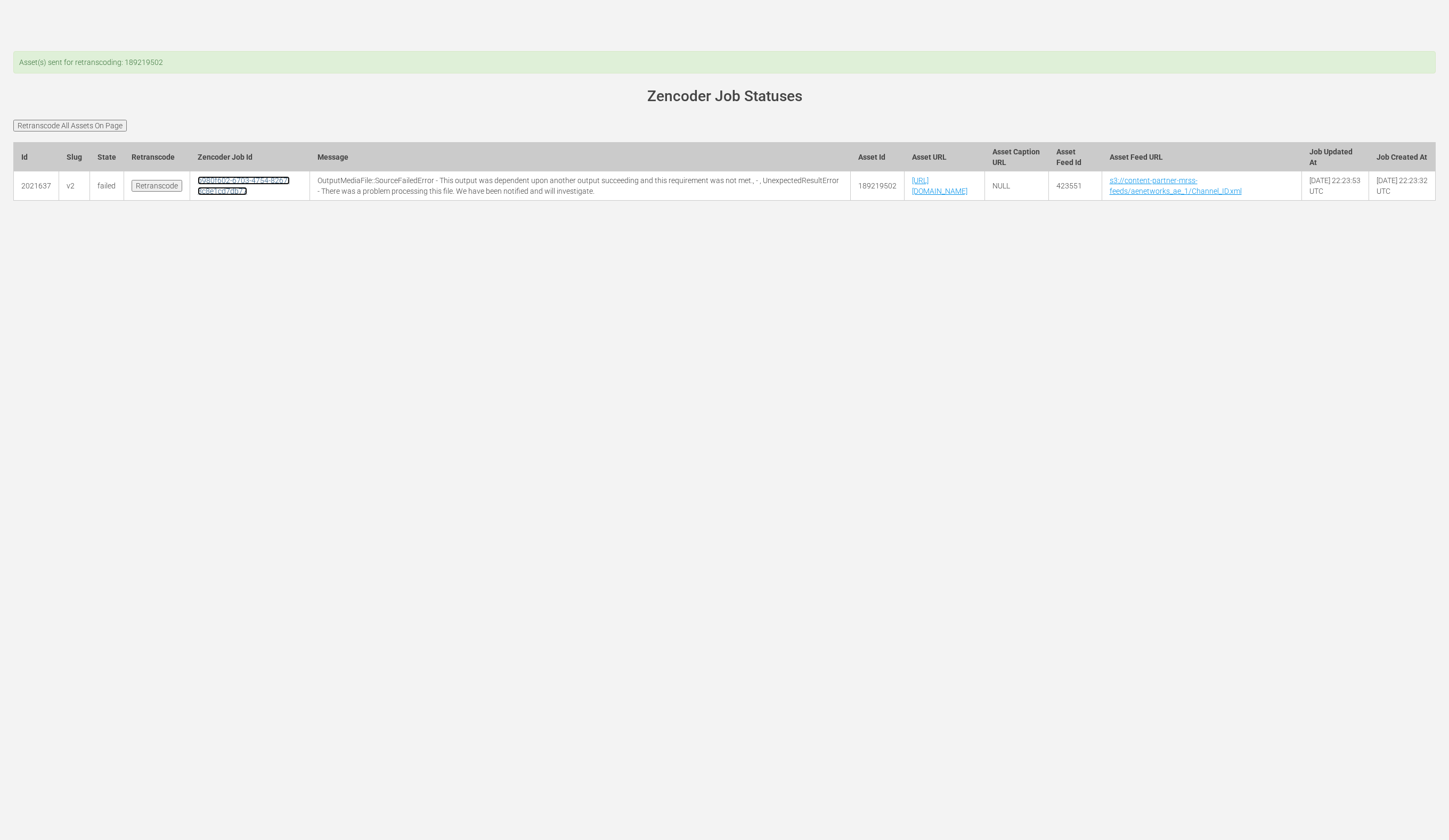
click at [254, 196] on link "b980f602-6703-4754-8267-8c8e1cd7db77" at bounding box center [244, 186] width 92 height 19
click at [216, 196] on link "b980f602-6703-4754-8267-8c8e1cd7db77" at bounding box center [244, 186] width 92 height 19
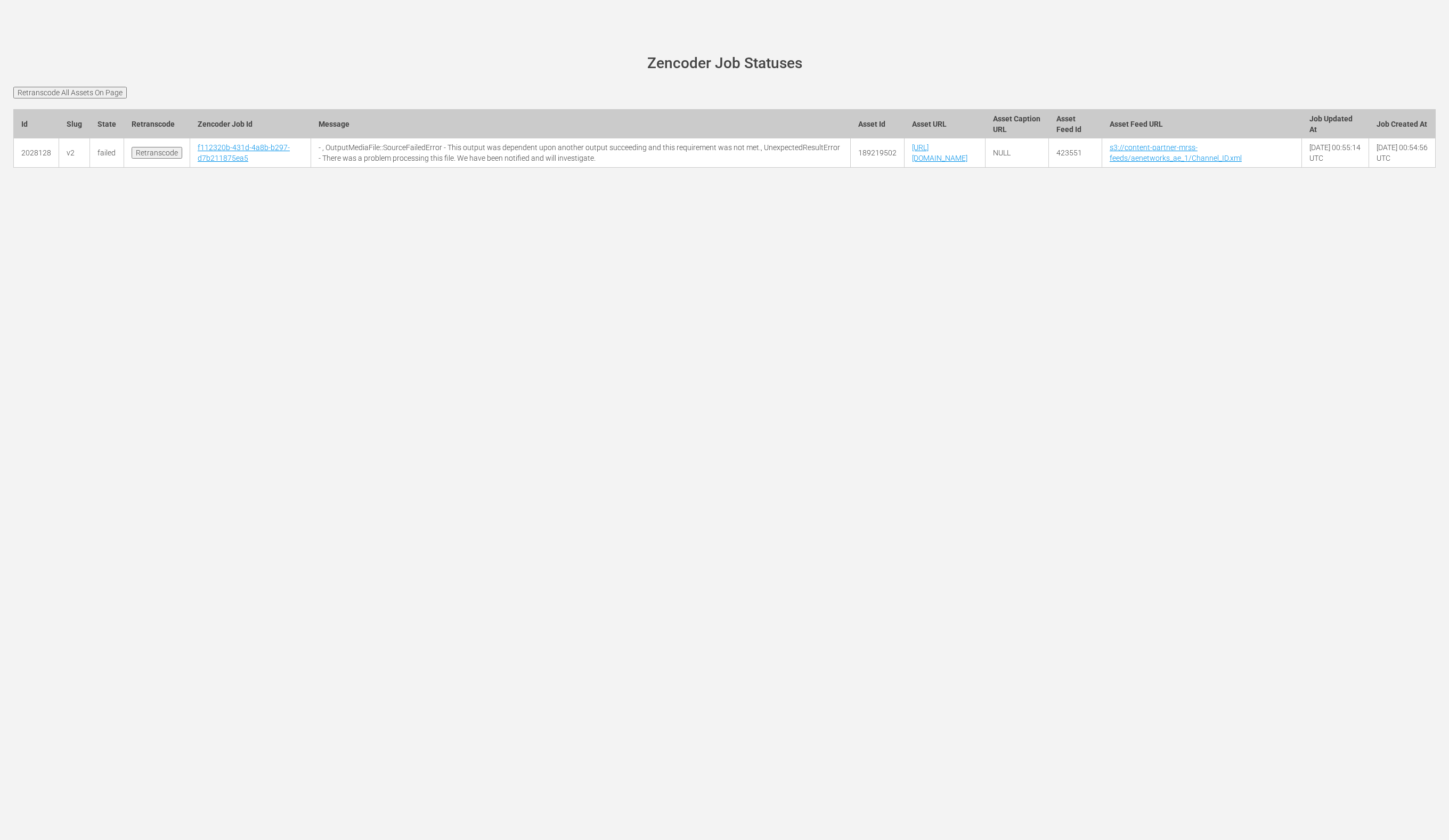
click at [1102, 168] on td "423551" at bounding box center [1076, 153] width 53 height 29
copy td "423551"
click at [156, 159] on input "Retranscode" at bounding box center [157, 152] width 51 height 12
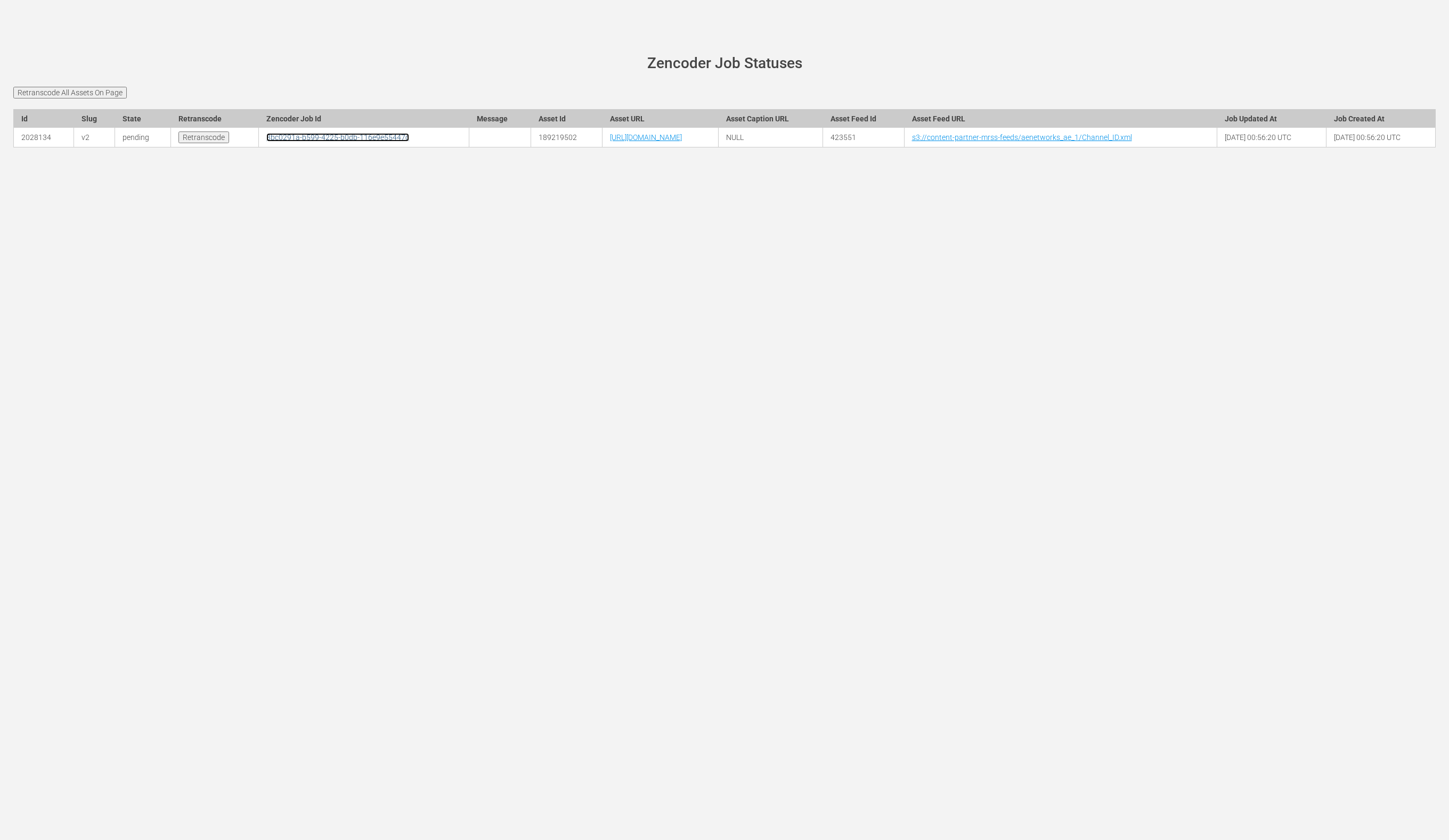
click at [267, 142] on link "3bc0291a-b599-4225-b0db-116e9e55447c" at bounding box center [338, 137] width 143 height 8
click at [530, 147] on td "189219502" at bounding box center [566, 137] width 71 height 20
copy td "189219502"
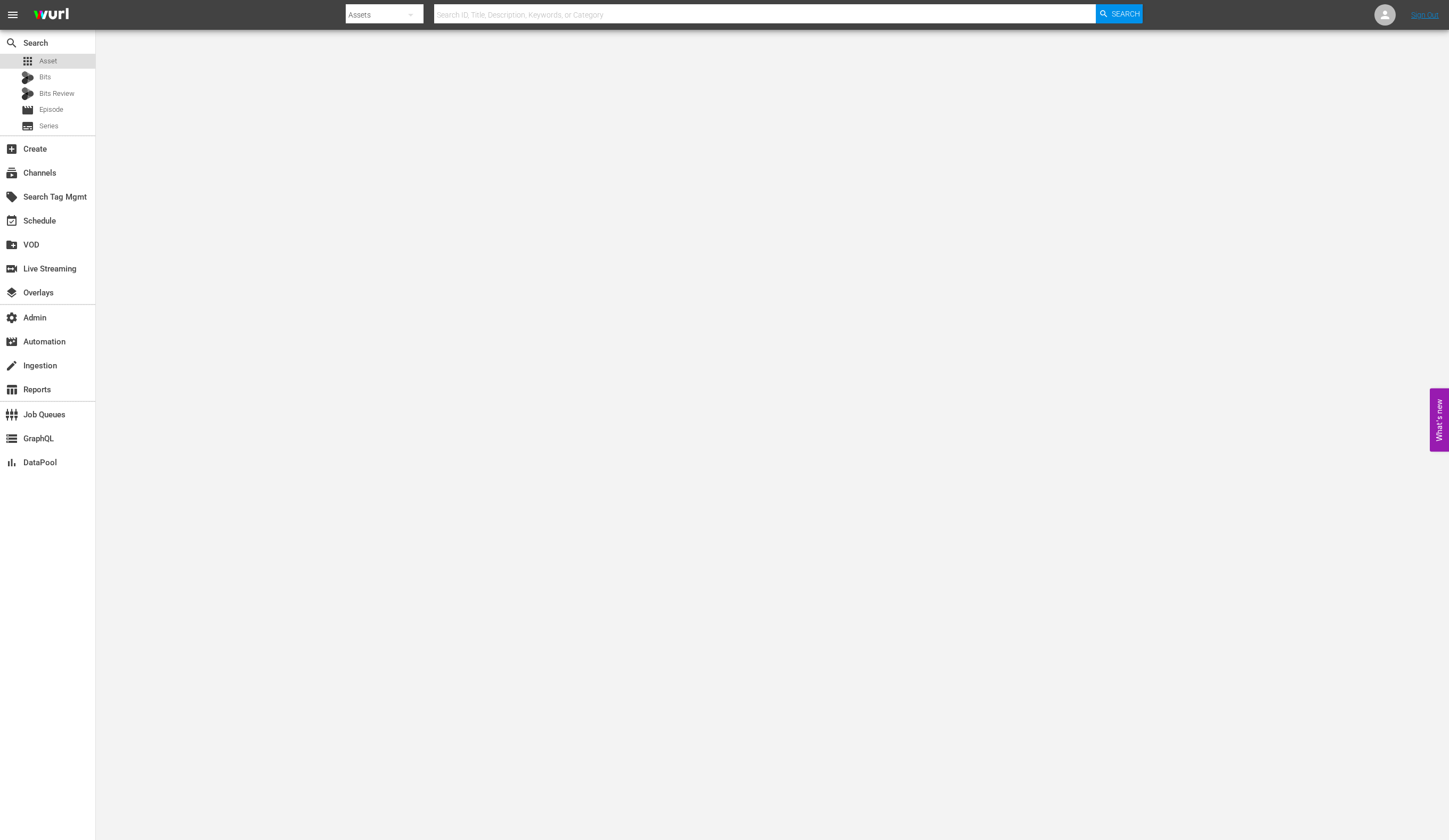
click at [44, 56] on span "Asset" at bounding box center [48, 61] width 17 height 11
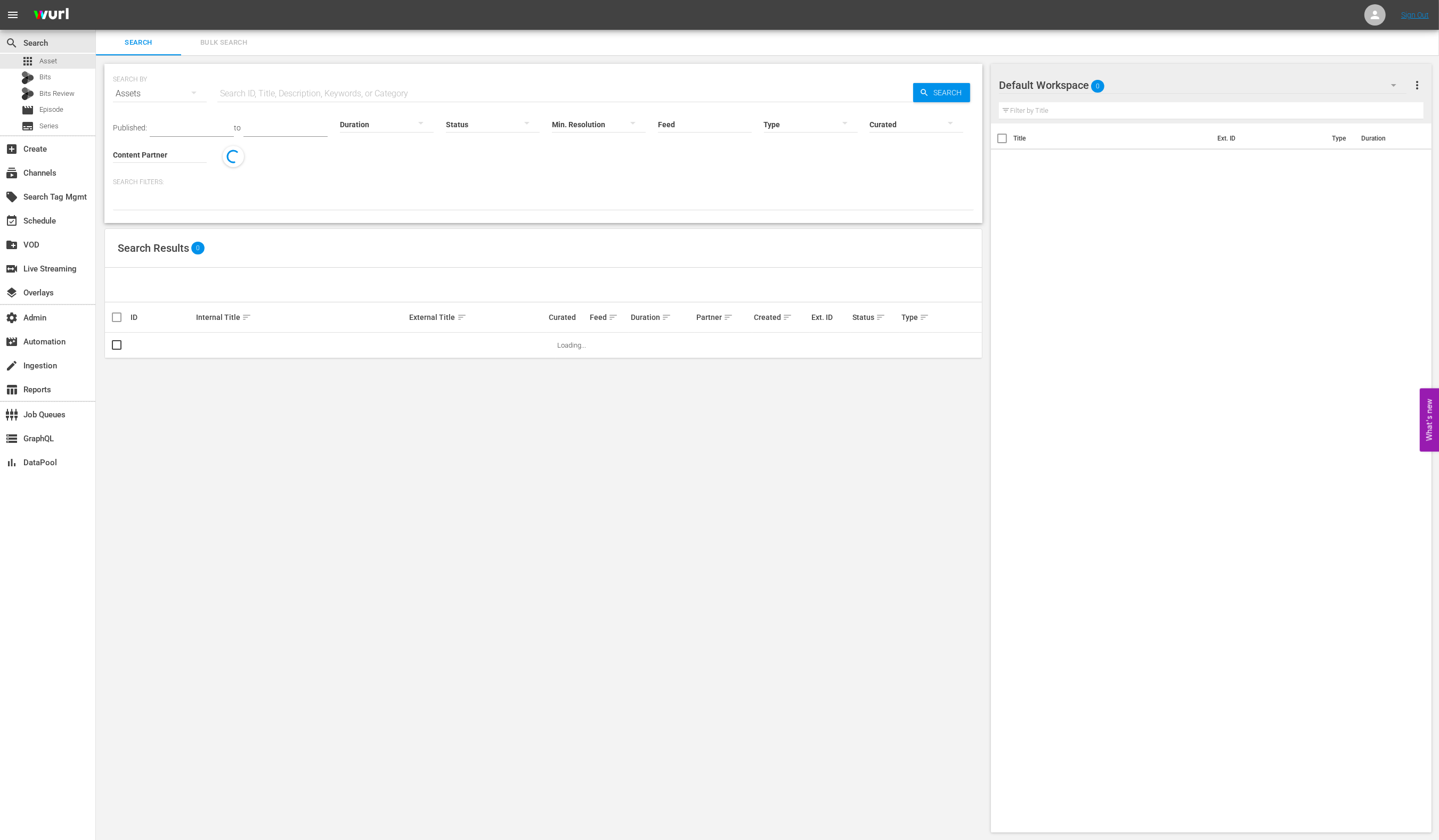
drag, startPoint x: 267, startPoint y: 92, endPoint x: 274, endPoint y: 92, distance: 7.0
click at [268, 92] on input "text" at bounding box center [565, 93] width 696 height 25
paste input "189219502"
type input "189219502"
drag, startPoint x: 935, startPoint y: 93, endPoint x: 926, endPoint y: 92, distance: 9.1
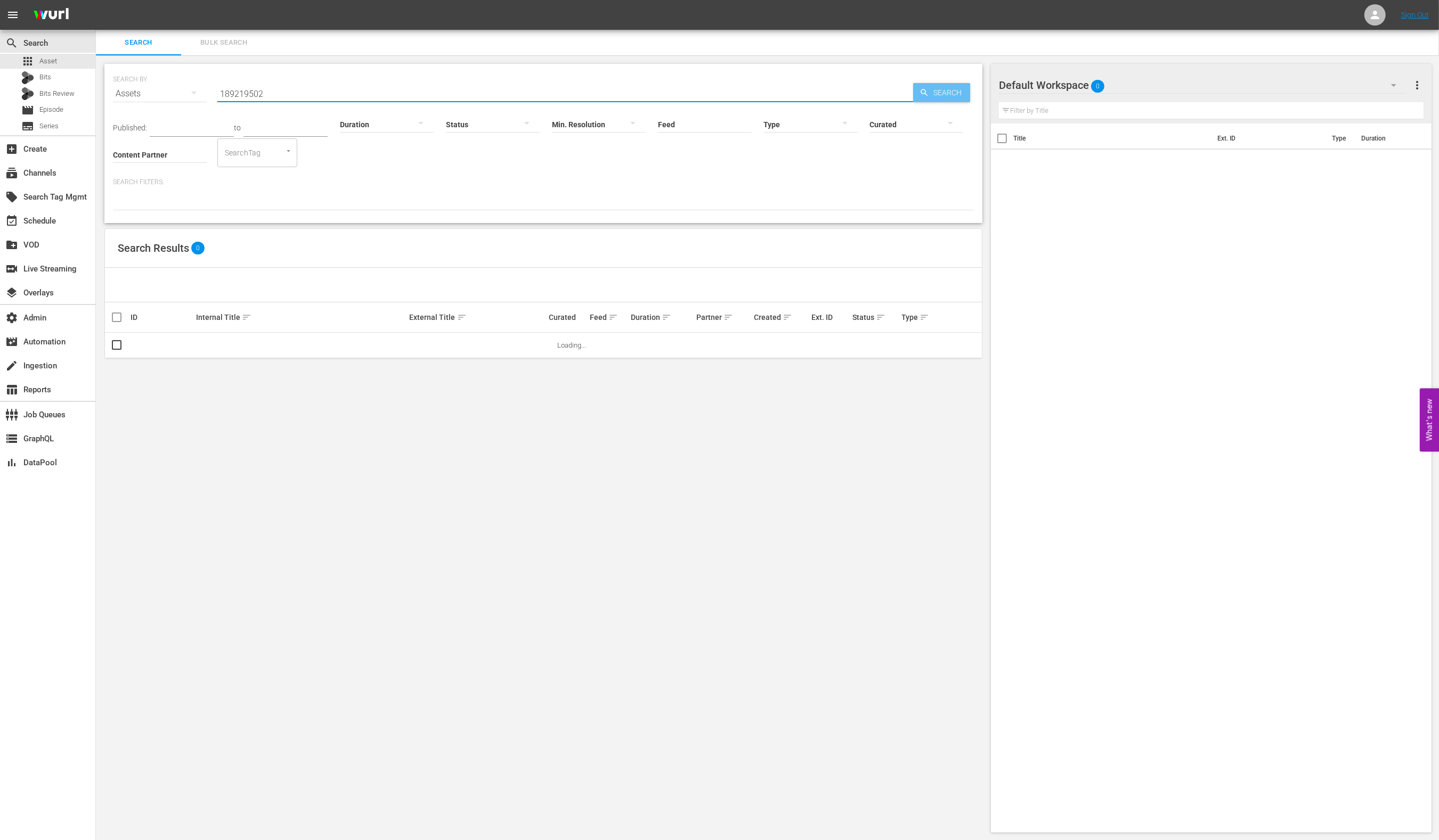
click at [934, 92] on span "Search" at bounding box center [950, 93] width 41 height 19
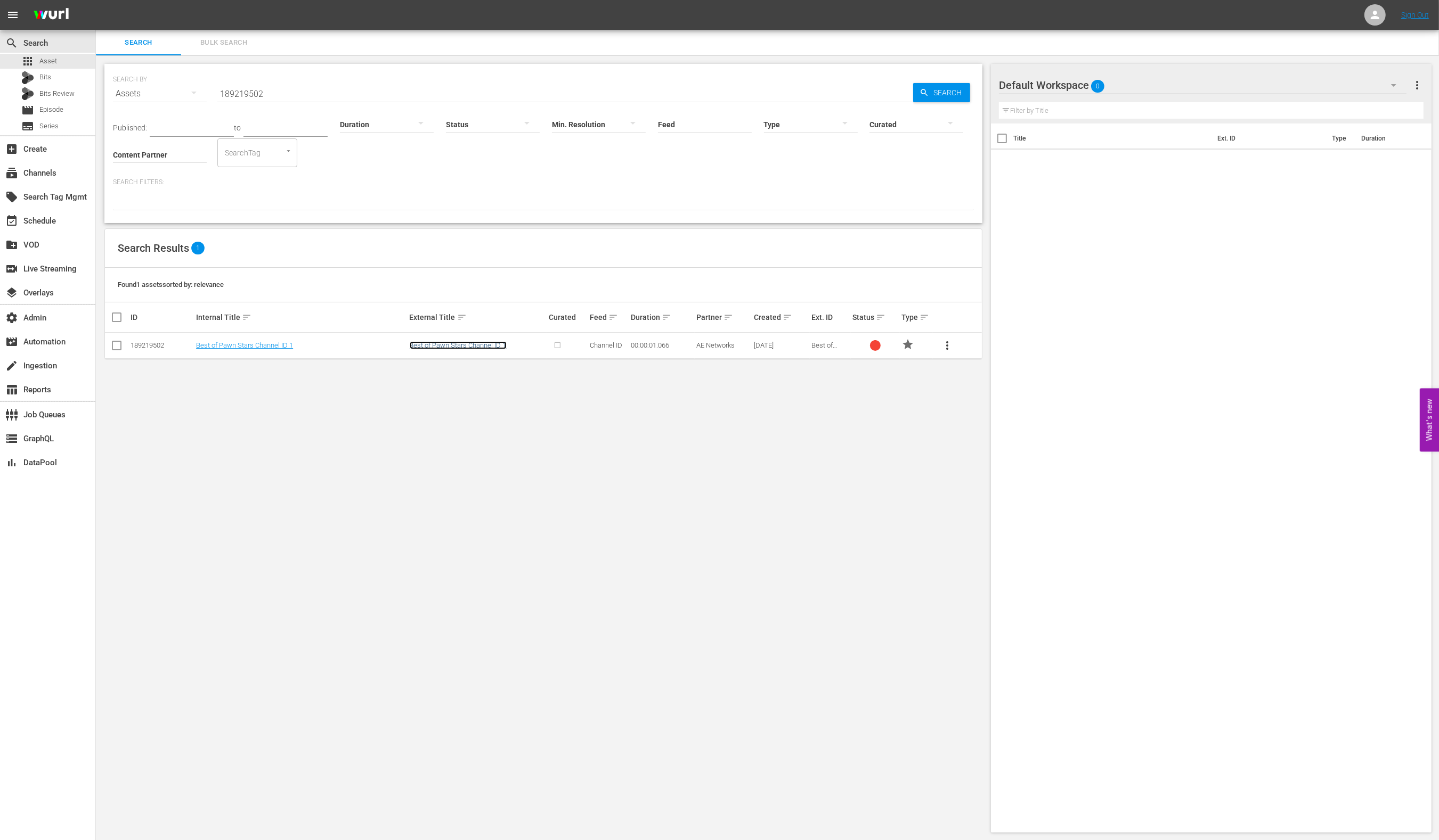
click at [449, 347] on link "Best of Pawn Stars Channel ID 1" at bounding box center [458, 345] width 97 height 8
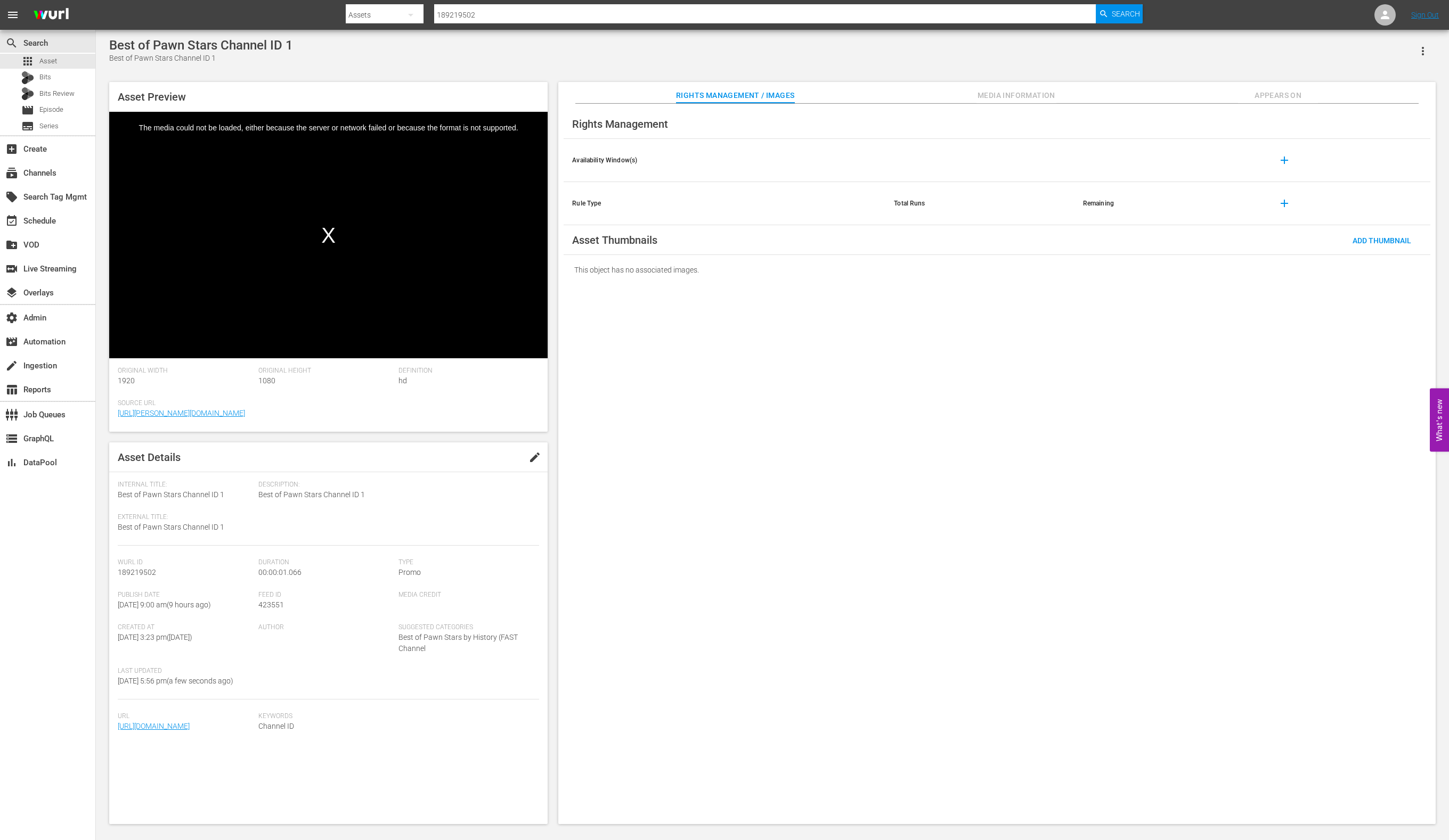
click at [332, 233] on div "Video Player" at bounding box center [328, 227] width 438 height 231
drag, startPoint x: 998, startPoint y: 93, endPoint x: 1048, endPoint y: 96, distance: 50.1
click at [998, 93] on span "Media Information" at bounding box center [1016, 96] width 80 height 13
click at [1261, 98] on span "Appears On" at bounding box center [1278, 96] width 80 height 13
drag, startPoint x: 1038, startPoint y: 91, endPoint x: 998, endPoint y: 99, distance: 40.8
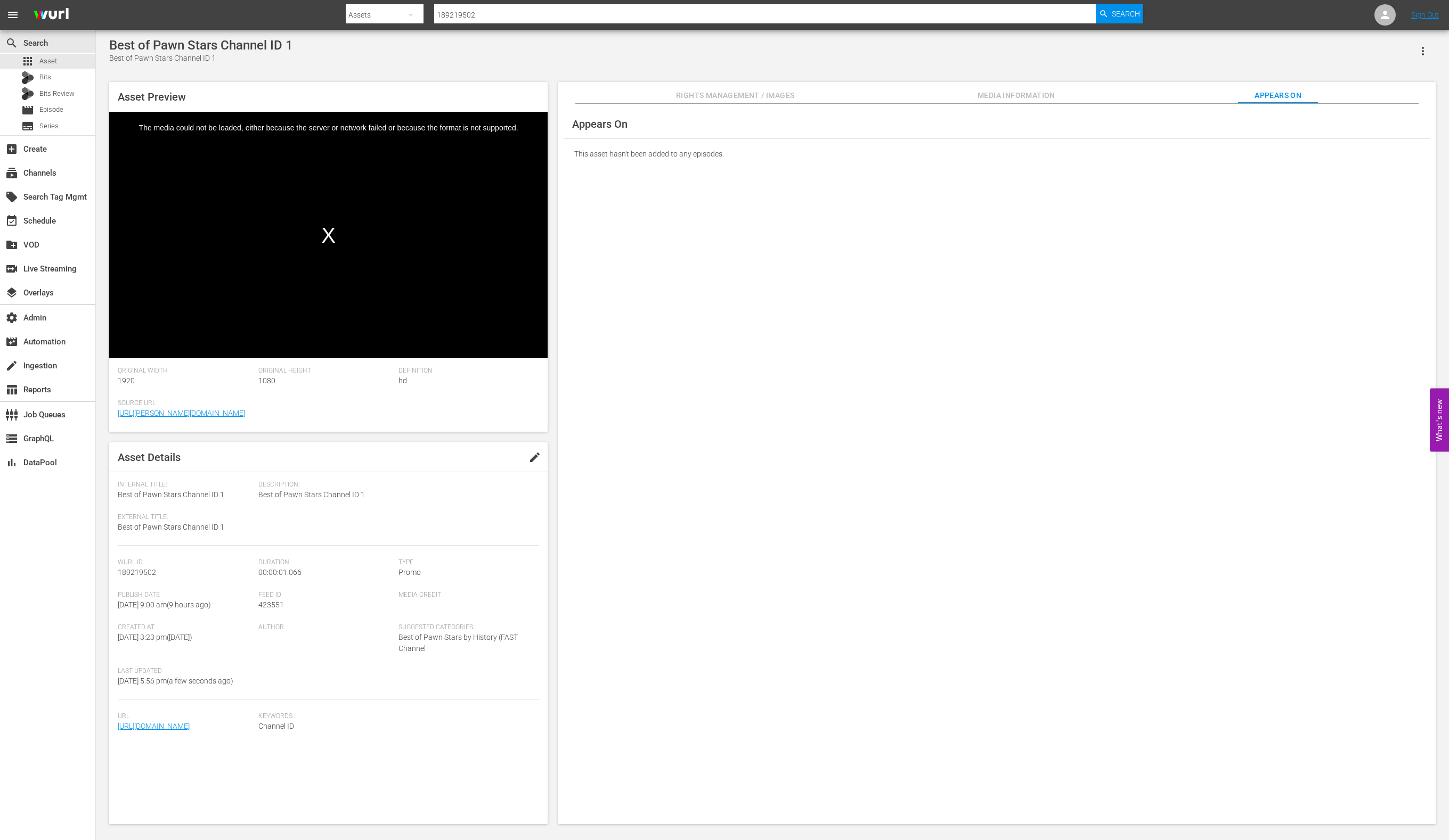
click at [1035, 91] on span "Media Information" at bounding box center [1016, 96] width 80 height 13
drag, startPoint x: 762, startPoint y: 105, endPoint x: 752, endPoint y: 101, distance: 10.8
click at [762, 105] on div "Media Information Original Media Type video/mp4 Audio Codec aac Video Codec h26…" at bounding box center [997, 464] width 878 height 721
click at [750, 100] on span "Rights Management / Images" at bounding box center [735, 96] width 118 height 13
click at [190, 730] on link "https://content-partner-mrss-feeds.s3.amazonaws.com/aenetworks_ae_1/1_channel_i…" at bounding box center [154, 726] width 72 height 8
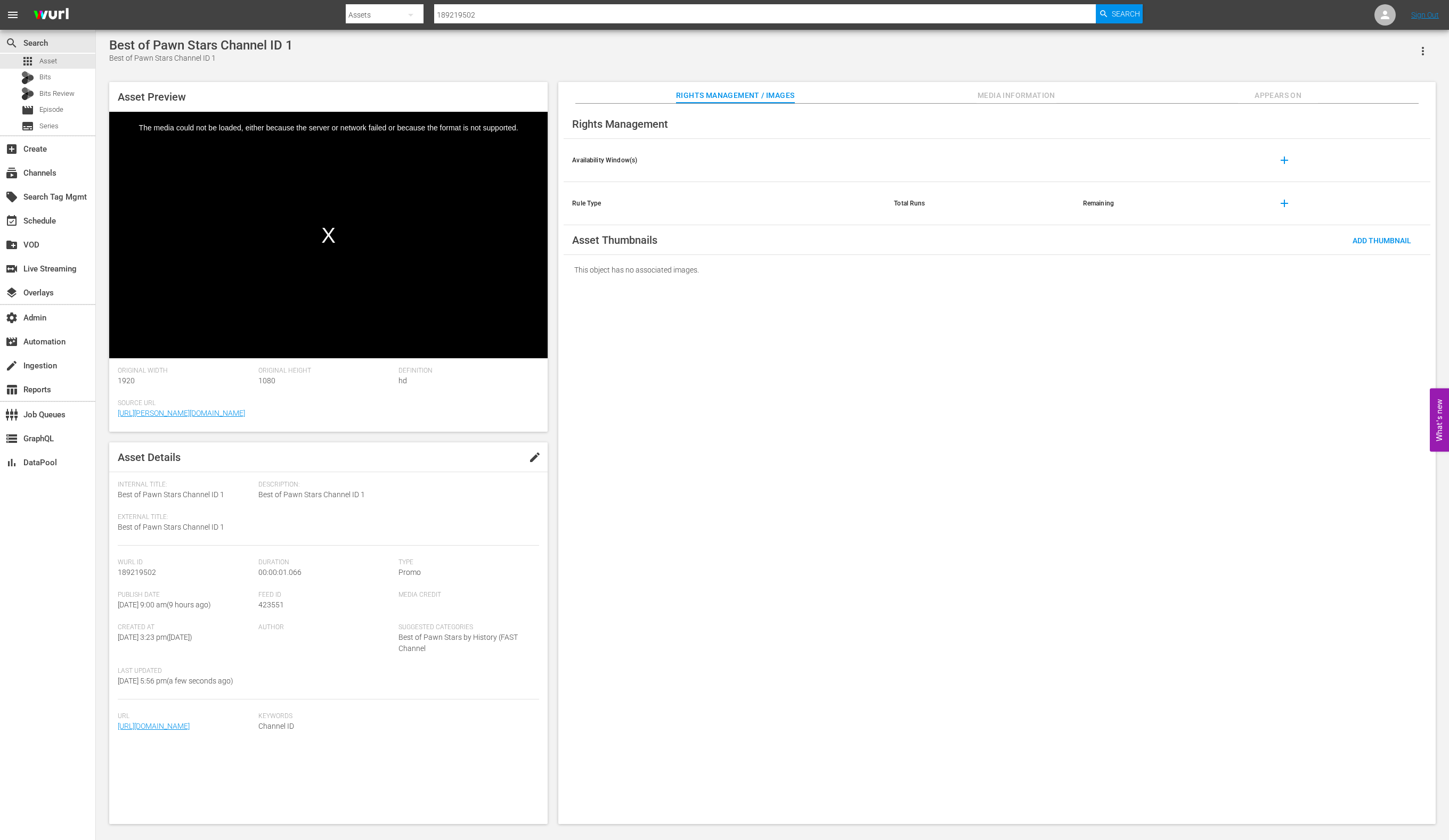
click at [238, 39] on div "Best of Pawn Stars Channel ID 1" at bounding box center [201, 45] width 184 height 15
copy div "Best of Pawn Stars Channel ID 1"
drag, startPoint x: 230, startPoint y: 783, endPoint x: 133, endPoint y: 774, distance: 97.4
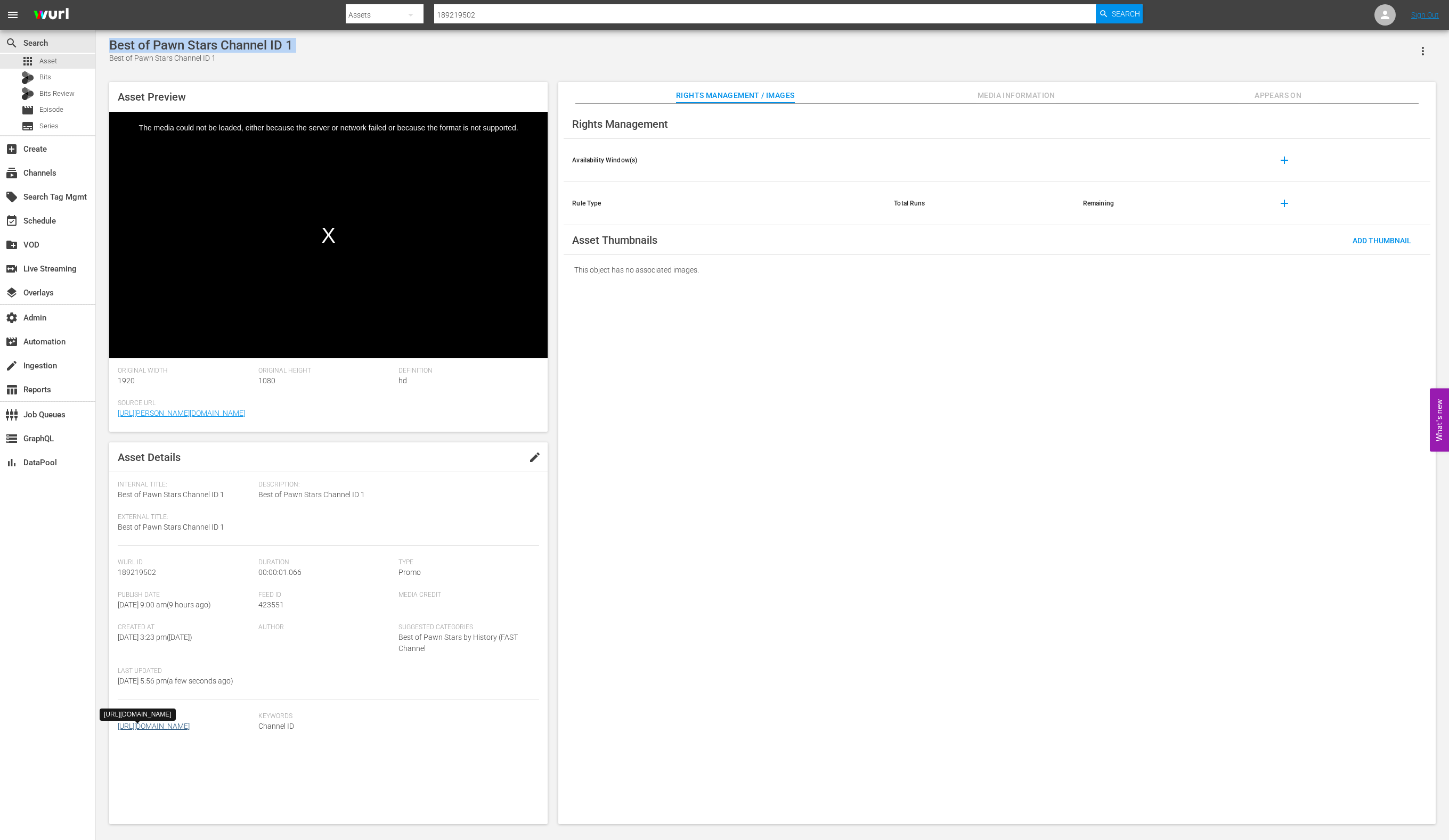
click at [133, 732] on span "[URL][DOMAIN_NAME]" at bounding box center [185, 726] width 136 height 11
copy link "1_channel_id_best_of_pawn_stars_04222025_uuby.mp4"
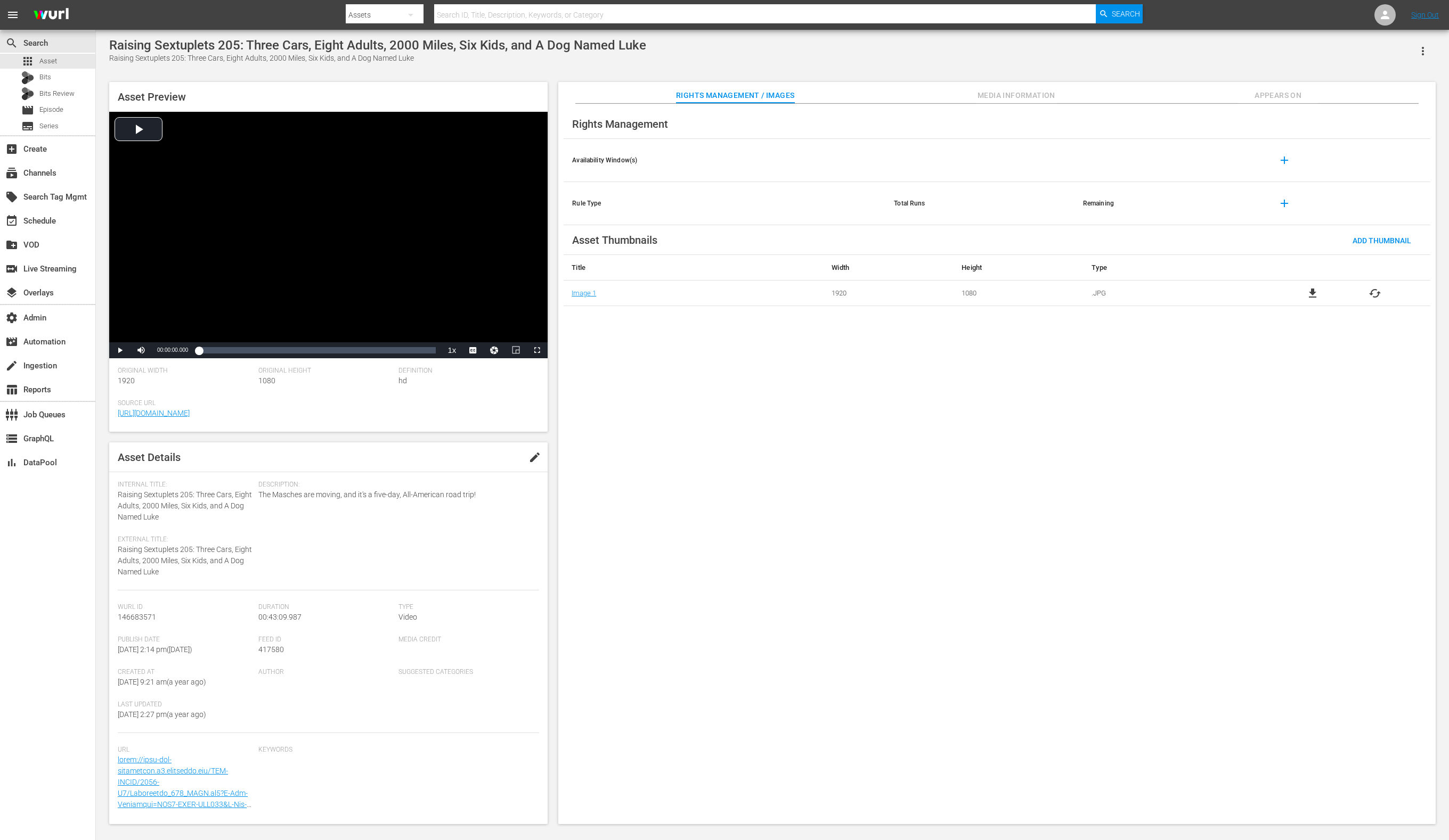
click at [1047, 95] on span "Media Information" at bounding box center [1016, 96] width 80 height 13
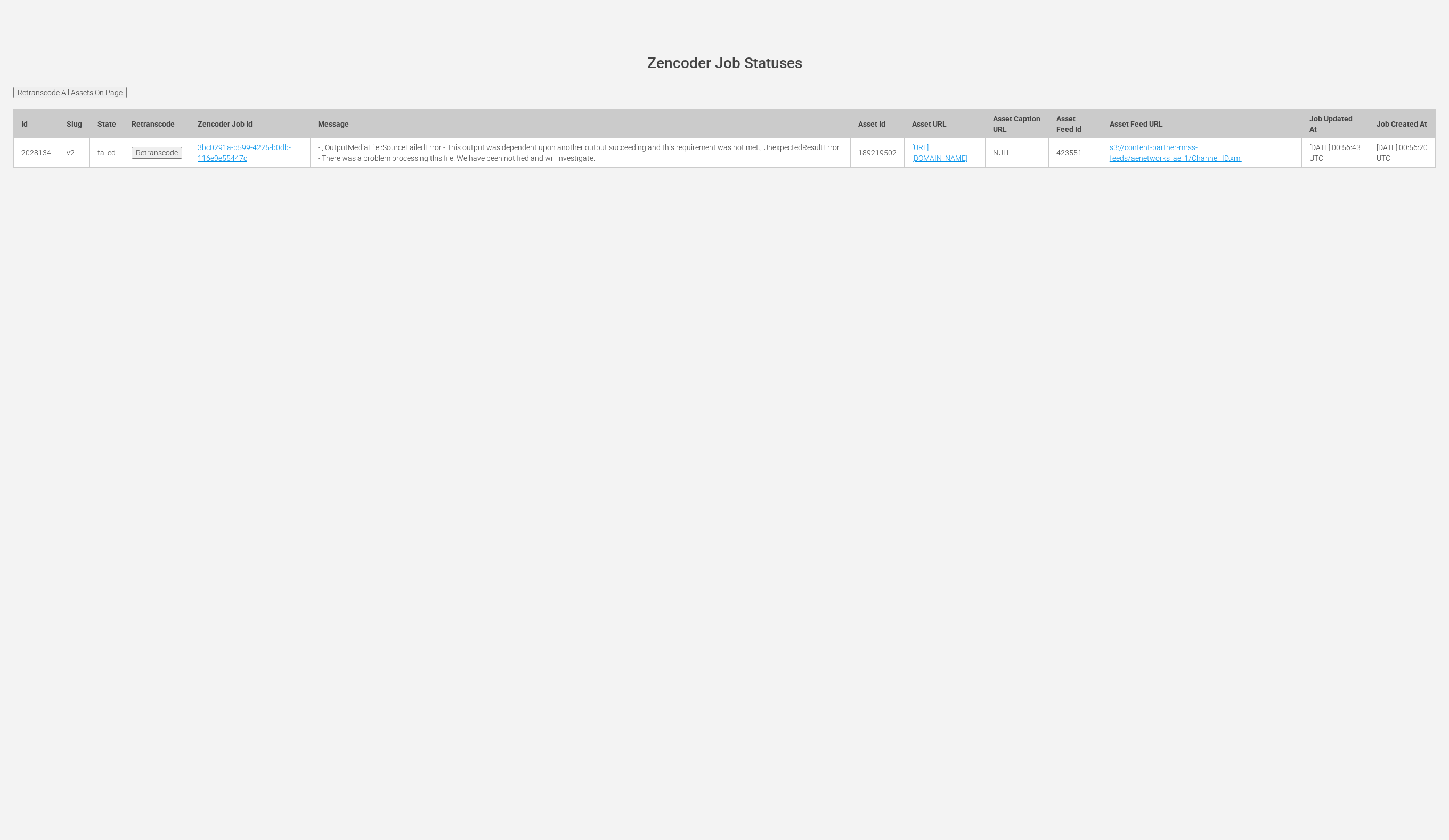
drag, startPoint x: 557, startPoint y: 200, endPoint x: 534, endPoint y: 182, distance: 29.2
click at [556, 195] on div at bounding box center [724, 180] width 1438 height 26
drag, startPoint x: 502, startPoint y: 254, endPoint x: 273, endPoint y: 137, distance: 257.2
click at [502, 254] on div "wurl-scheduler.com site status Zencoder Job Statuses Retranscode All Assets On …" at bounding box center [724, 420] width 1449 height 840
click at [224, 48] on main "wurl-scheduler.com site status Zencoder Job Statuses Retranscode All Assets On …" at bounding box center [724, 118] width 1449 height 175
